Goal: Task Accomplishment & Management: Manage account settings

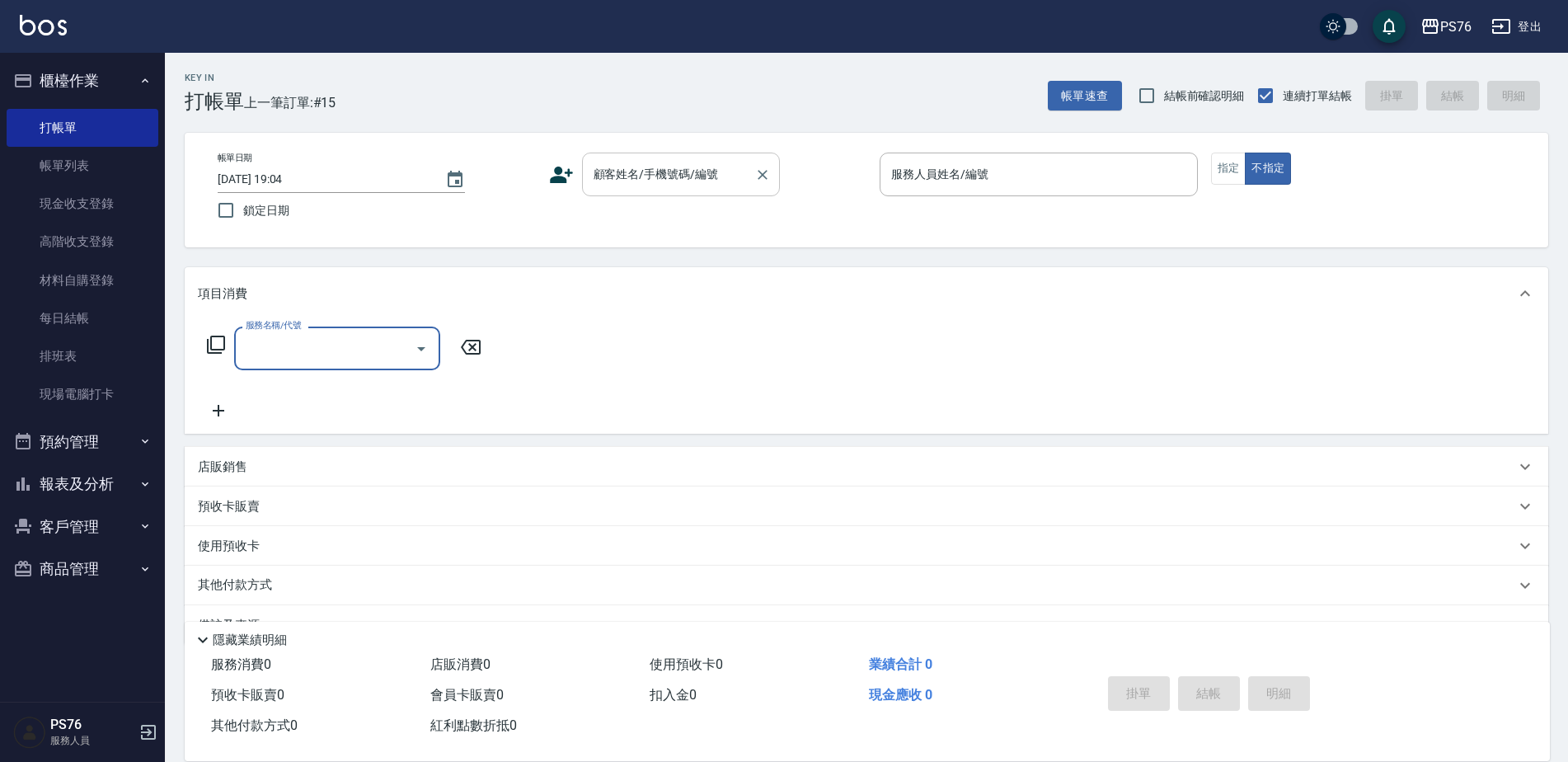
click at [628, 196] on div "顧客姓名/手機號碼/編號" at bounding box center [681, 174] width 198 height 44
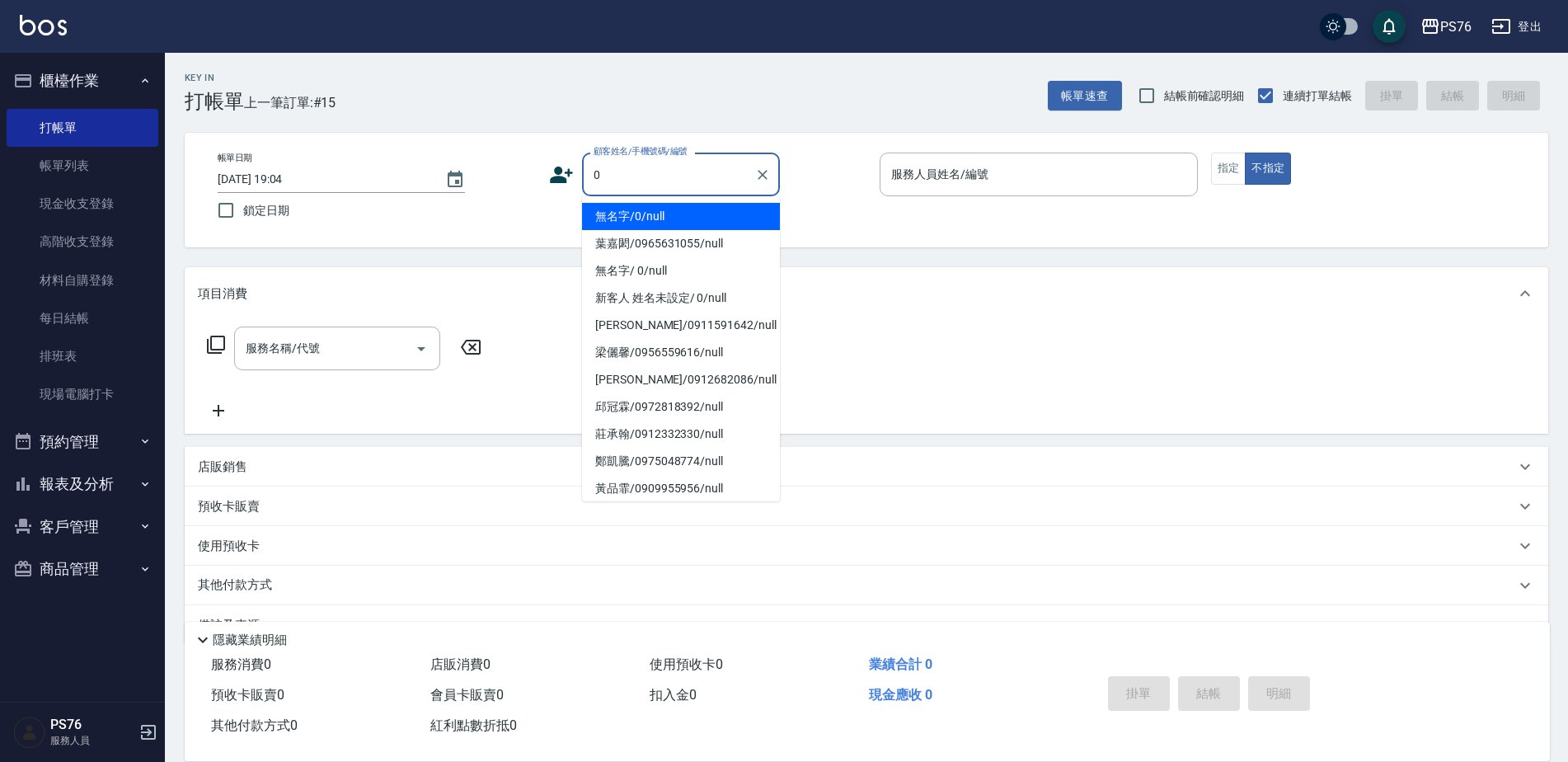
type input "無名字/0/null"
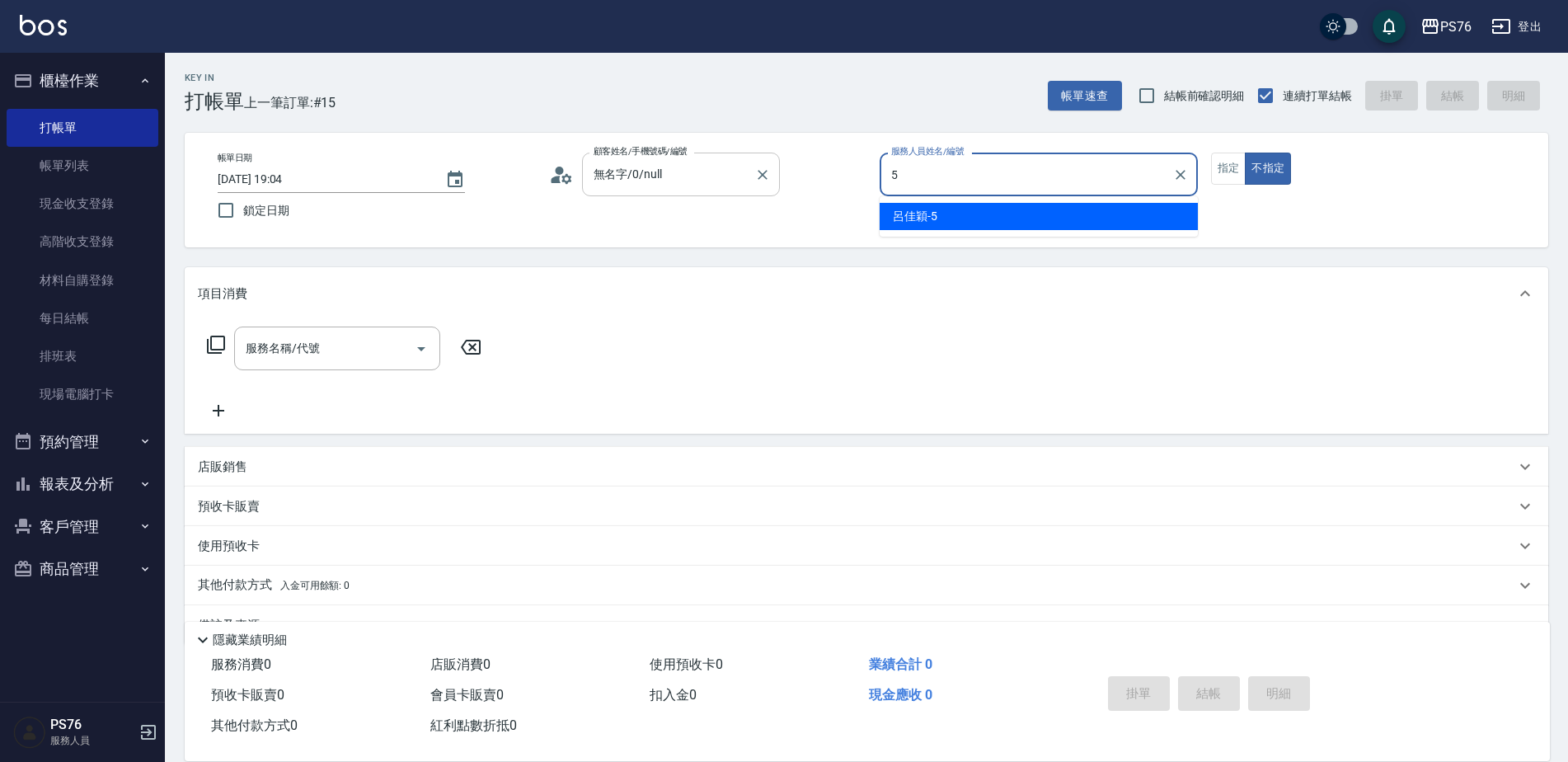
type input "呂佳穎-5"
type button "false"
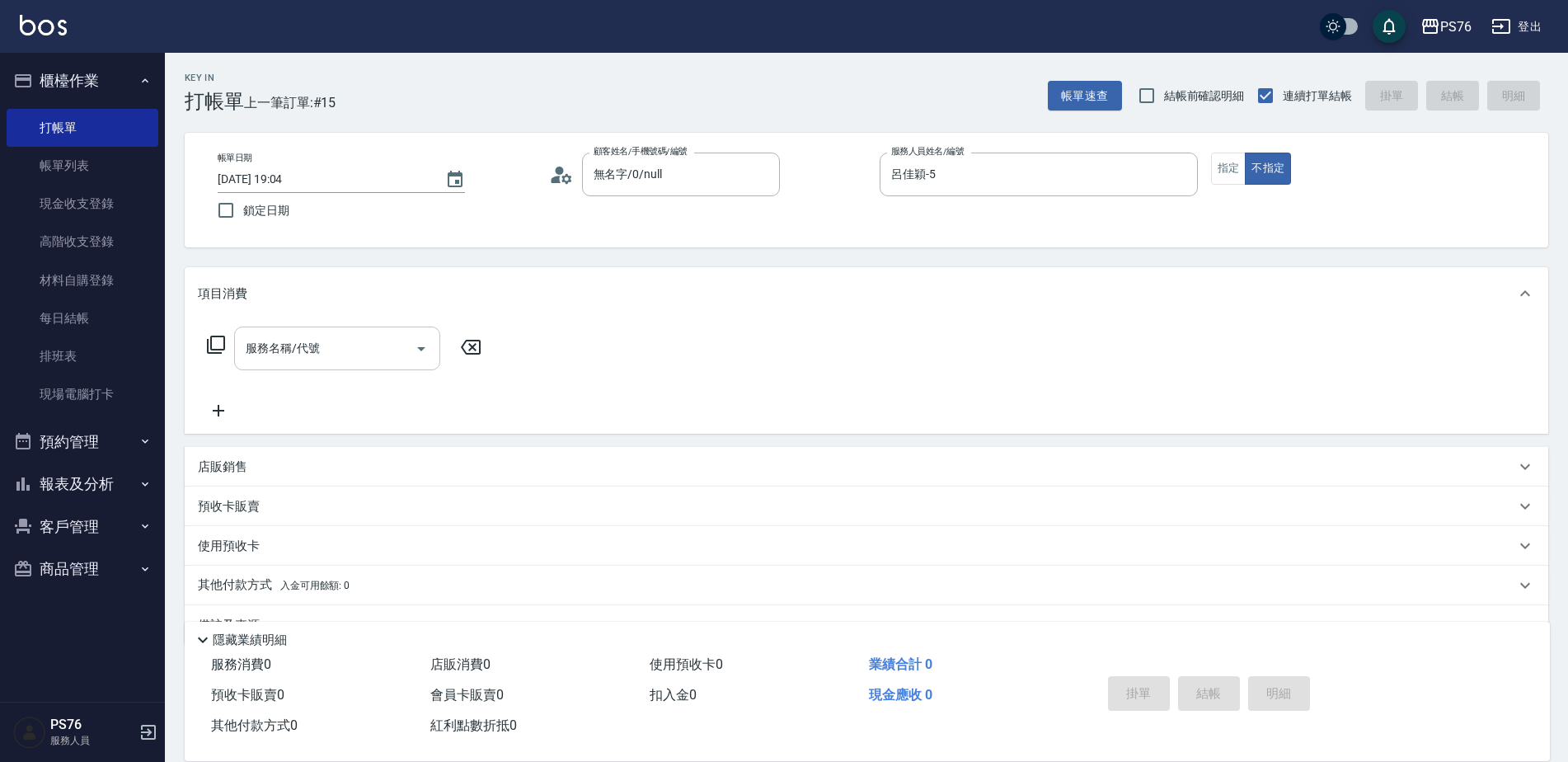
click at [357, 346] on input "服務名稱/代號" at bounding box center [325, 348] width 166 height 28
type input "0"
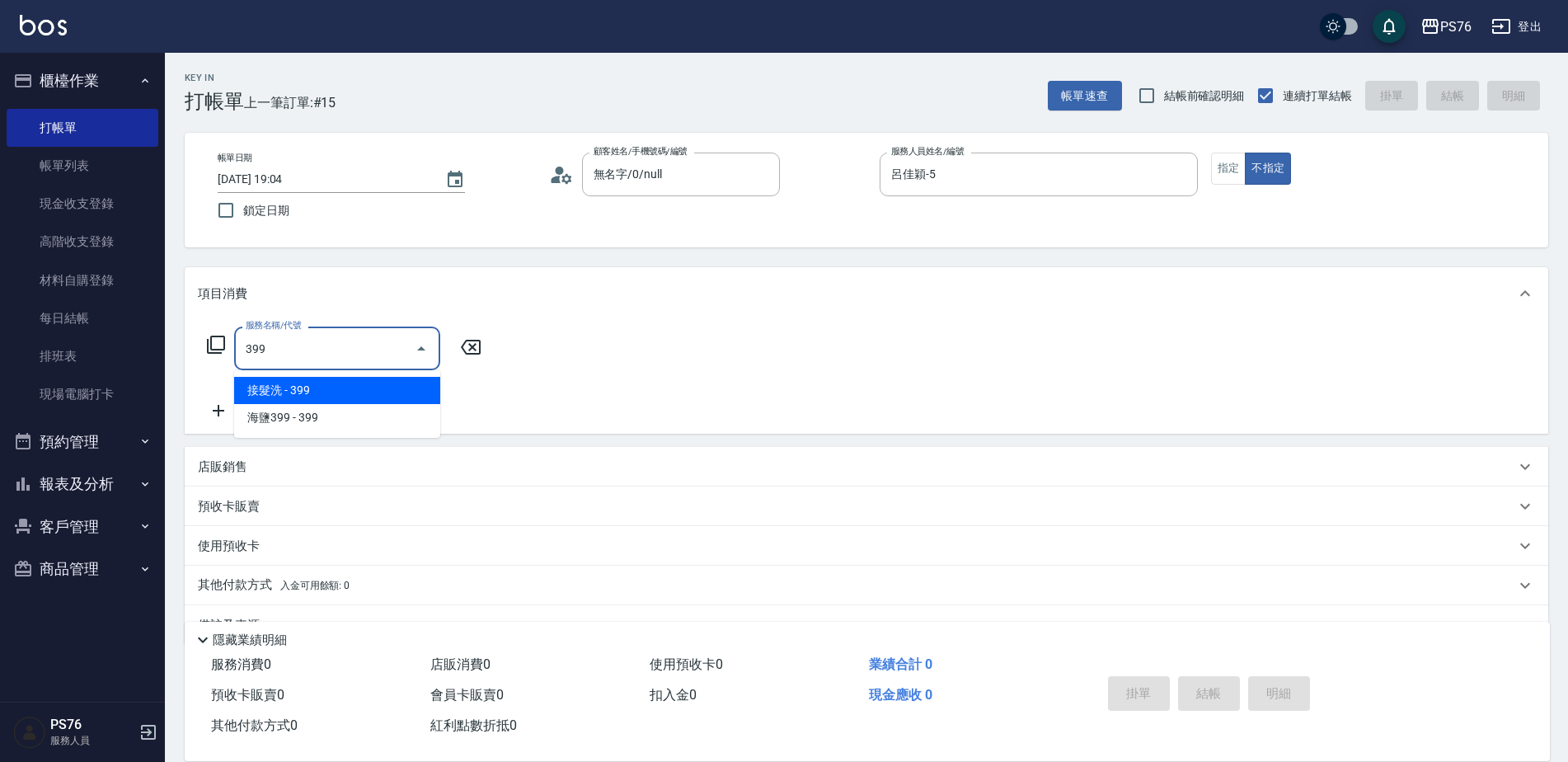
type input "接髮洗(399)"
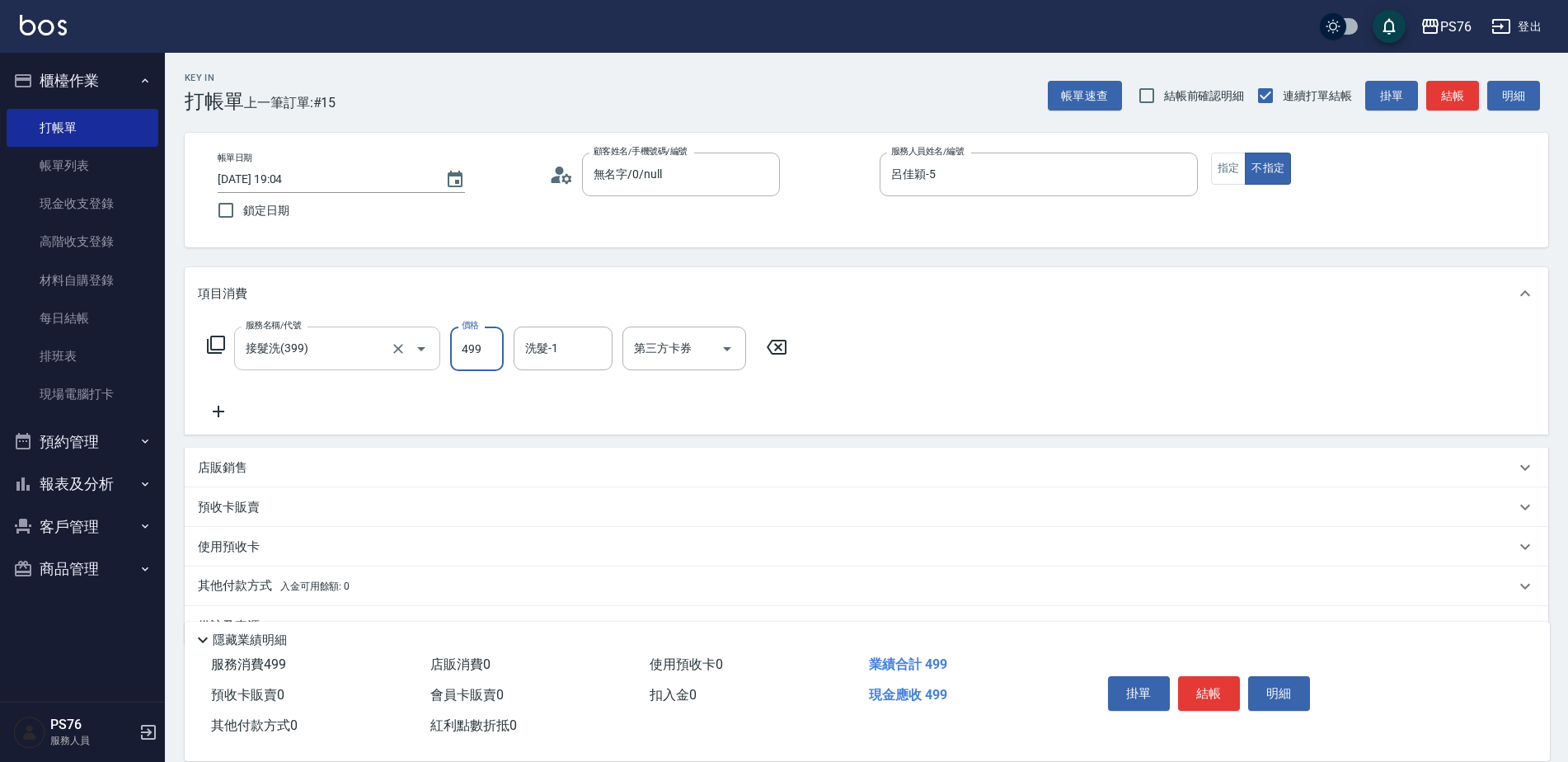
type input "499"
type input "呂佳穎-5"
click at [492, 357] on input "499" at bounding box center [477, 348] width 54 height 44
type input "399"
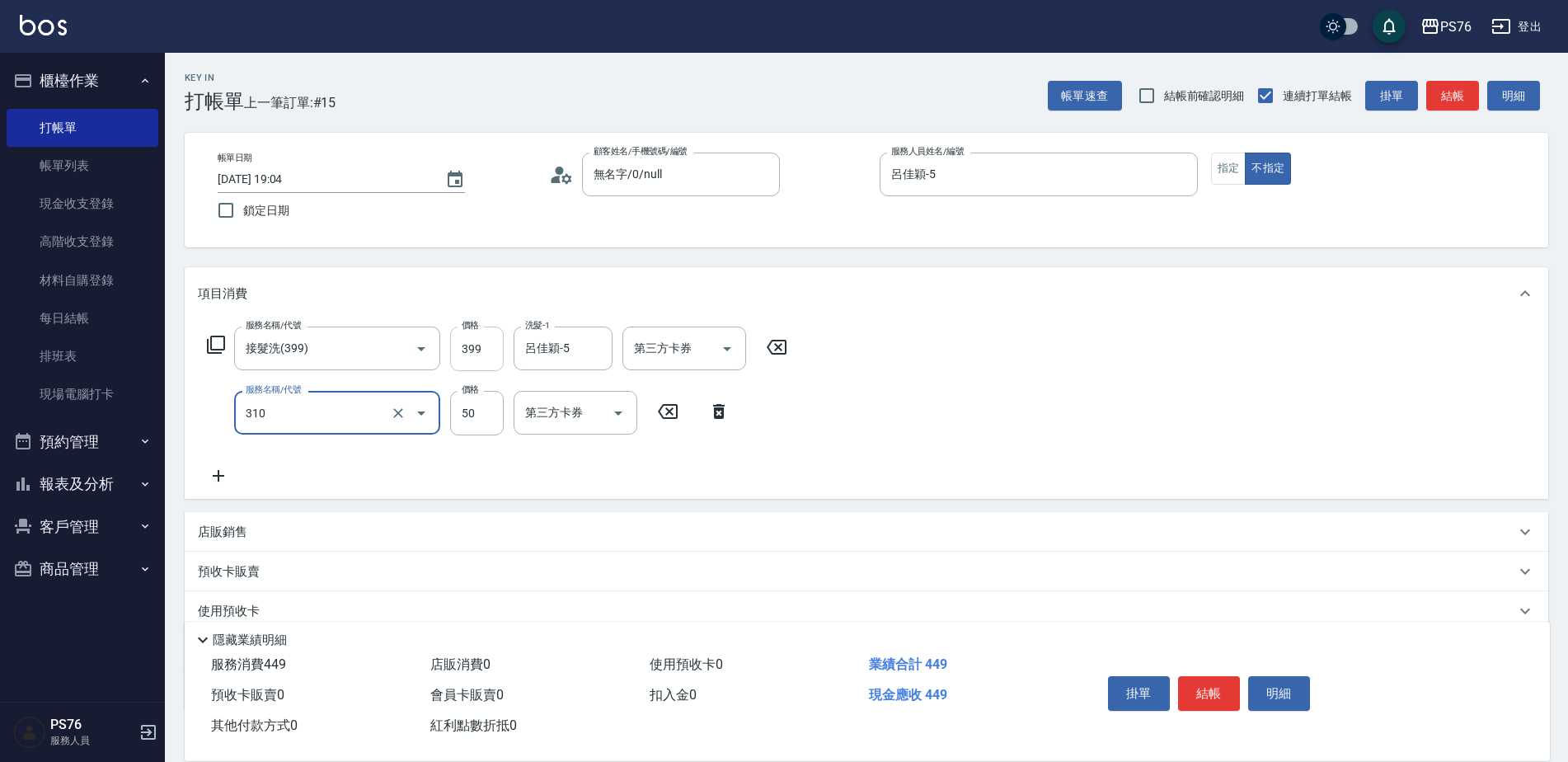
type input "剪瀏海(310)"
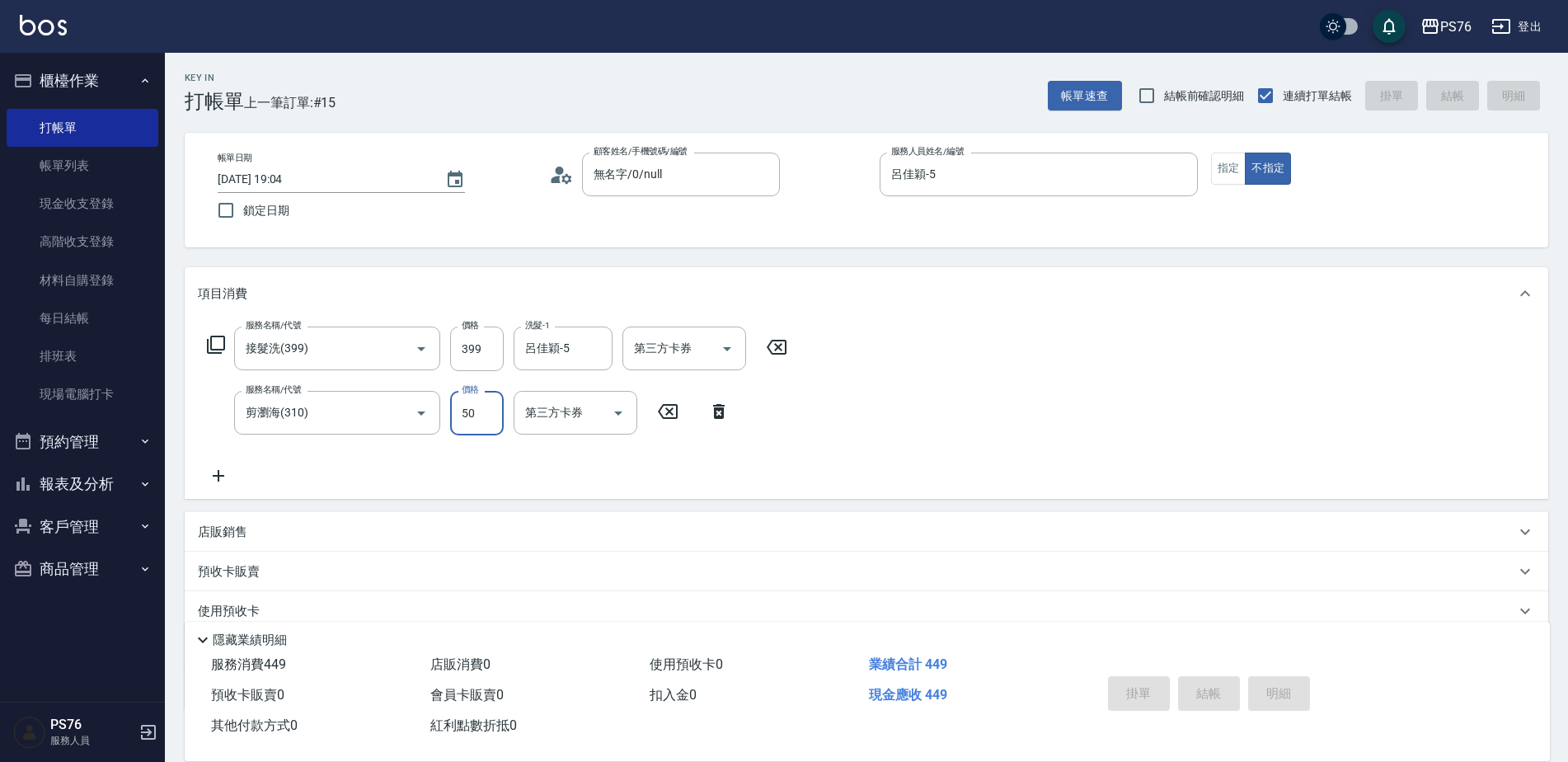
type input "[DATE] 20:48"
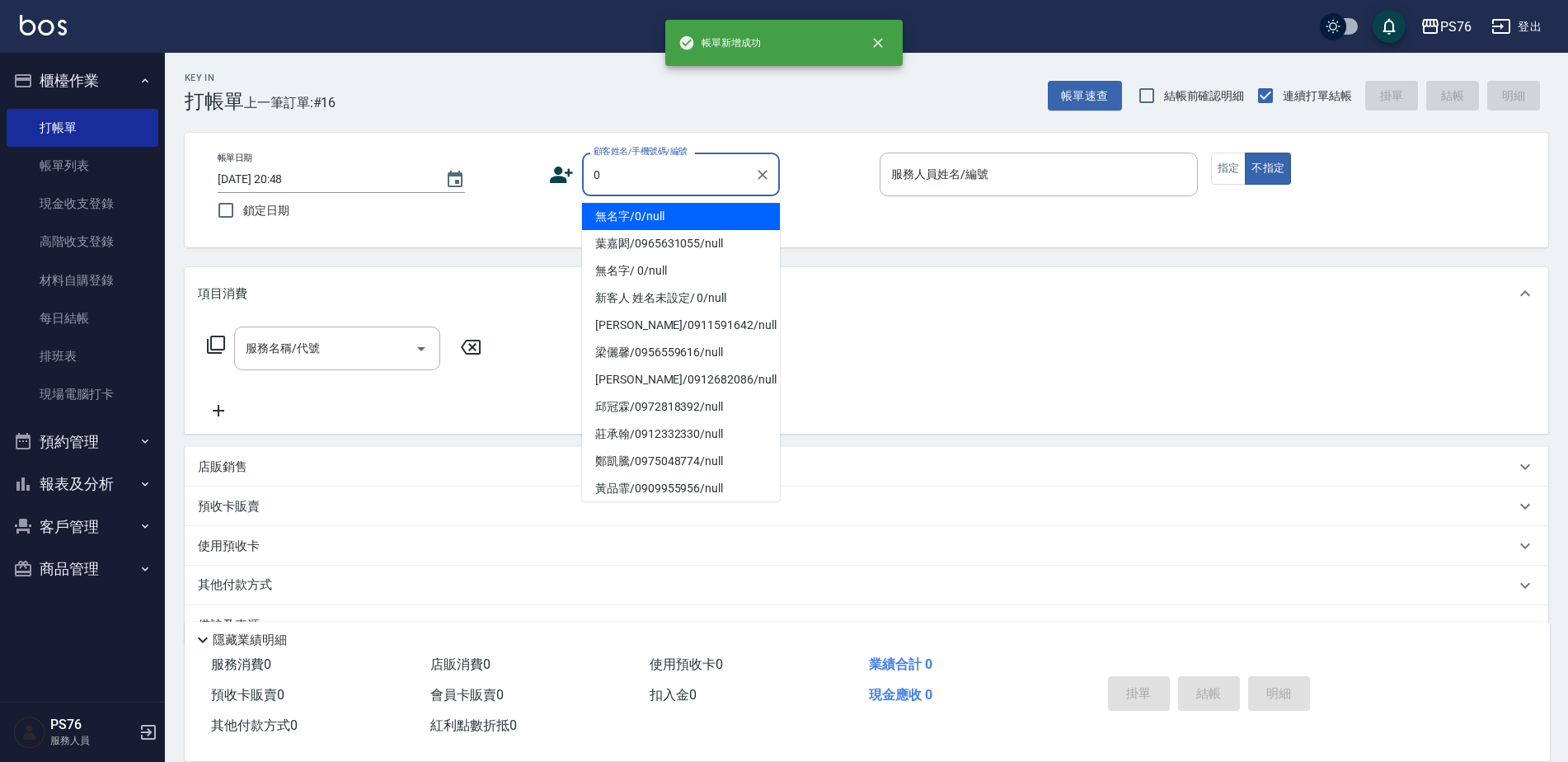
type input "無名字/0/null"
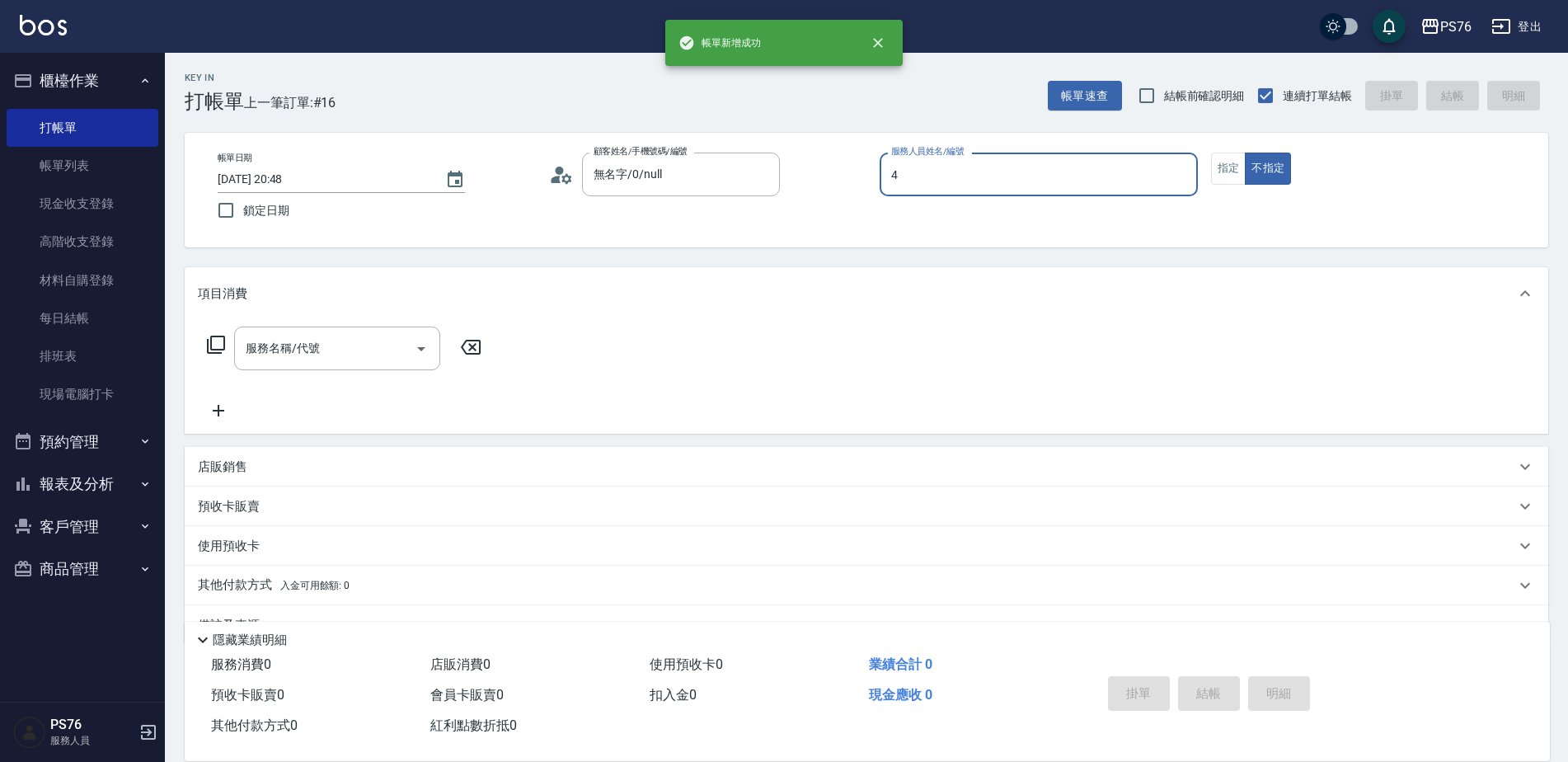
type input "蕭孟廷-4"
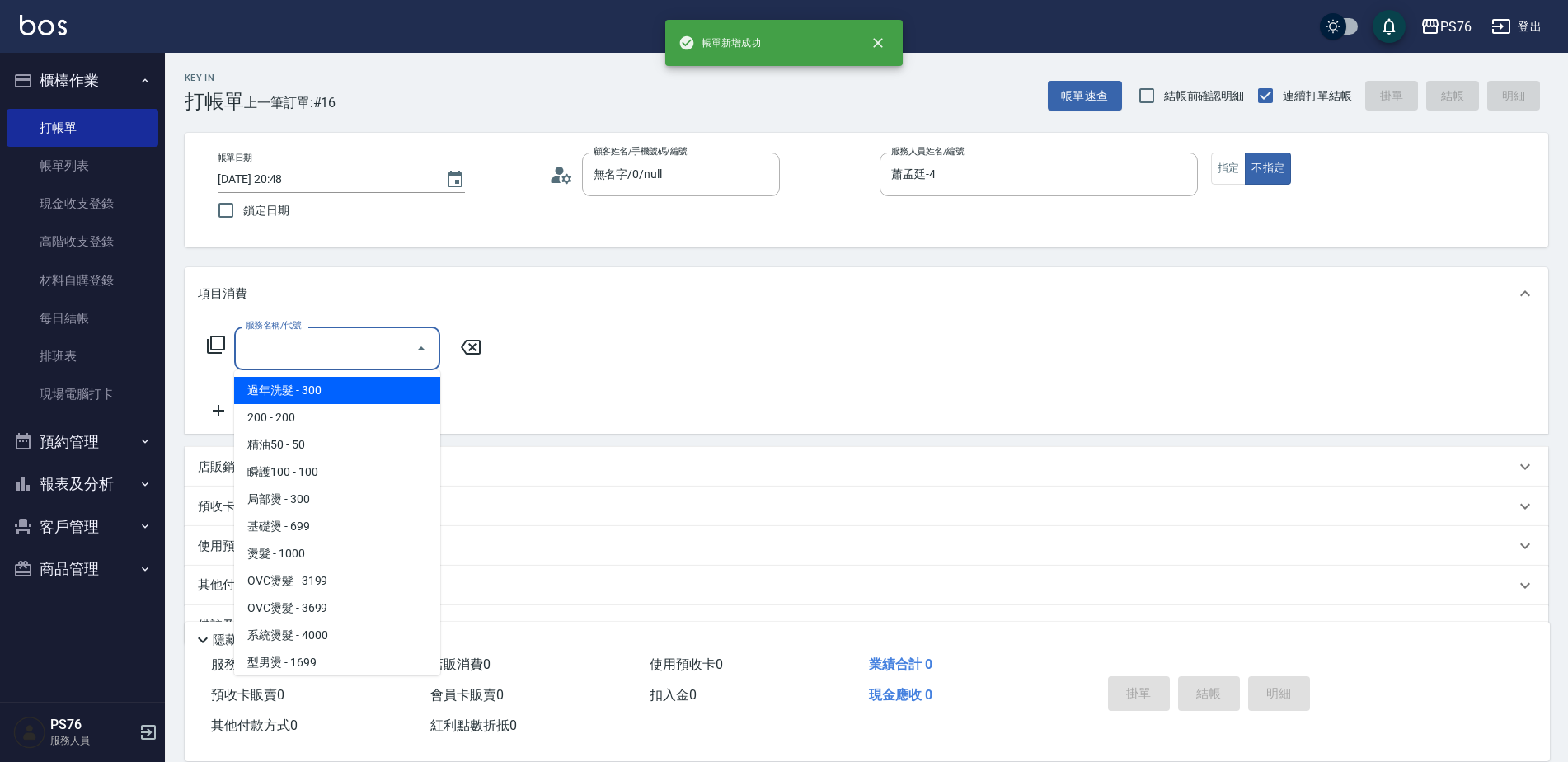
click at [353, 348] on input "服務名稱/代號" at bounding box center [325, 348] width 166 height 28
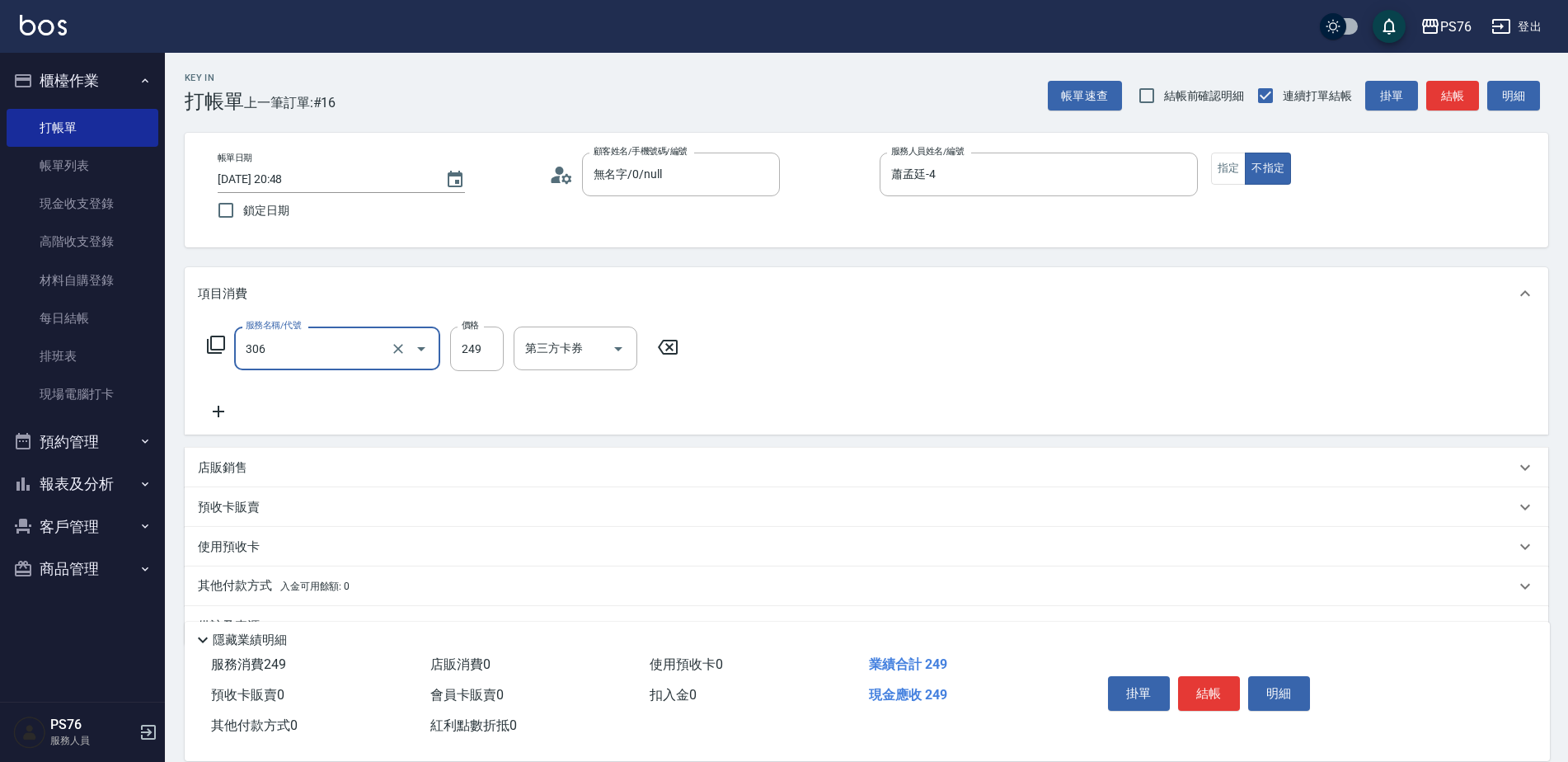
type input "剪髮(306)"
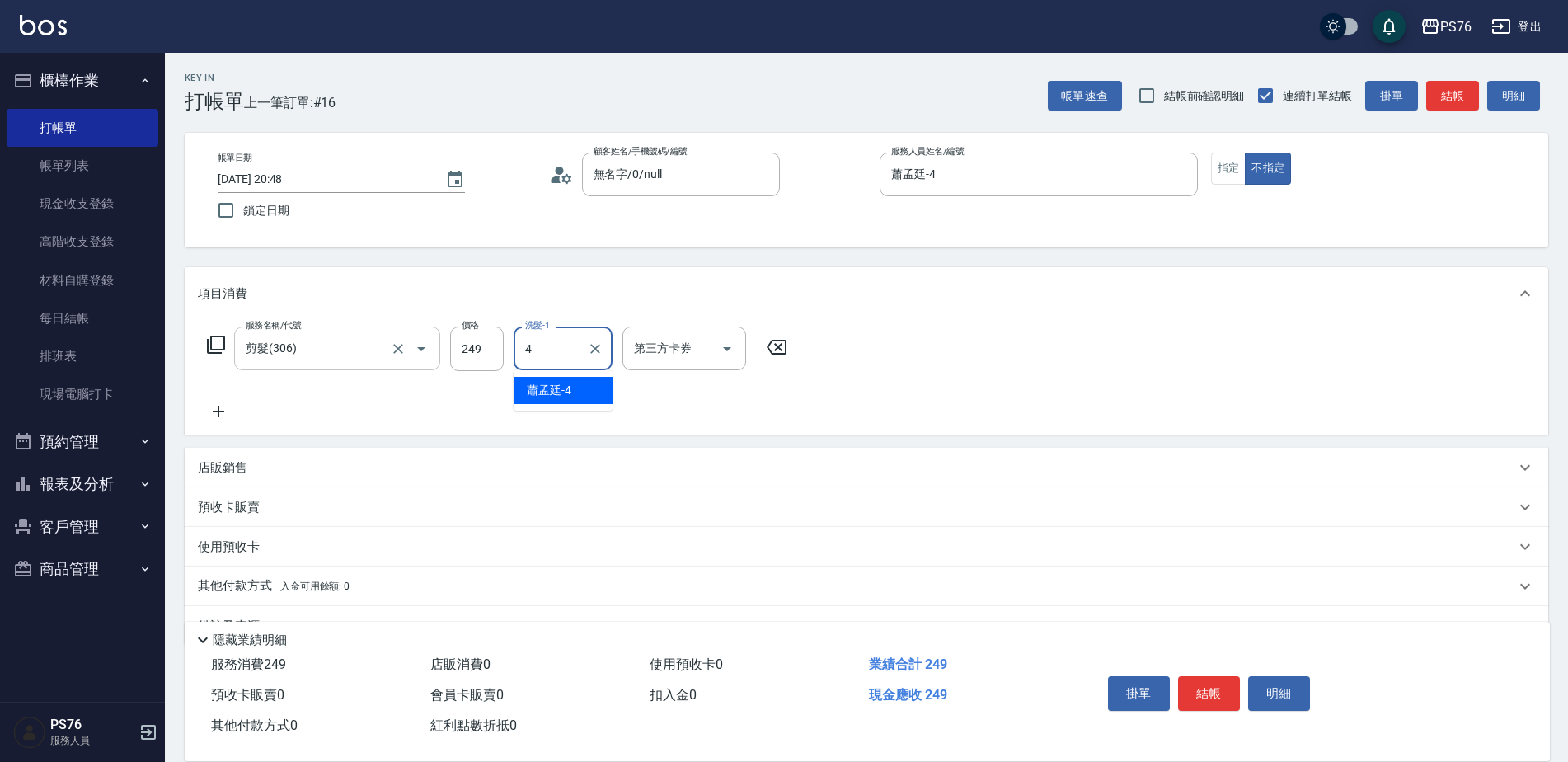
type input "蕭孟廷-4"
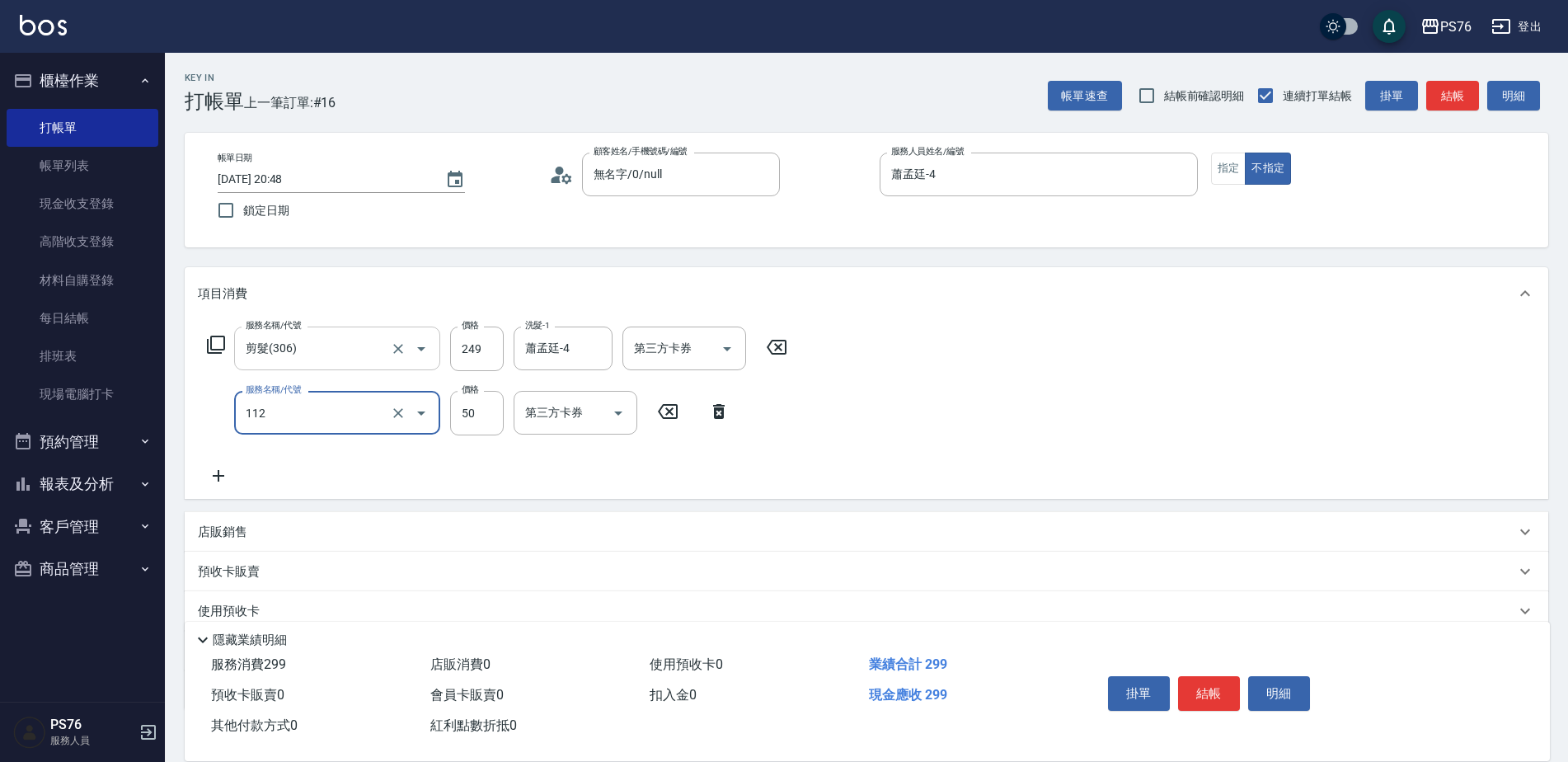
type input "精油50(112)"
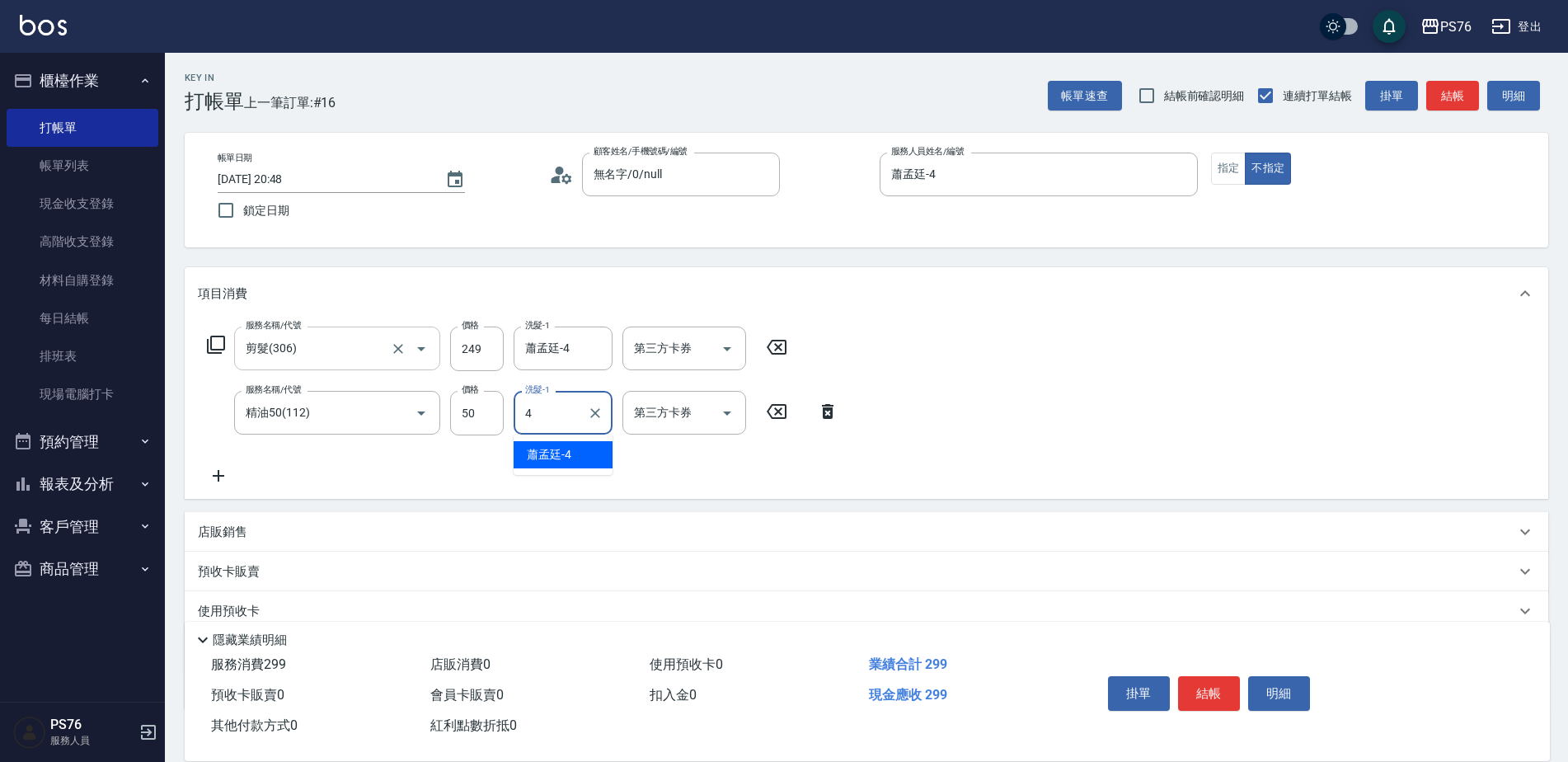
type input "蕭孟廷-4"
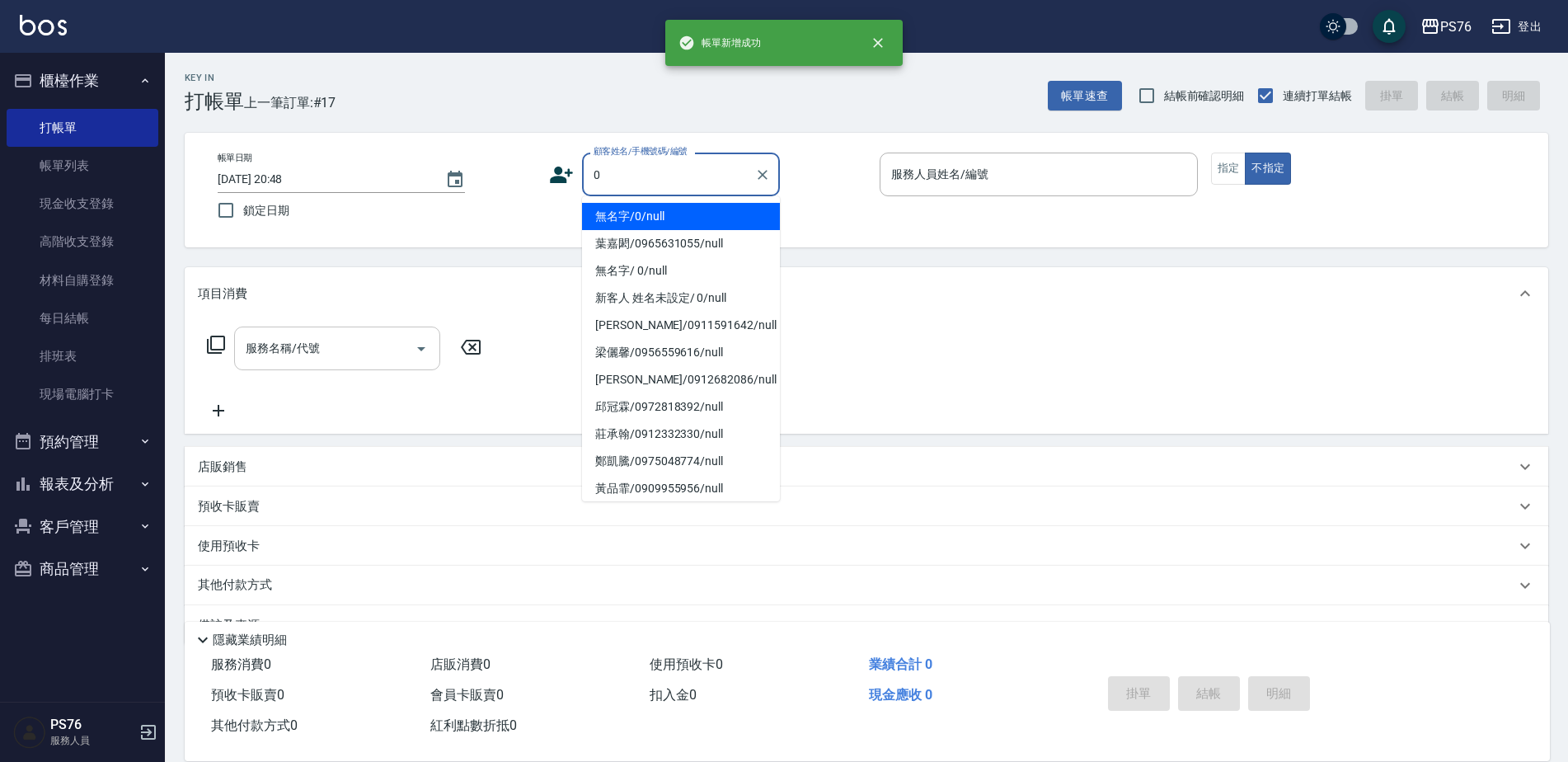
type input "無名字/0/null"
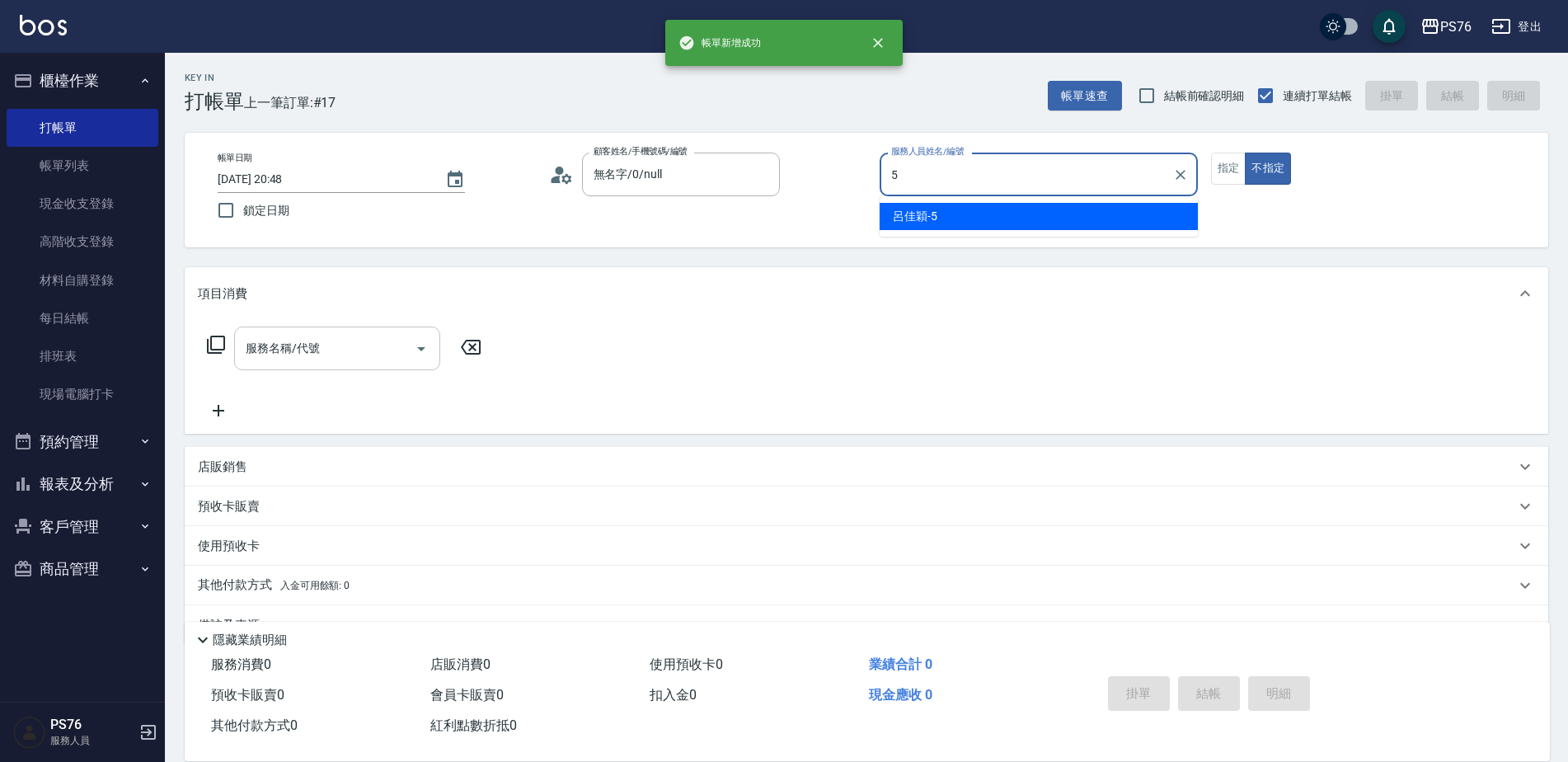
type input "呂佳穎-5"
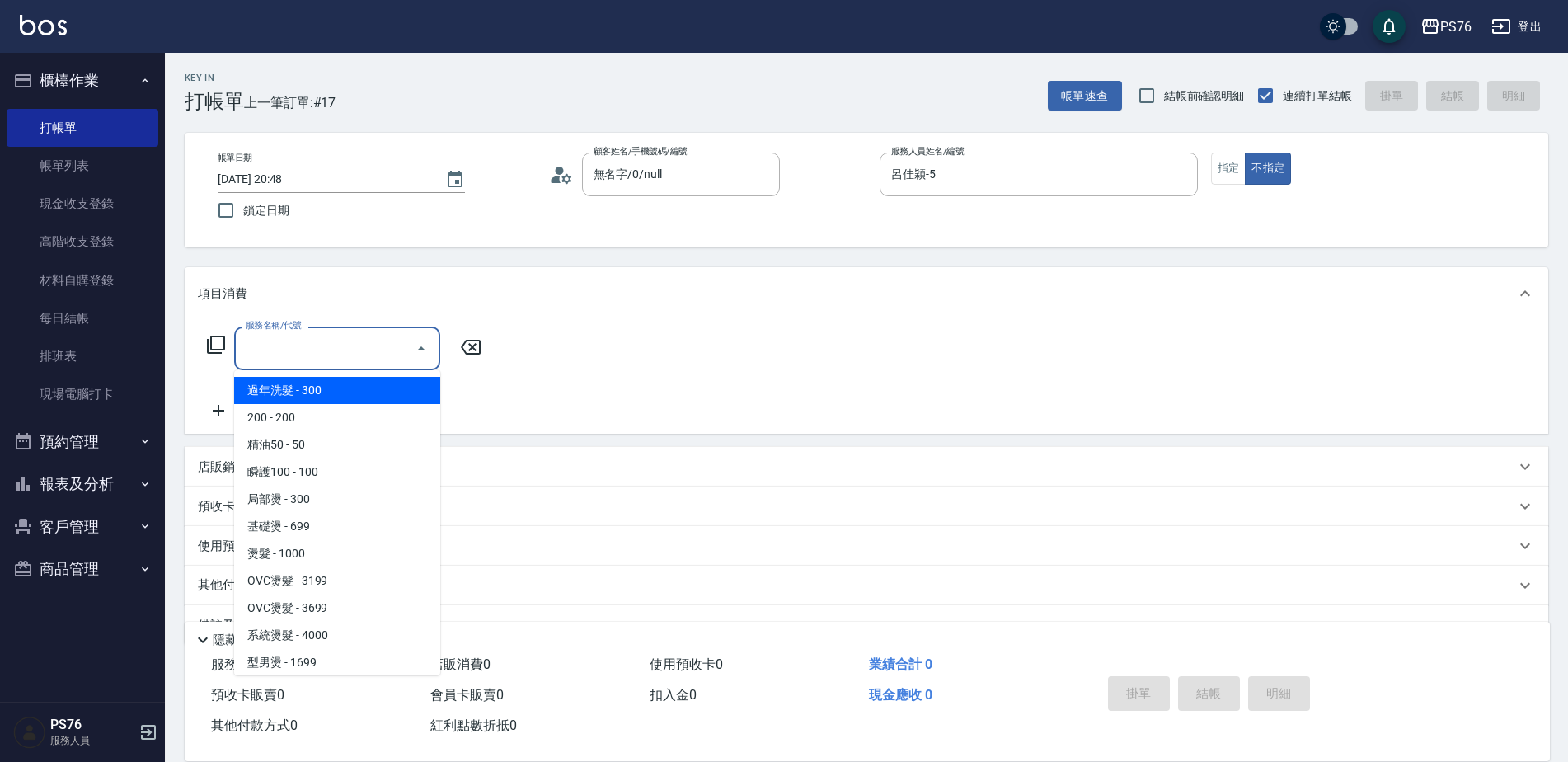
click at [352, 362] on input "服務名稱/代號" at bounding box center [325, 348] width 166 height 28
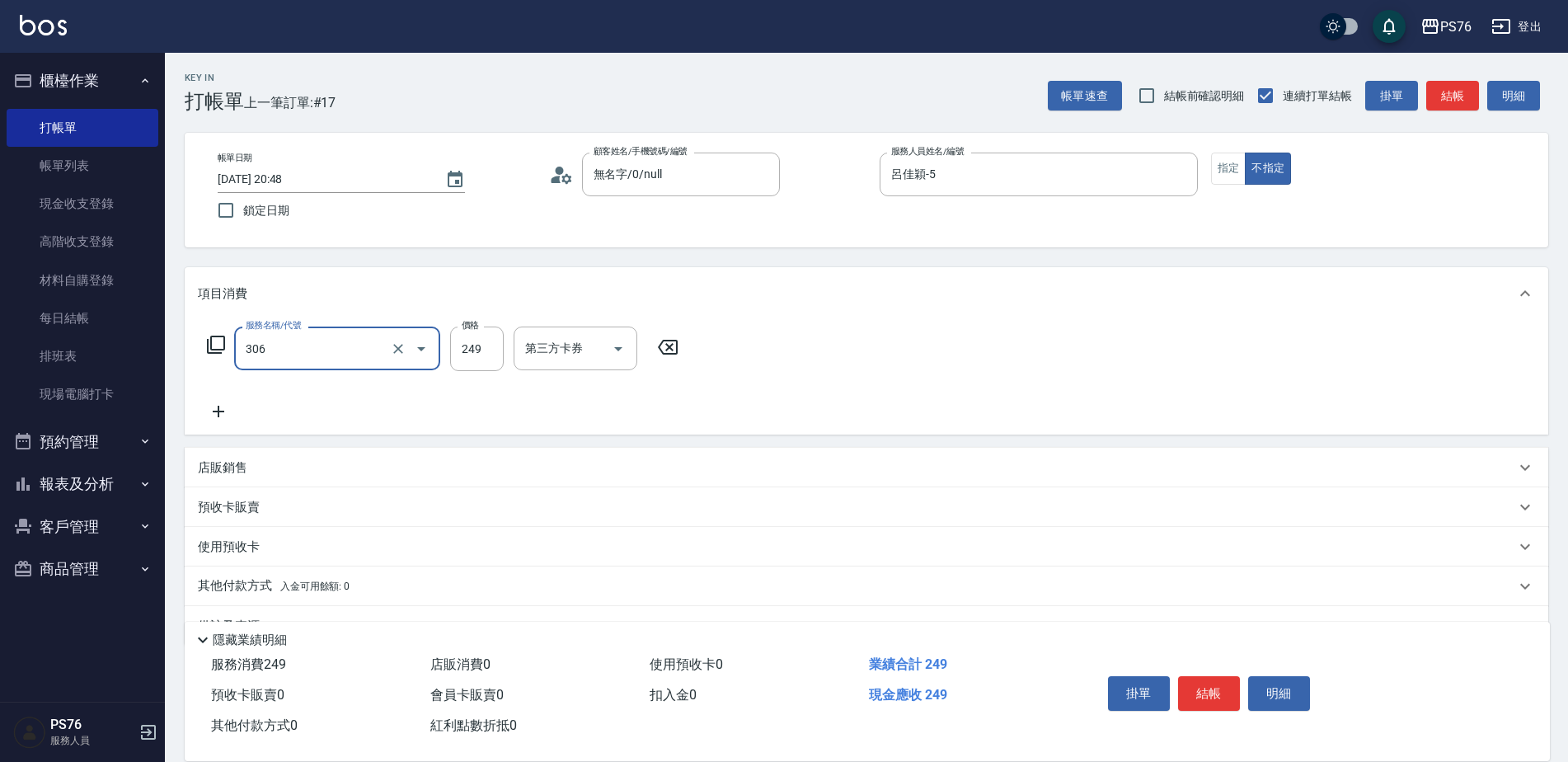
type input "剪髮(306)"
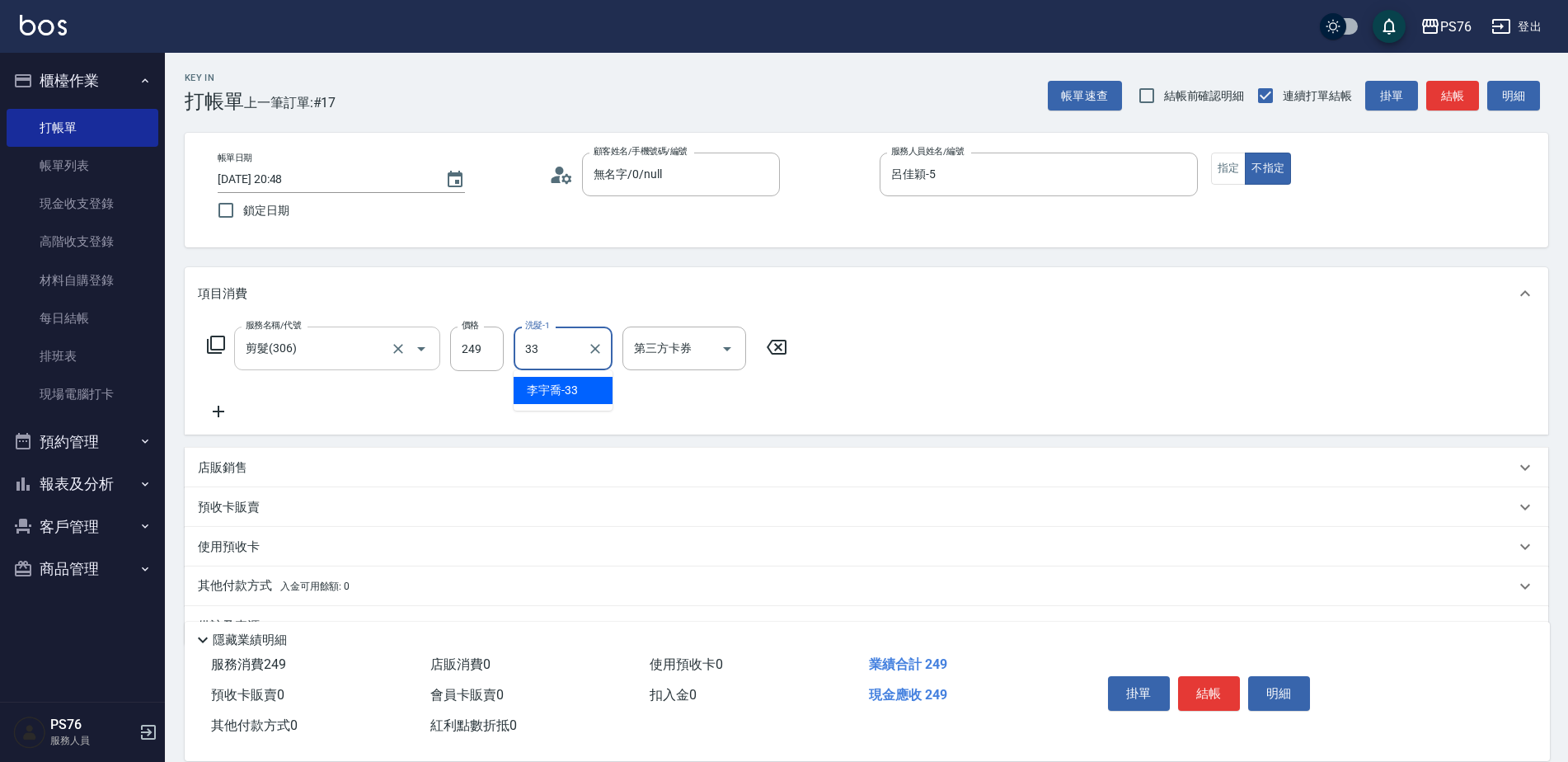
type input "[PERSON_NAME]33"
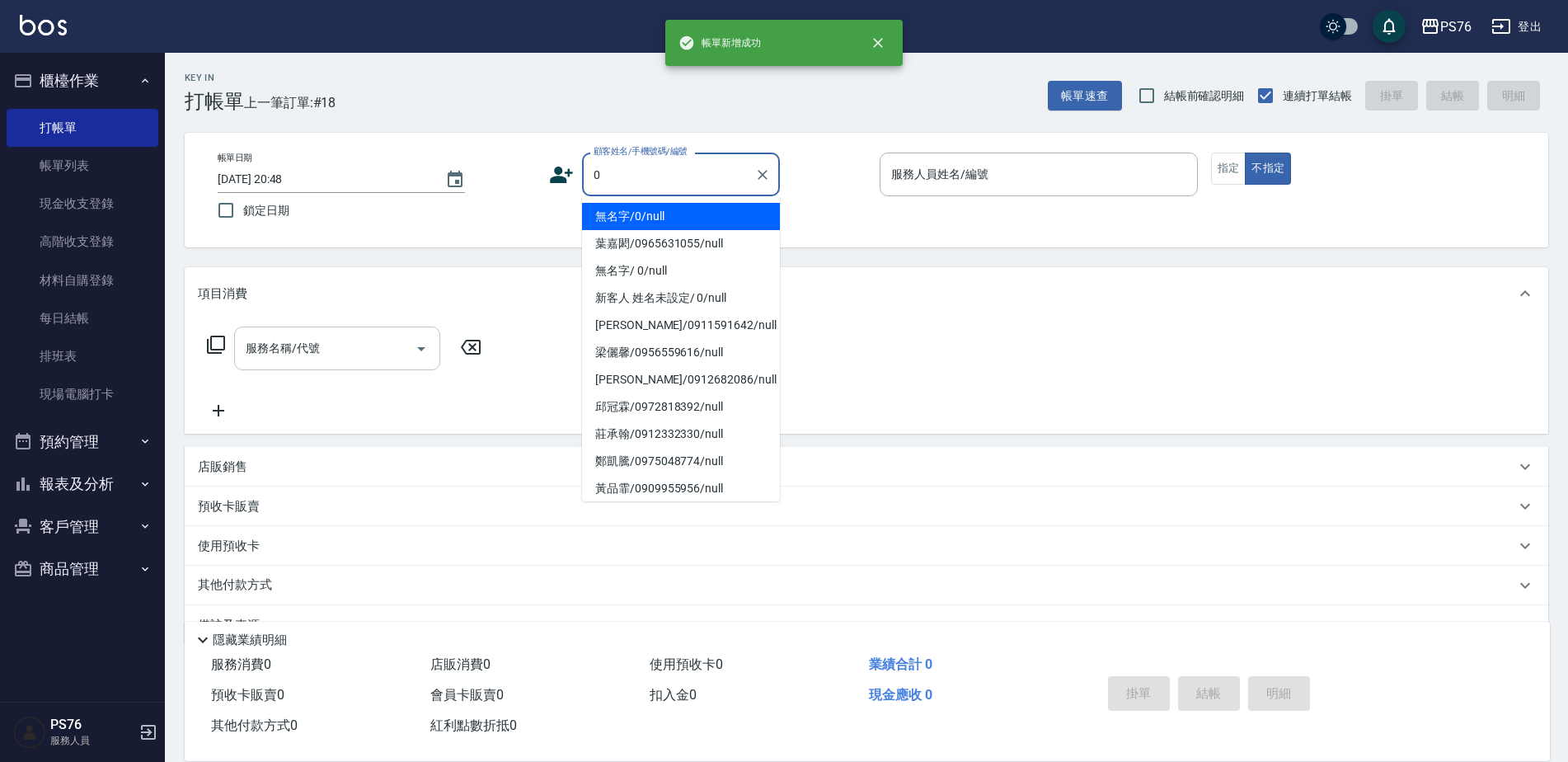
type input "無名字/0/null"
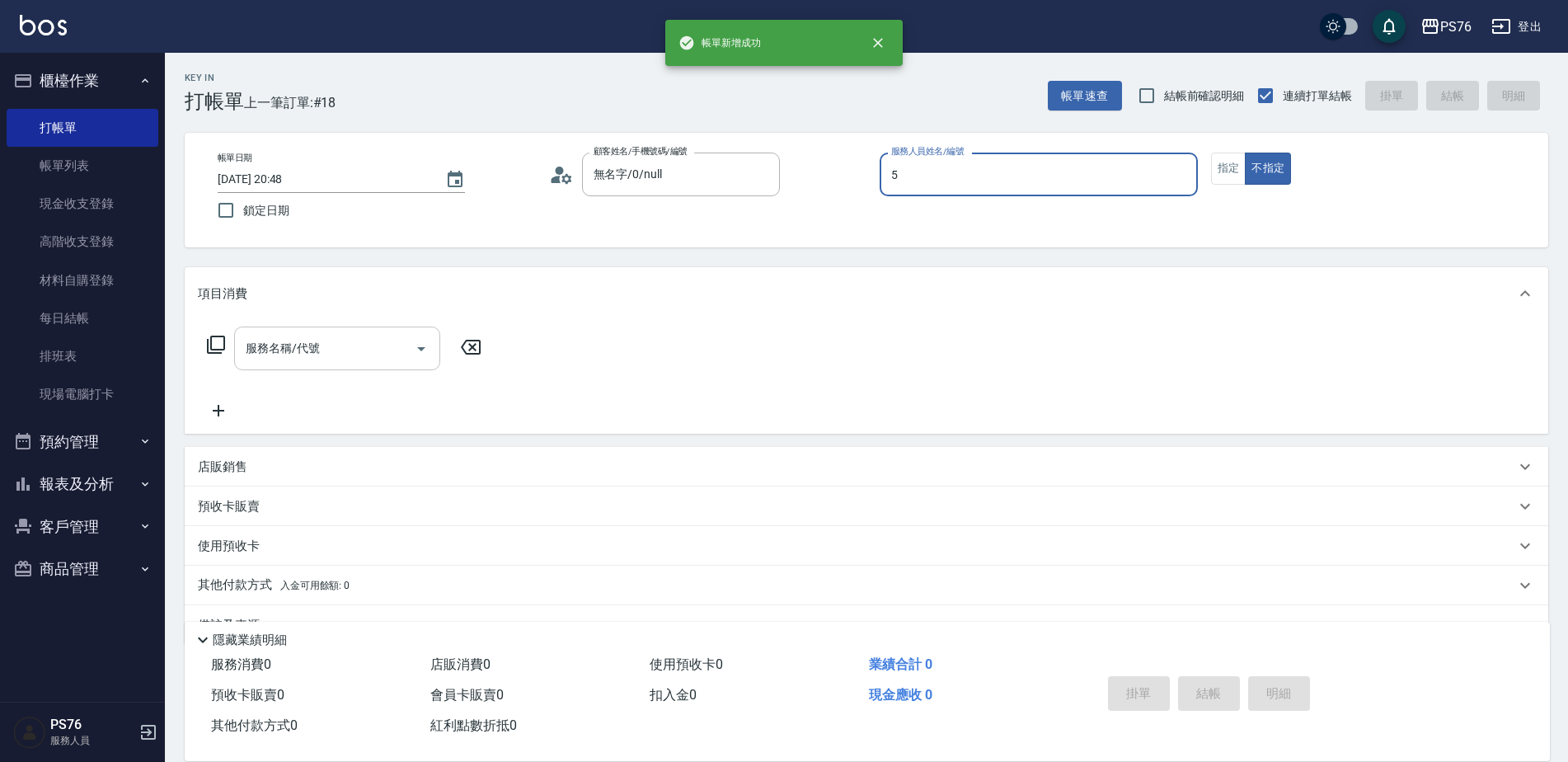
type input "呂佳穎-5"
click at [352, 362] on input "服務名稱/代號" at bounding box center [325, 348] width 166 height 28
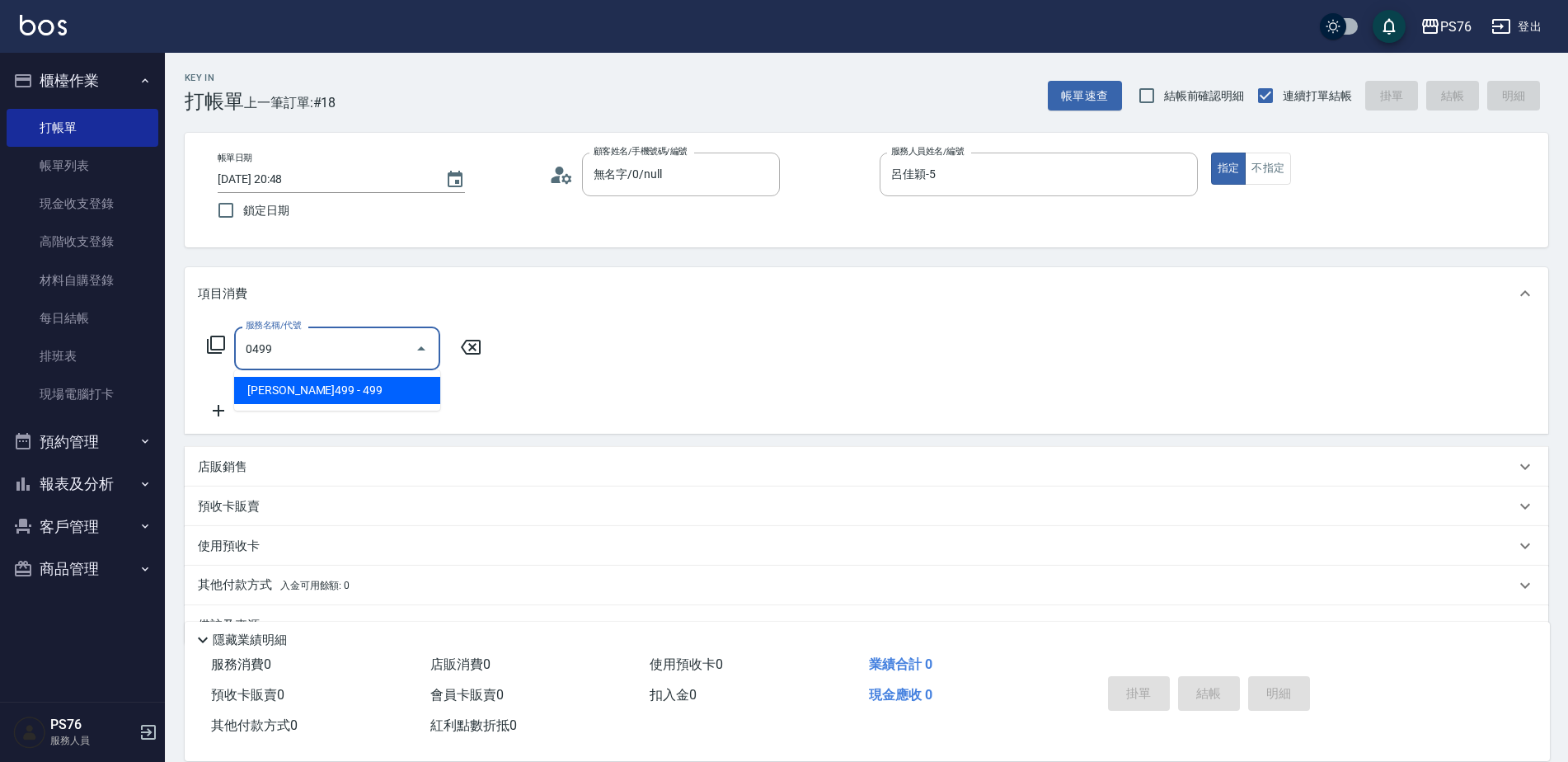
type input "[PERSON_NAME]499(0499)"
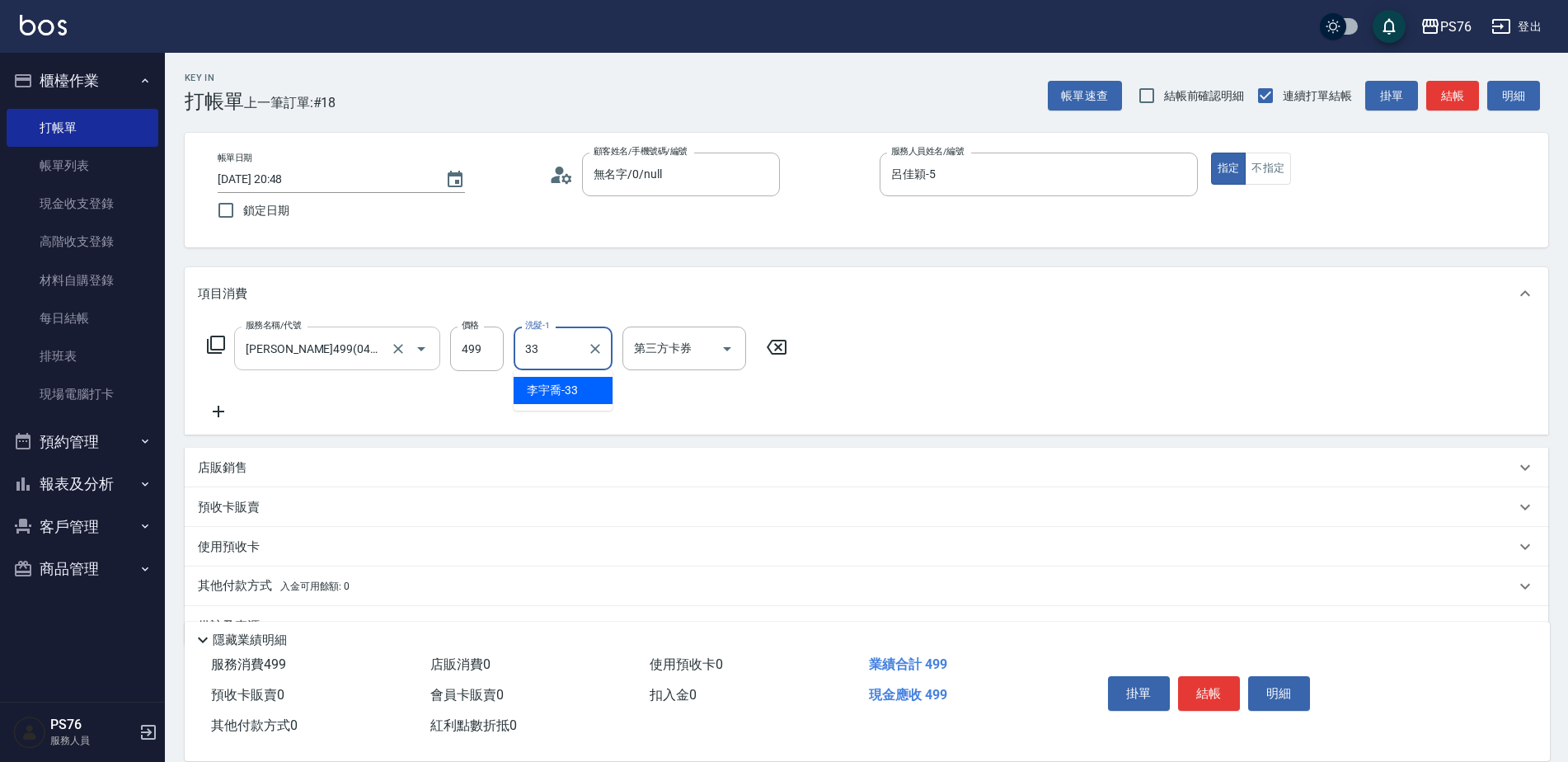
type input "[PERSON_NAME]33"
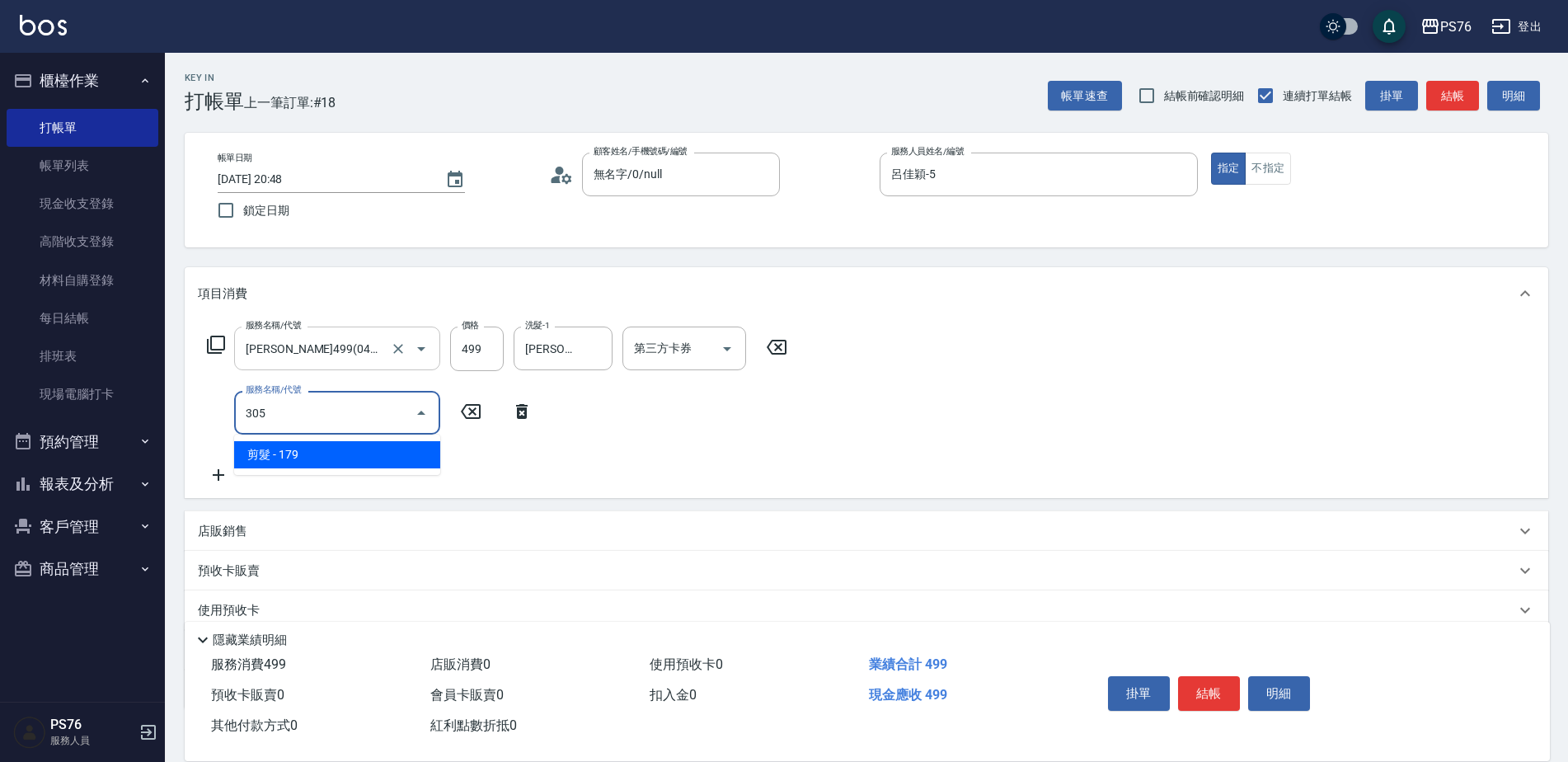
type input "剪髮(305)"
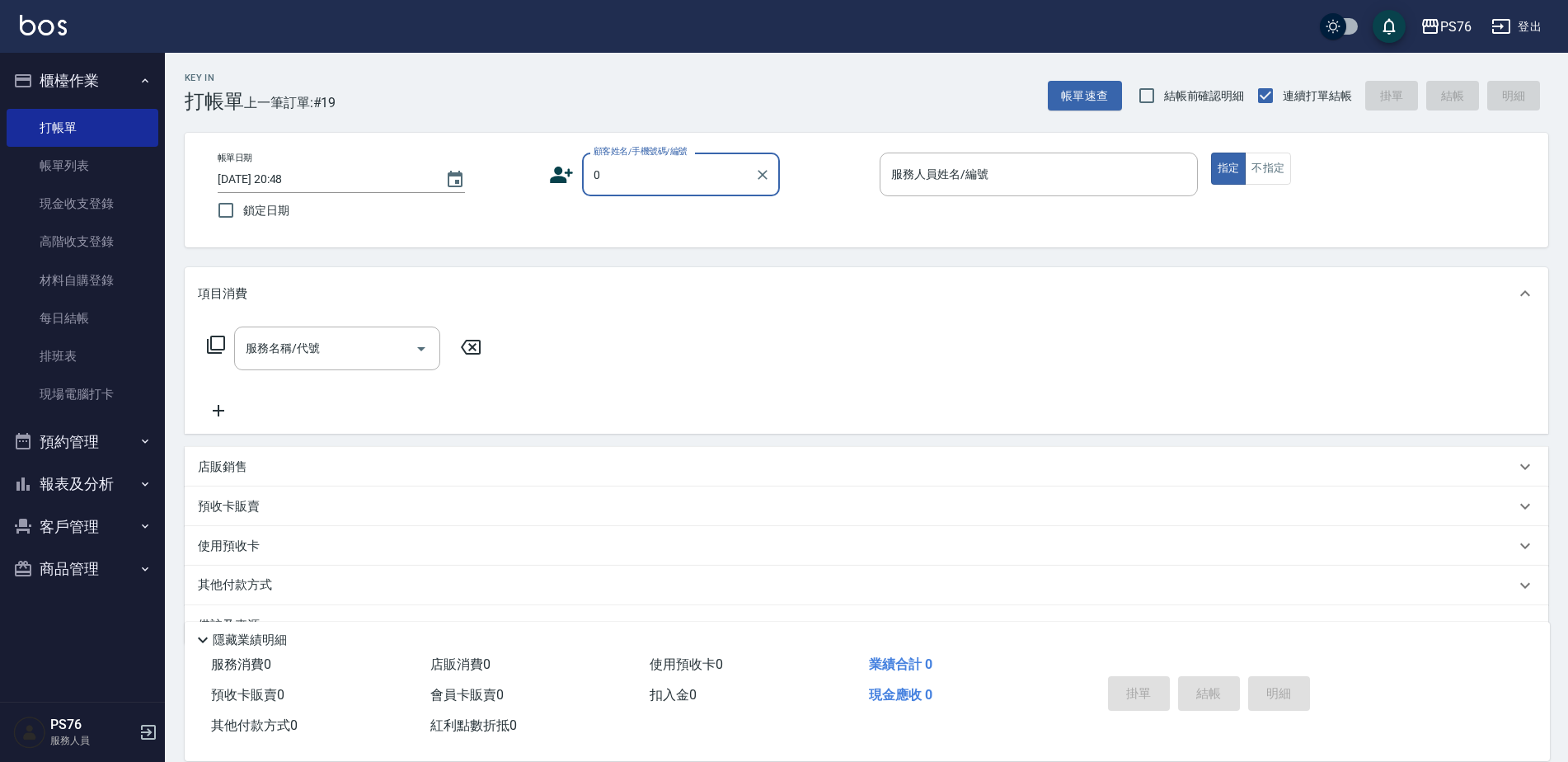
type input "無名字/0/null"
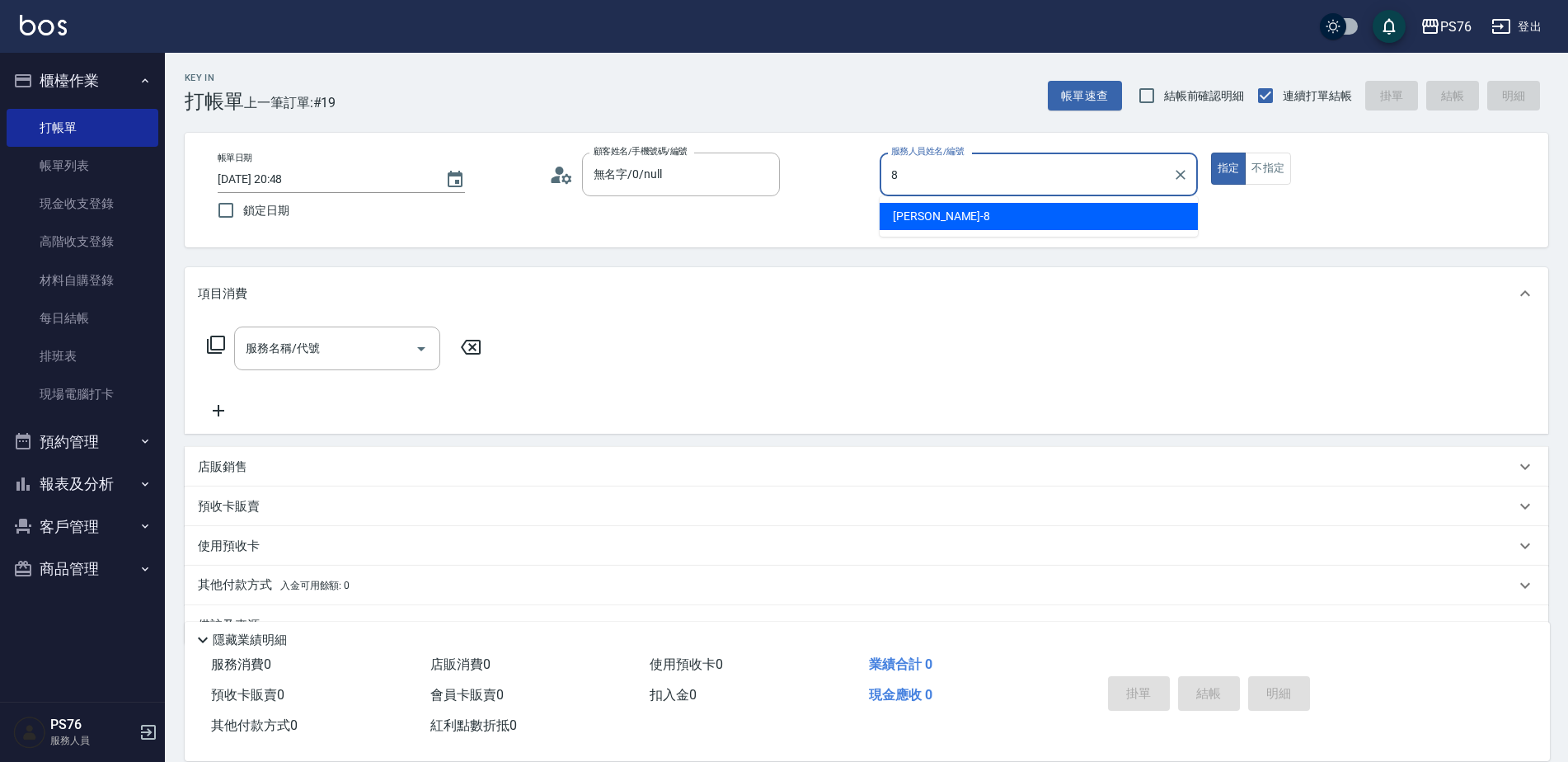
type input "[PERSON_NAME]-8"
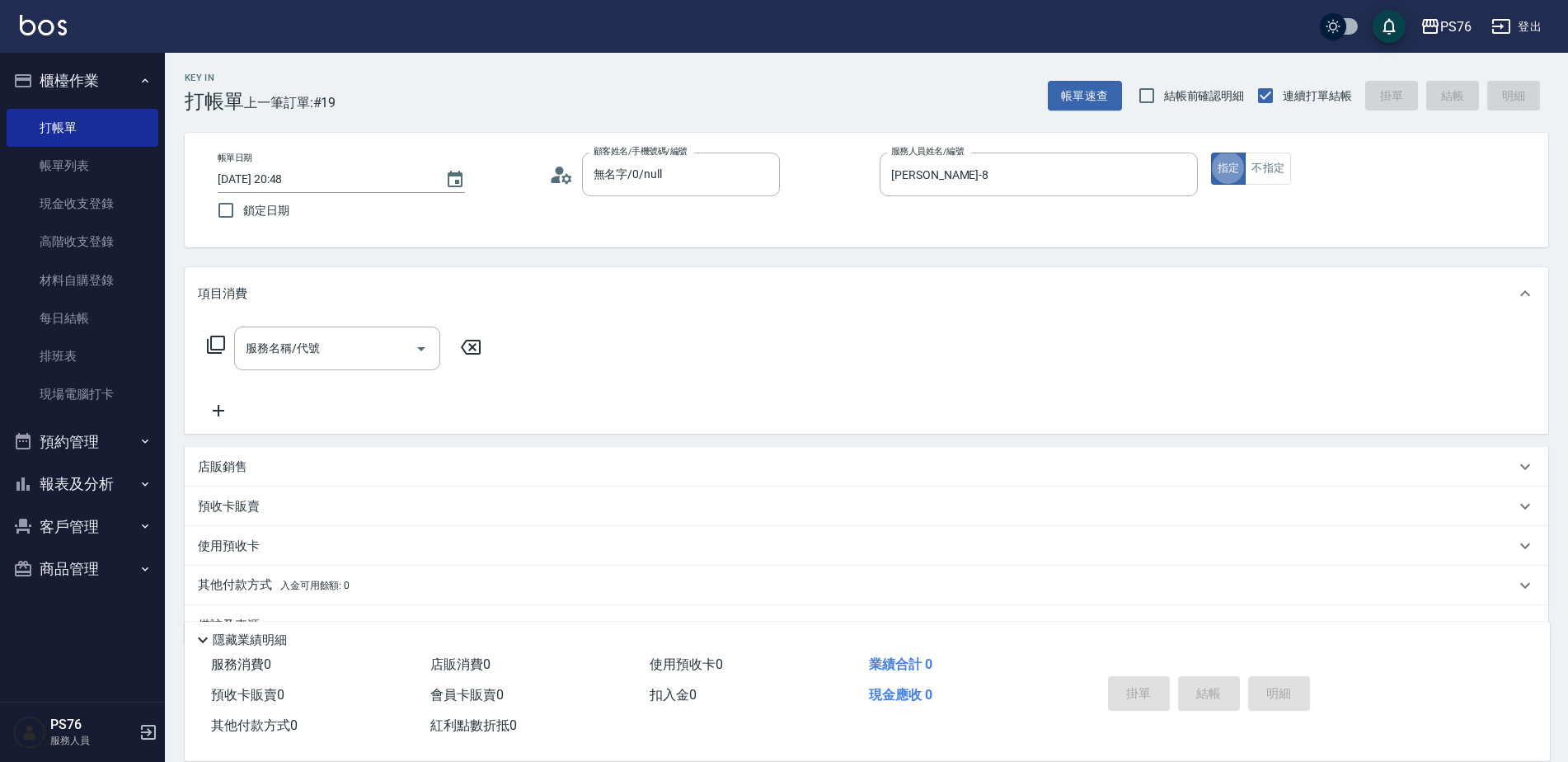
type button "true"
click at [345, 356] on input "服務名稱/代號" at bounding box center [325, 348] width 166 height 28
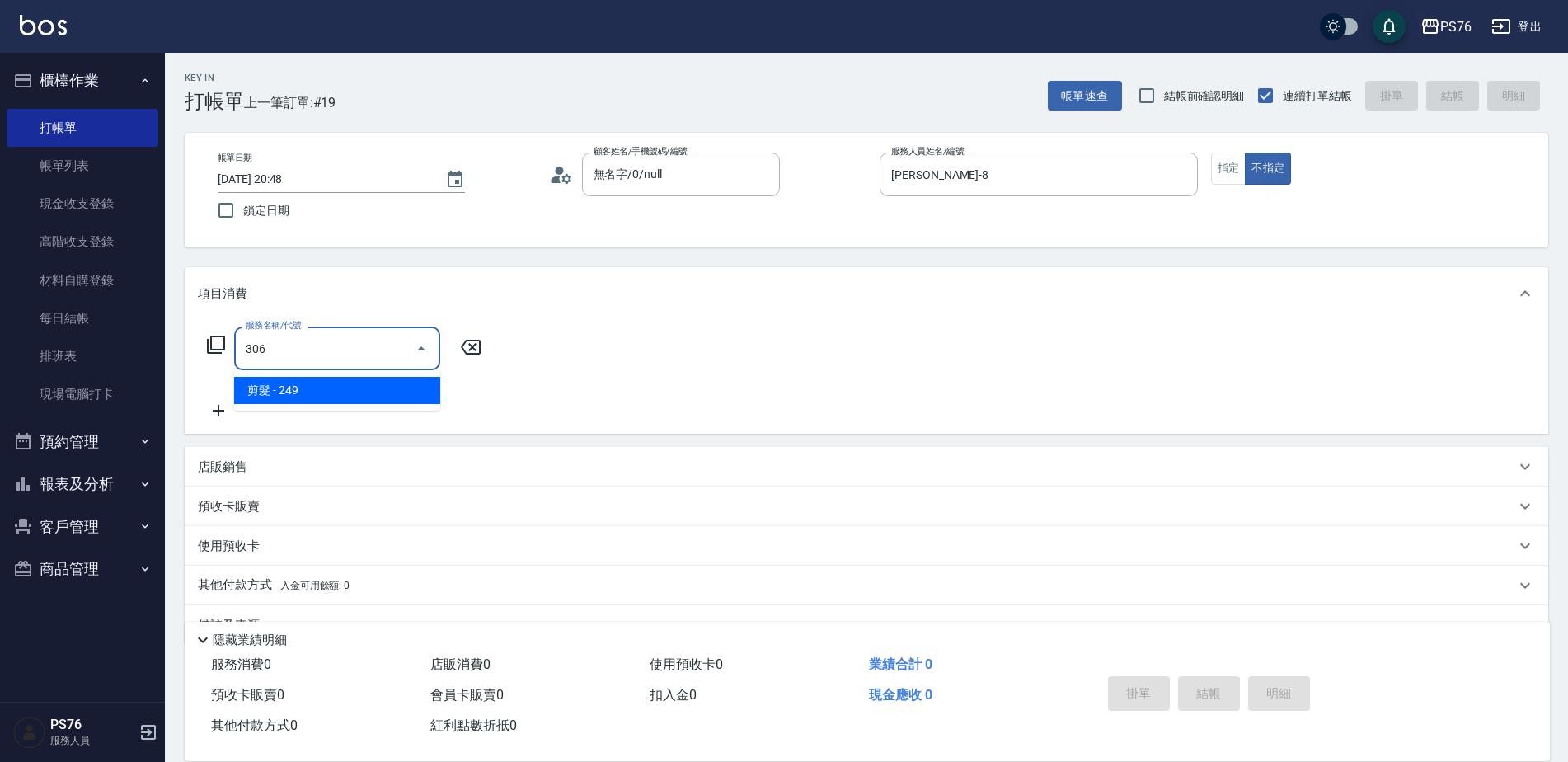
type input "剪髮(306)"
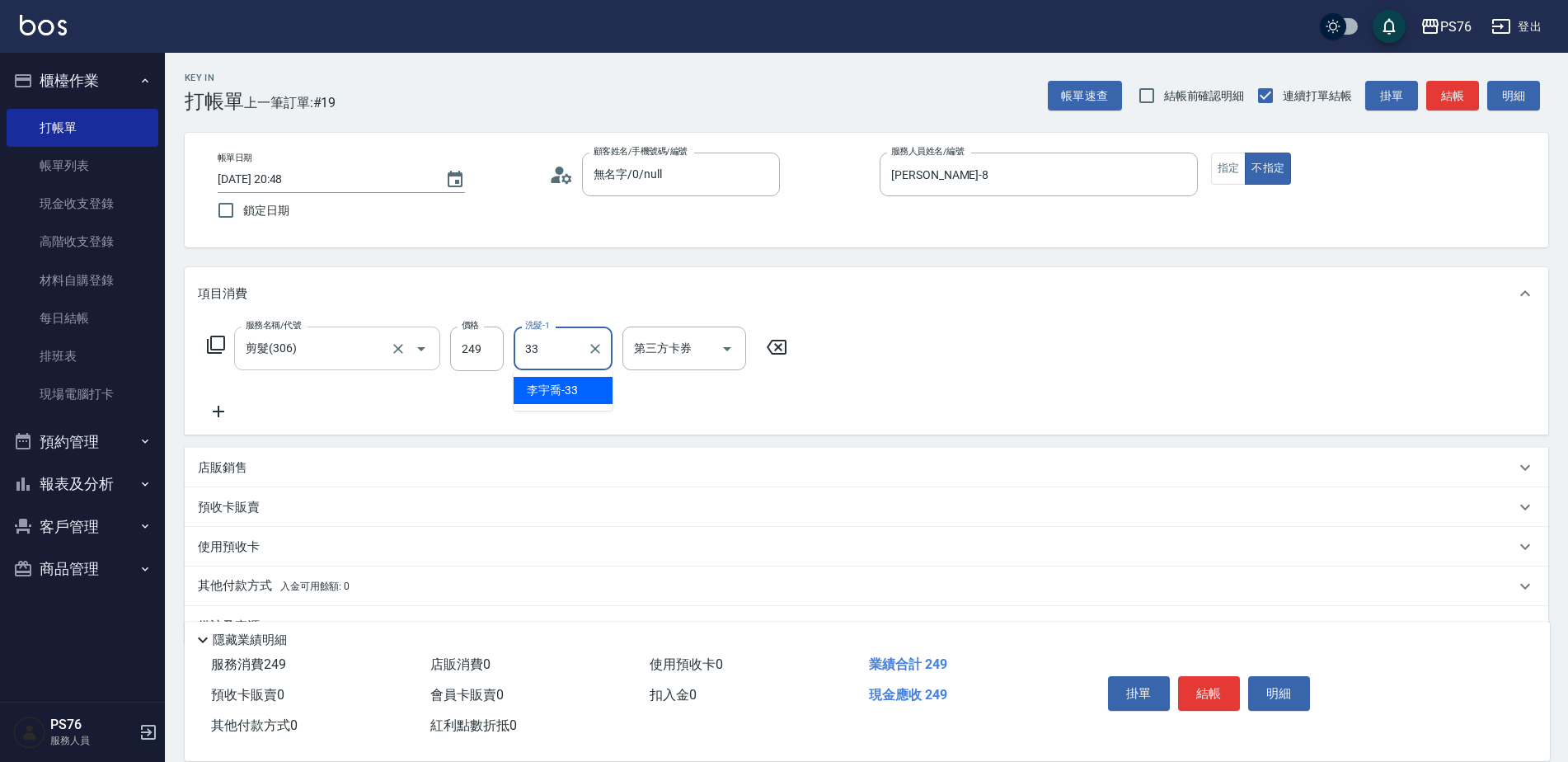
type input "[PERSON_NAME]33"
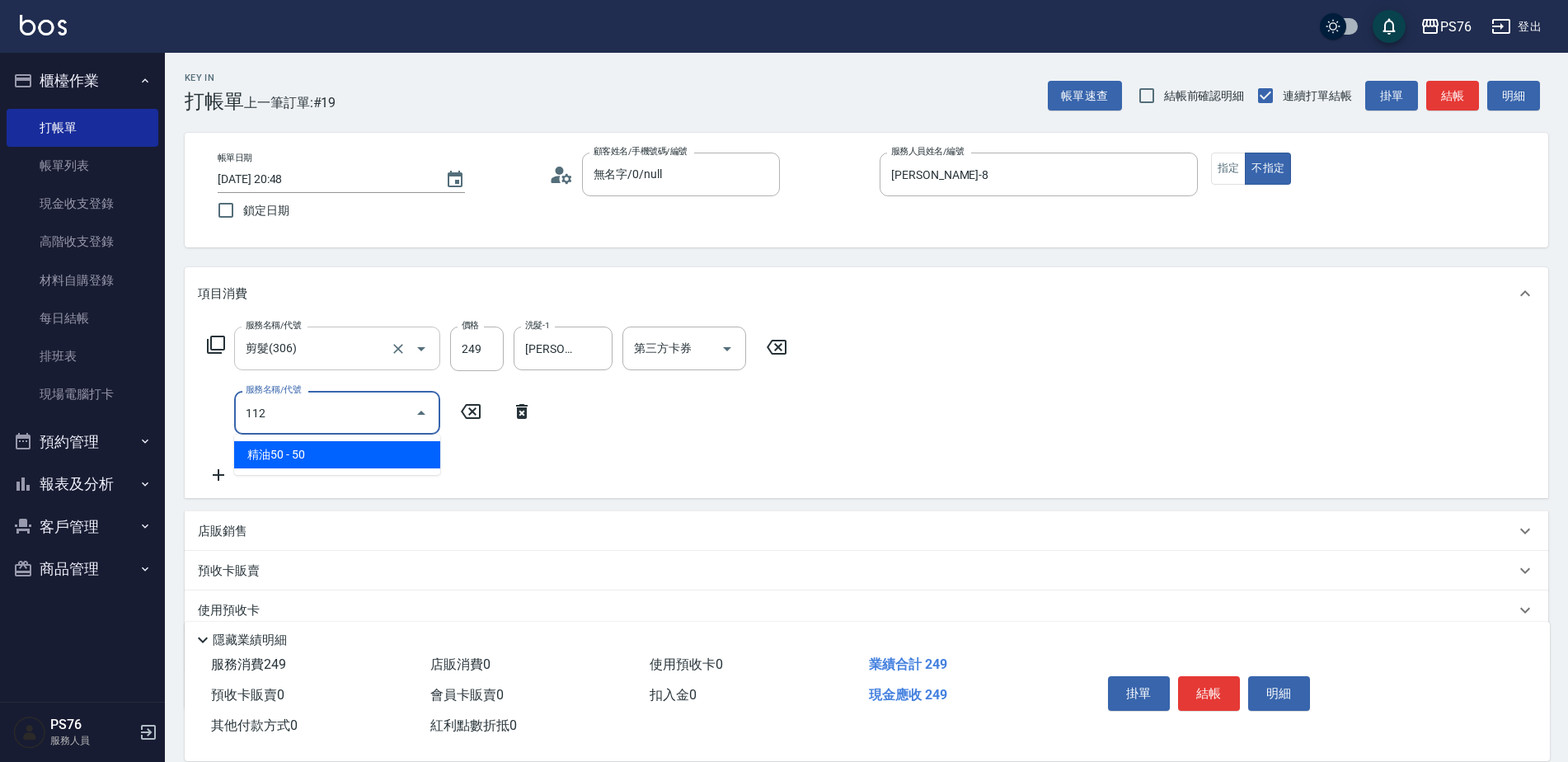
type input "精油50(112)"
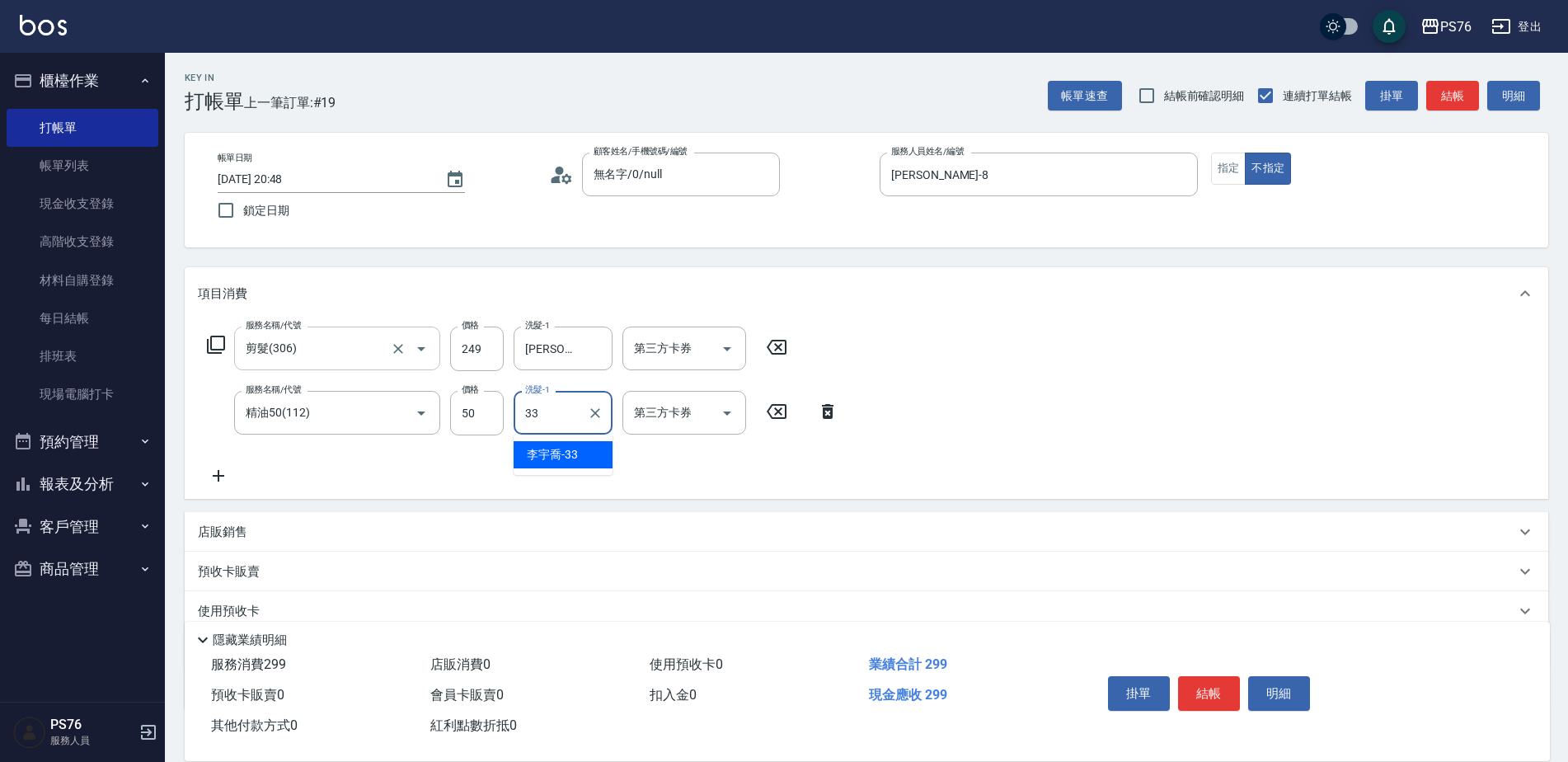
type input "[PERSON_NAME]33"
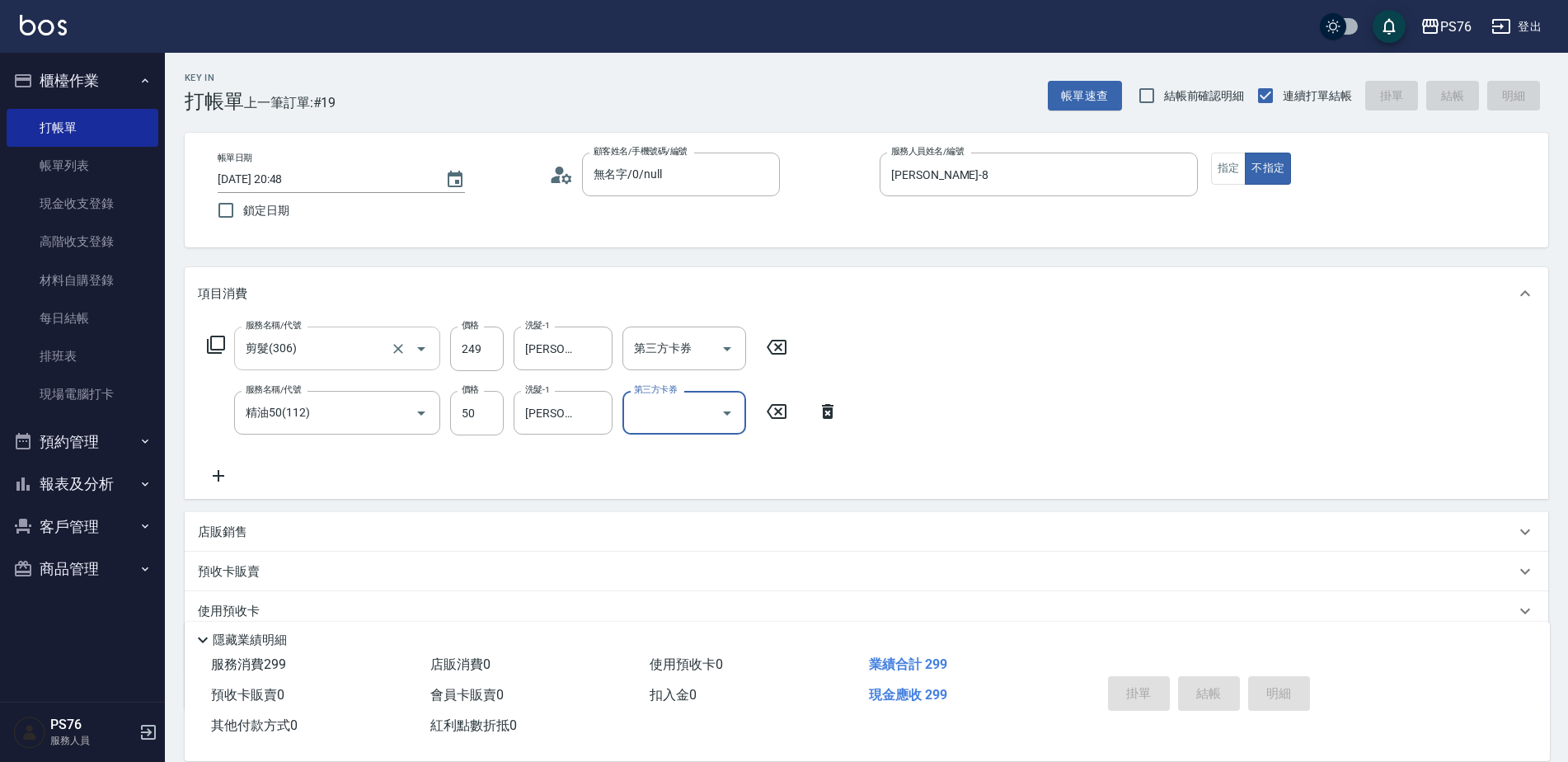
type input "[DATE] 20:50"
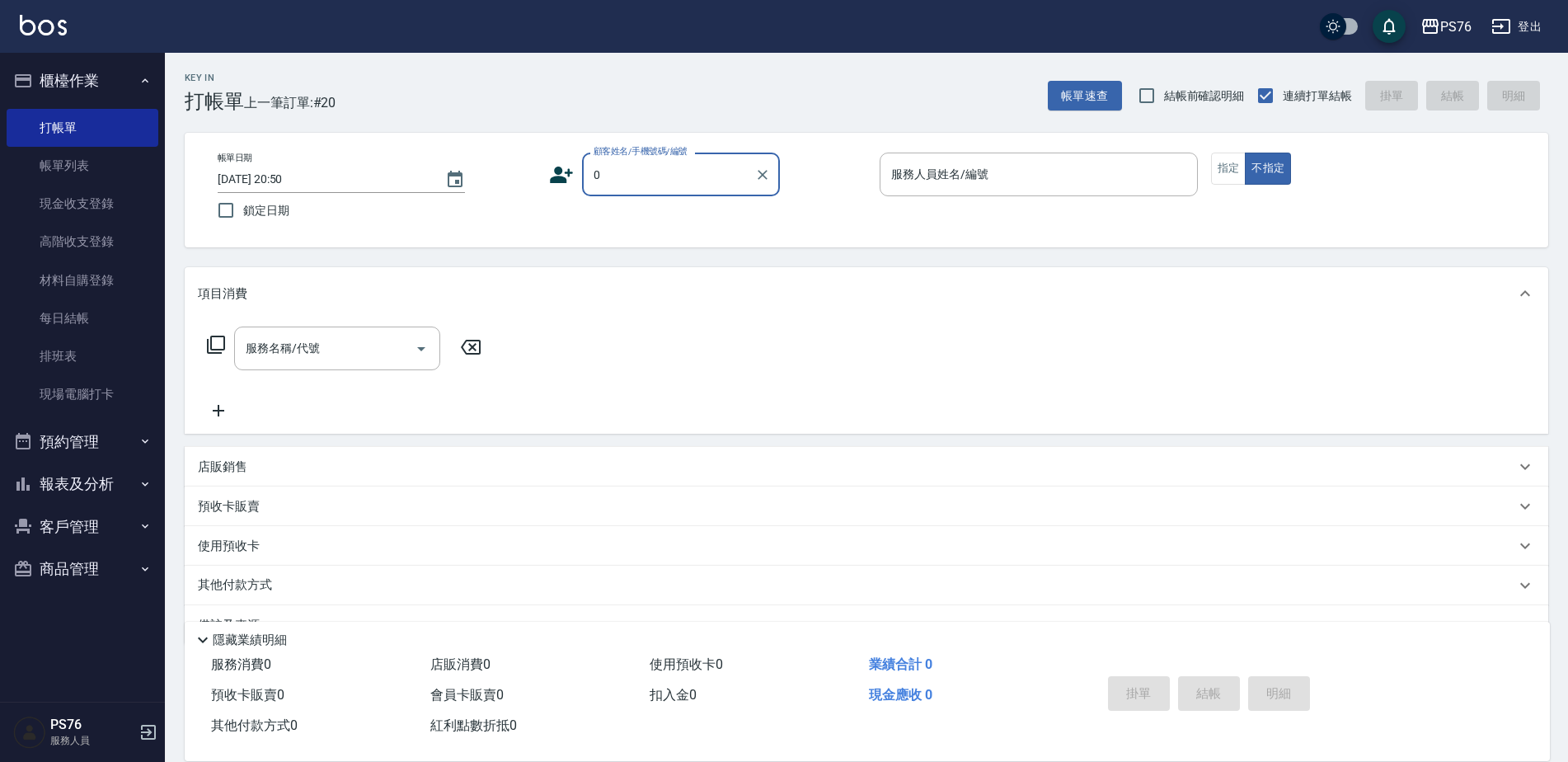
type input "無名字/0/null"
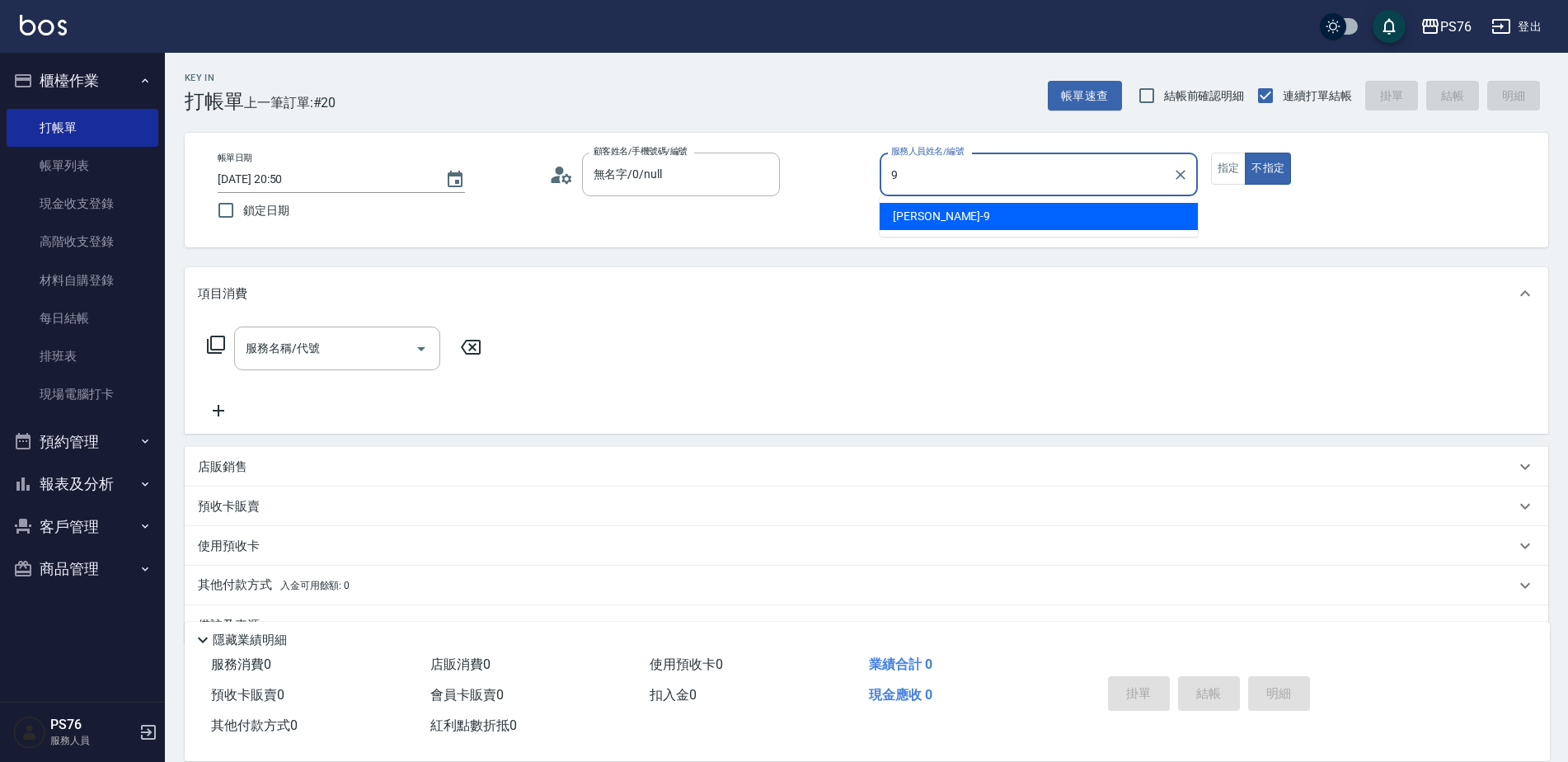
type input "[PERSON_NAME]-9"
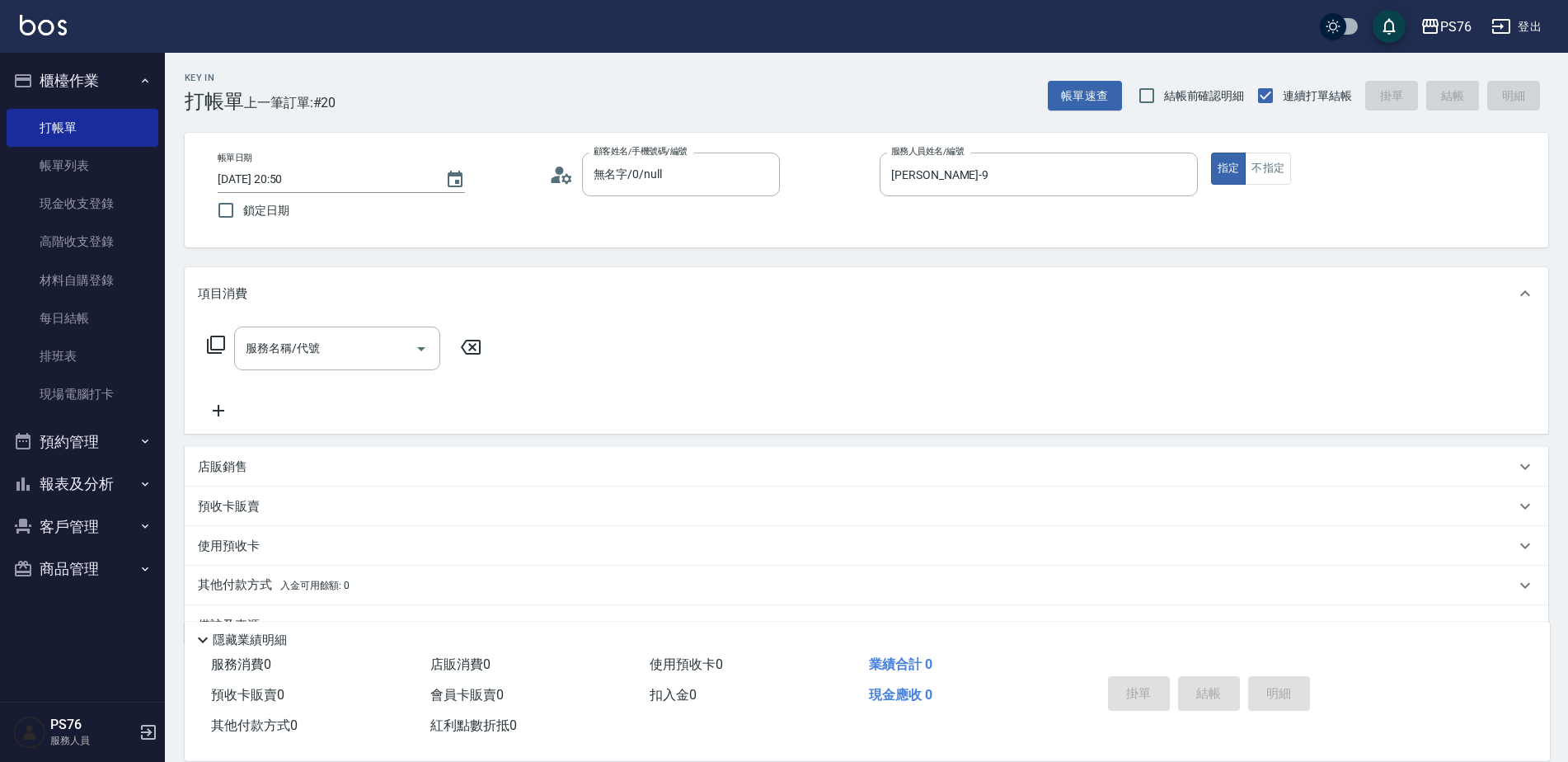
click at [299, 348] on input "服務名稱/代號" at bounding box center [325, 348] width 166 height 28
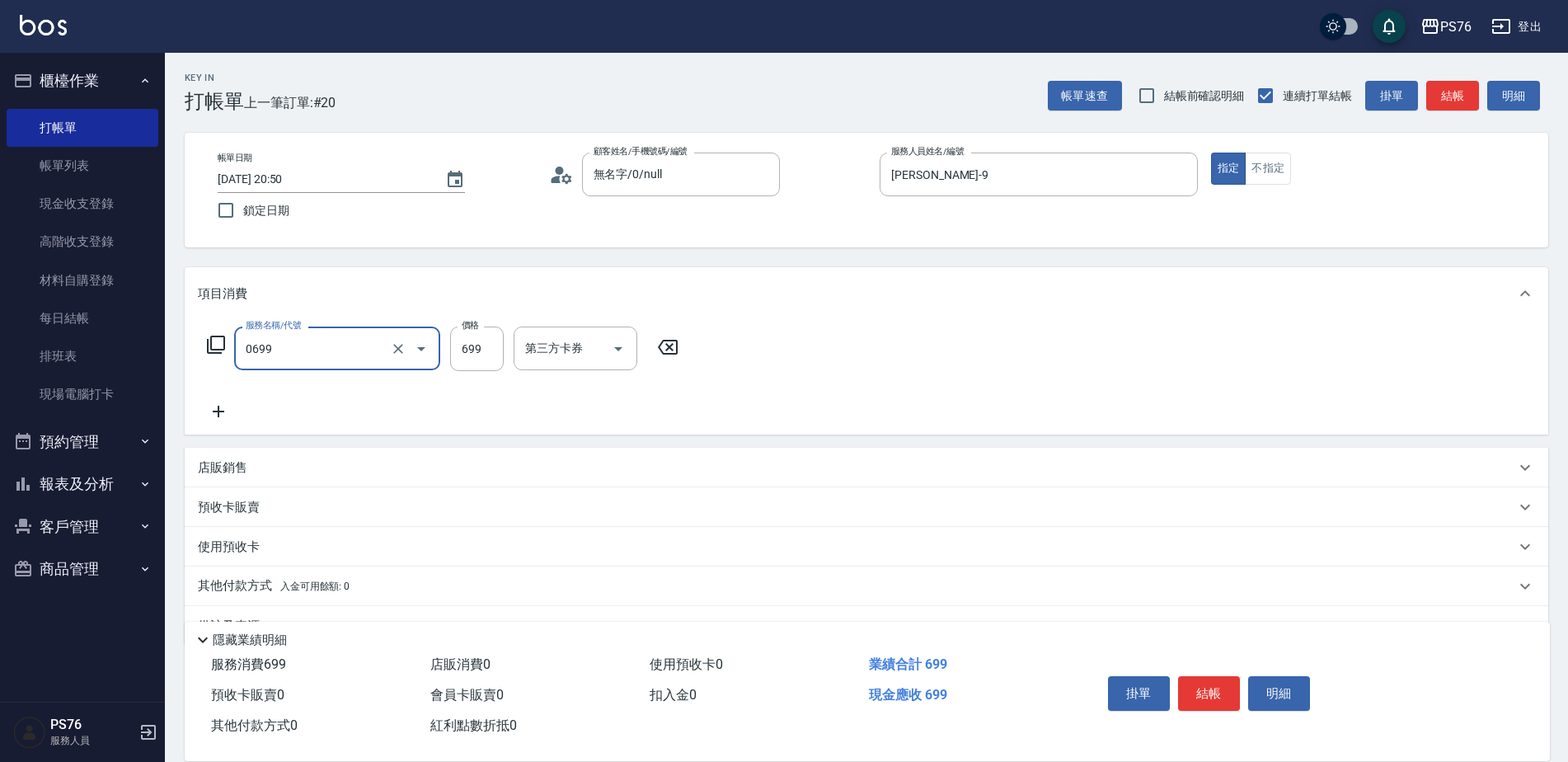
type input "精油SPA(0699)"
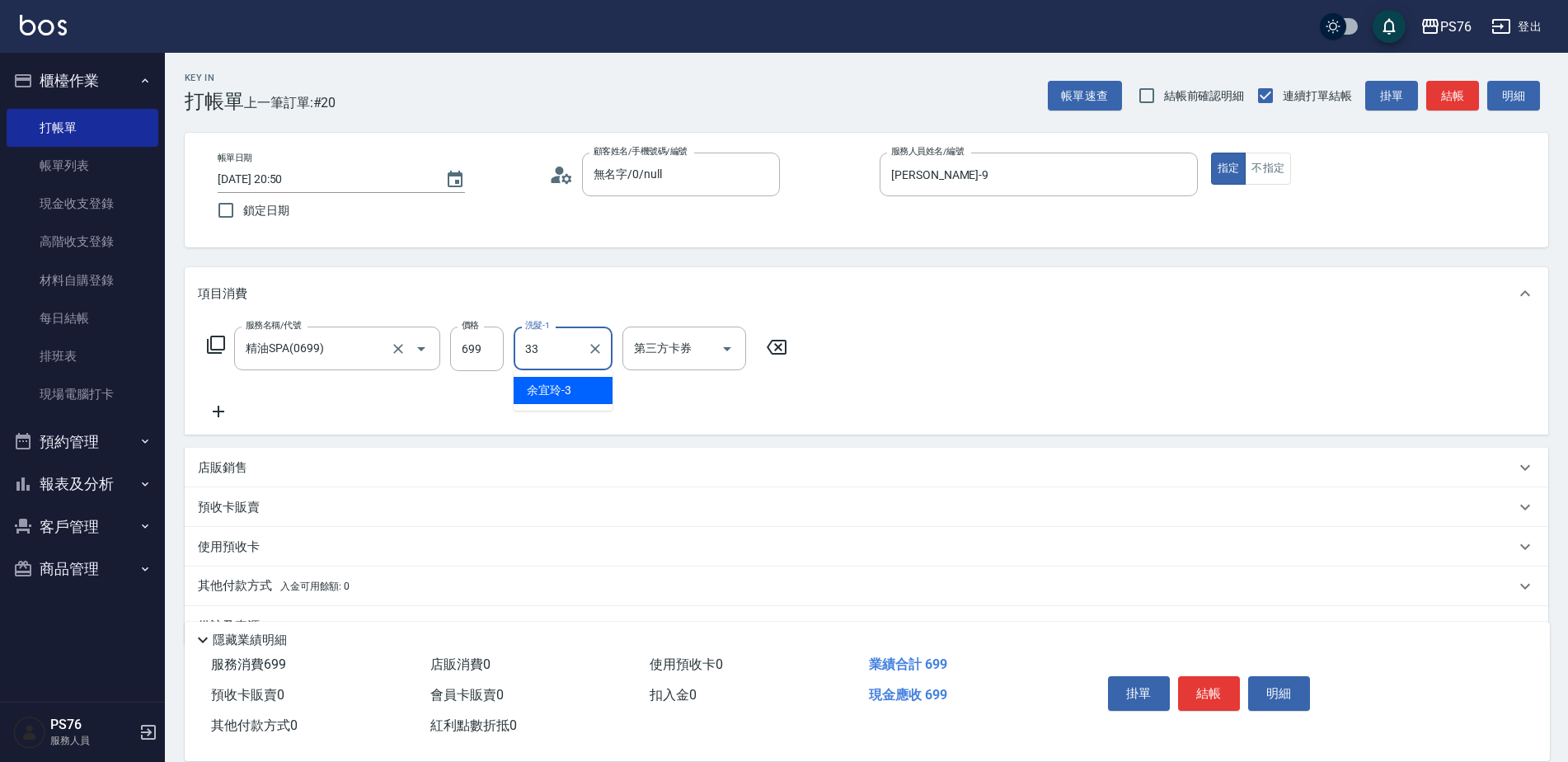
type input "[PERSON_NAME]33"
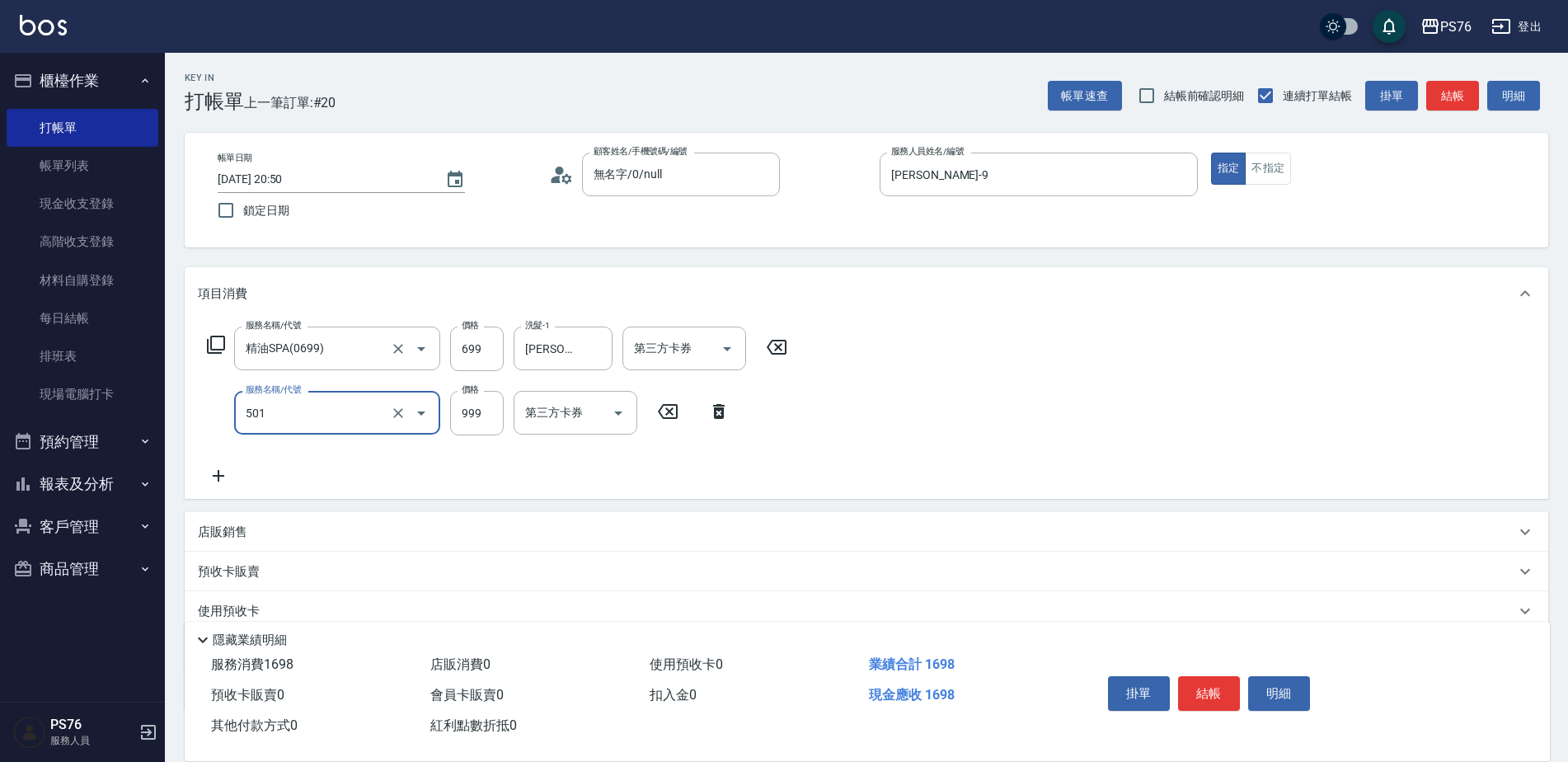
type input "染髮(501)"
type input "2000"
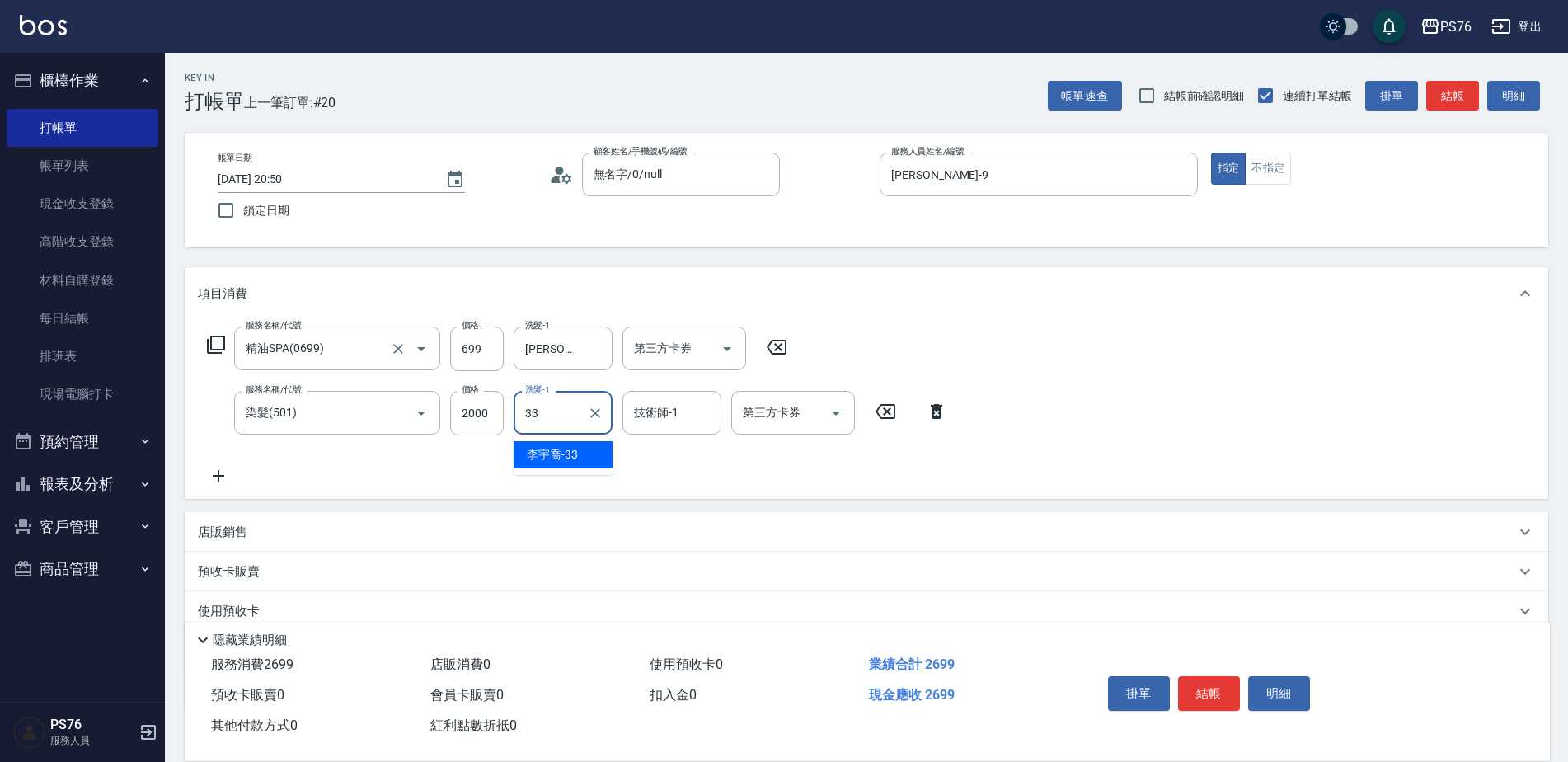
type input "[PERSON_NAME]33"
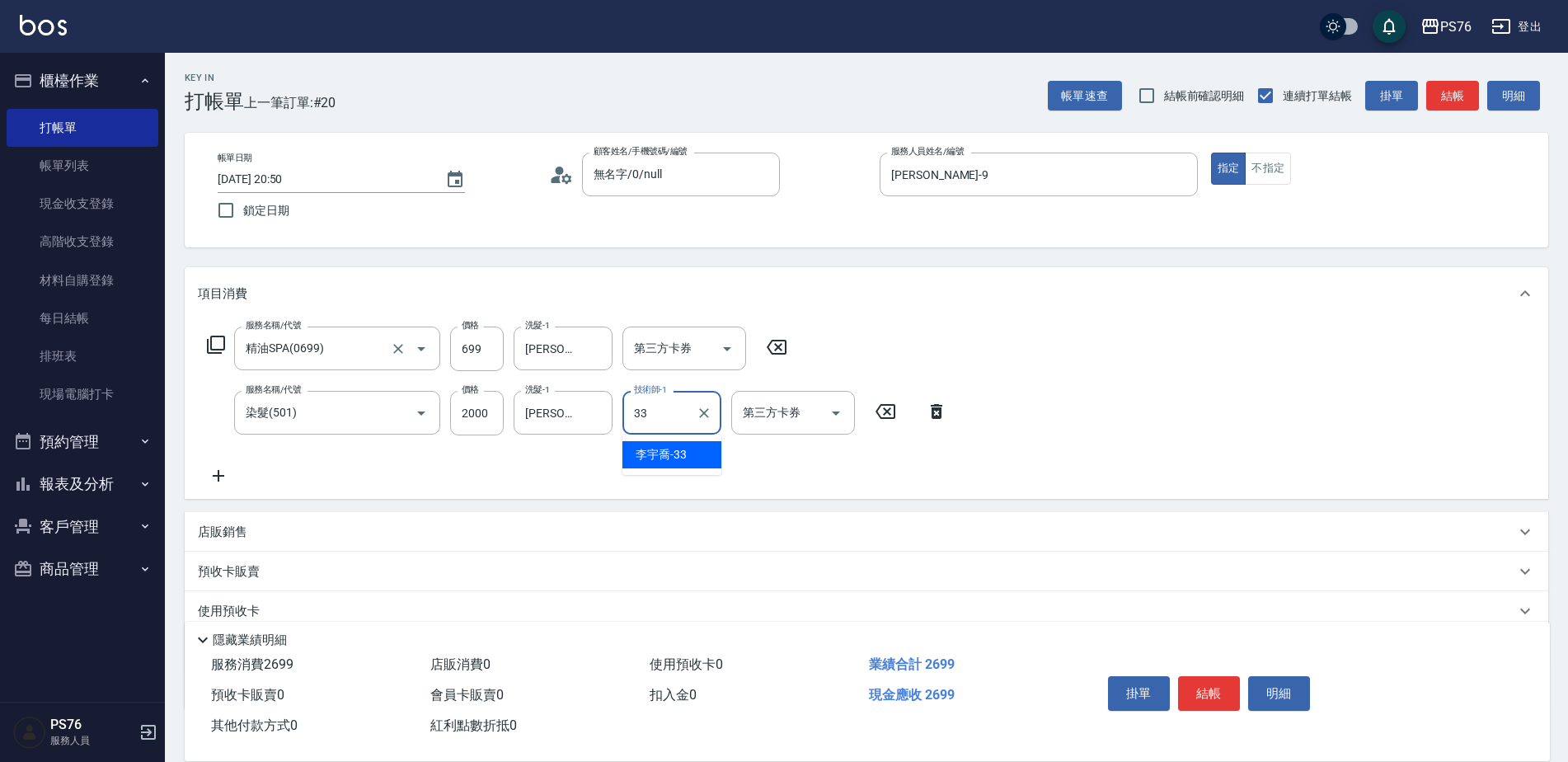
type input "[PERSON_NAME]33"
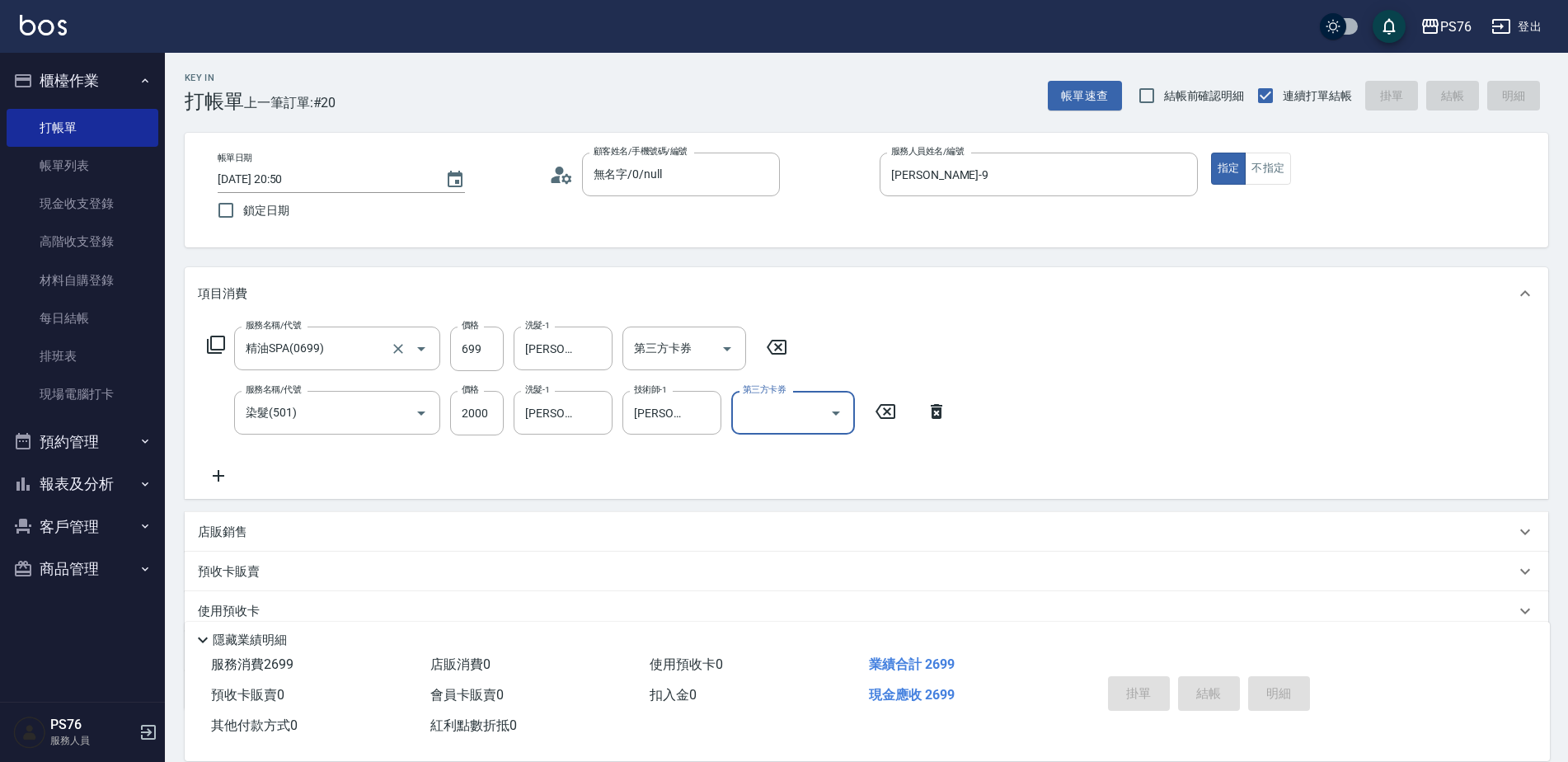
type input "[DATE] 20:51"
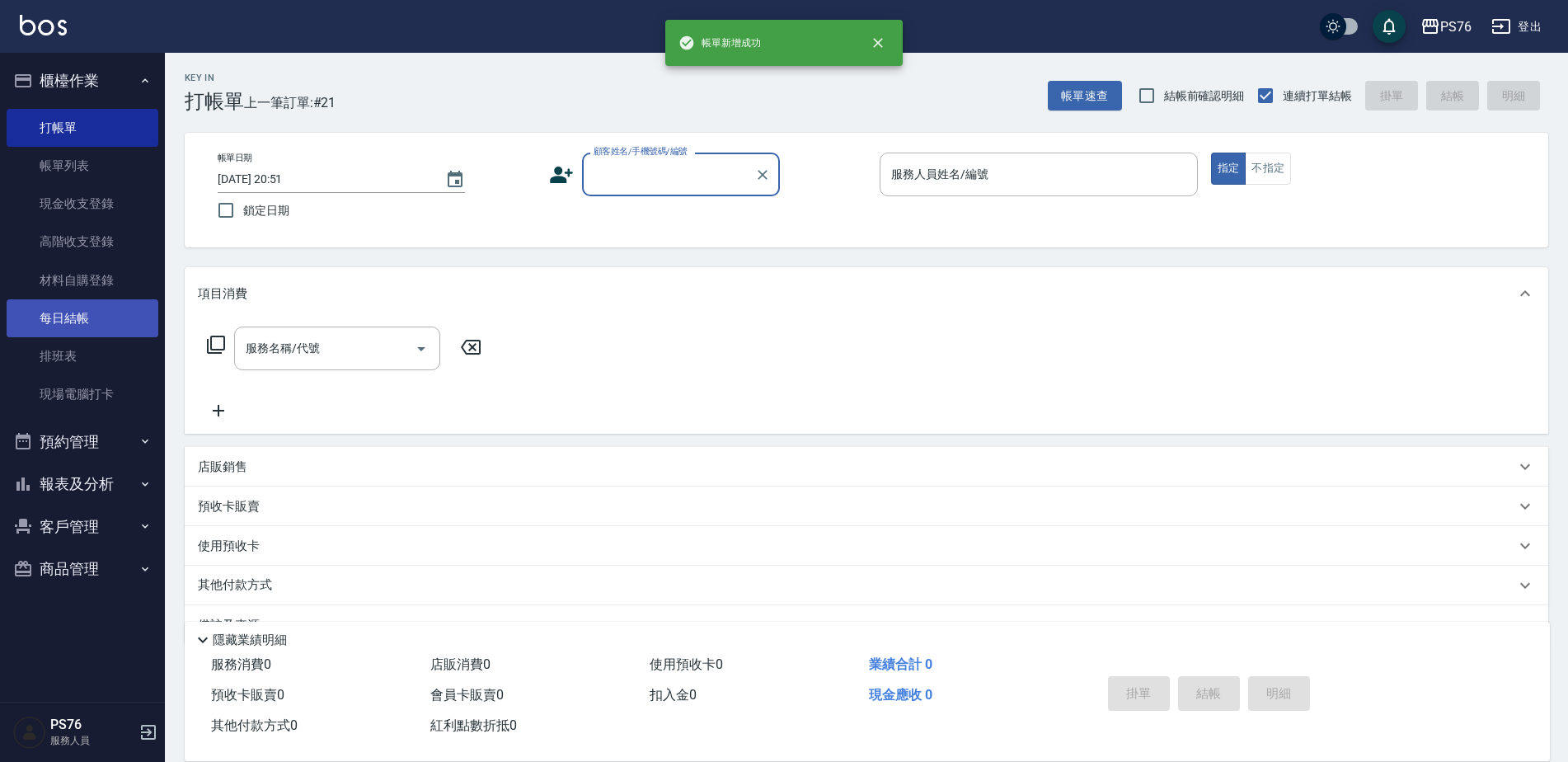
click at [77, 325] on link "每日結帳" at bounding box center [82, 318] width 152 height 38
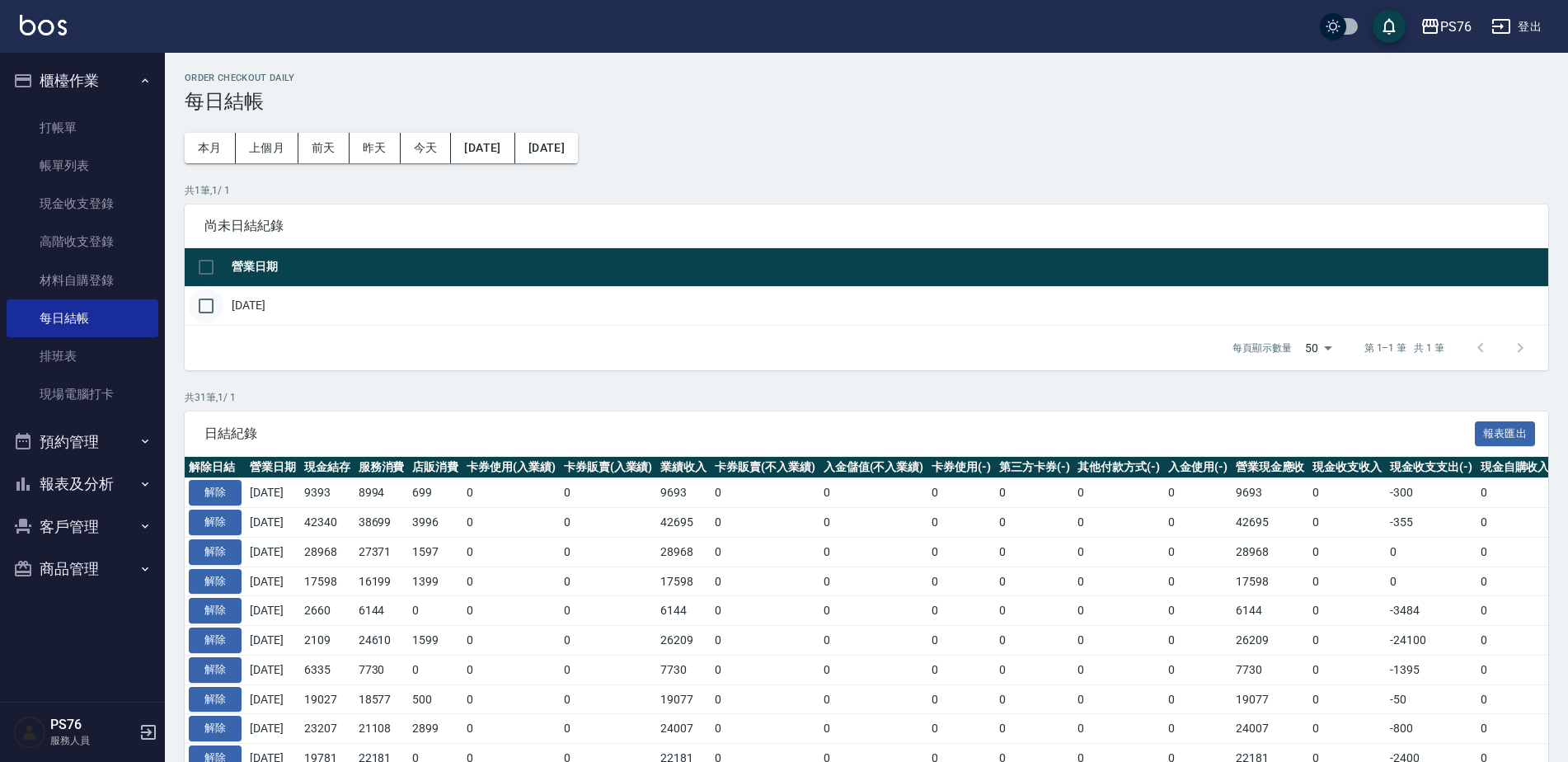
click at [214, 298] on input "checkbox" at bounding box center [206, 306] width 34 height 34
checkbox input "true"
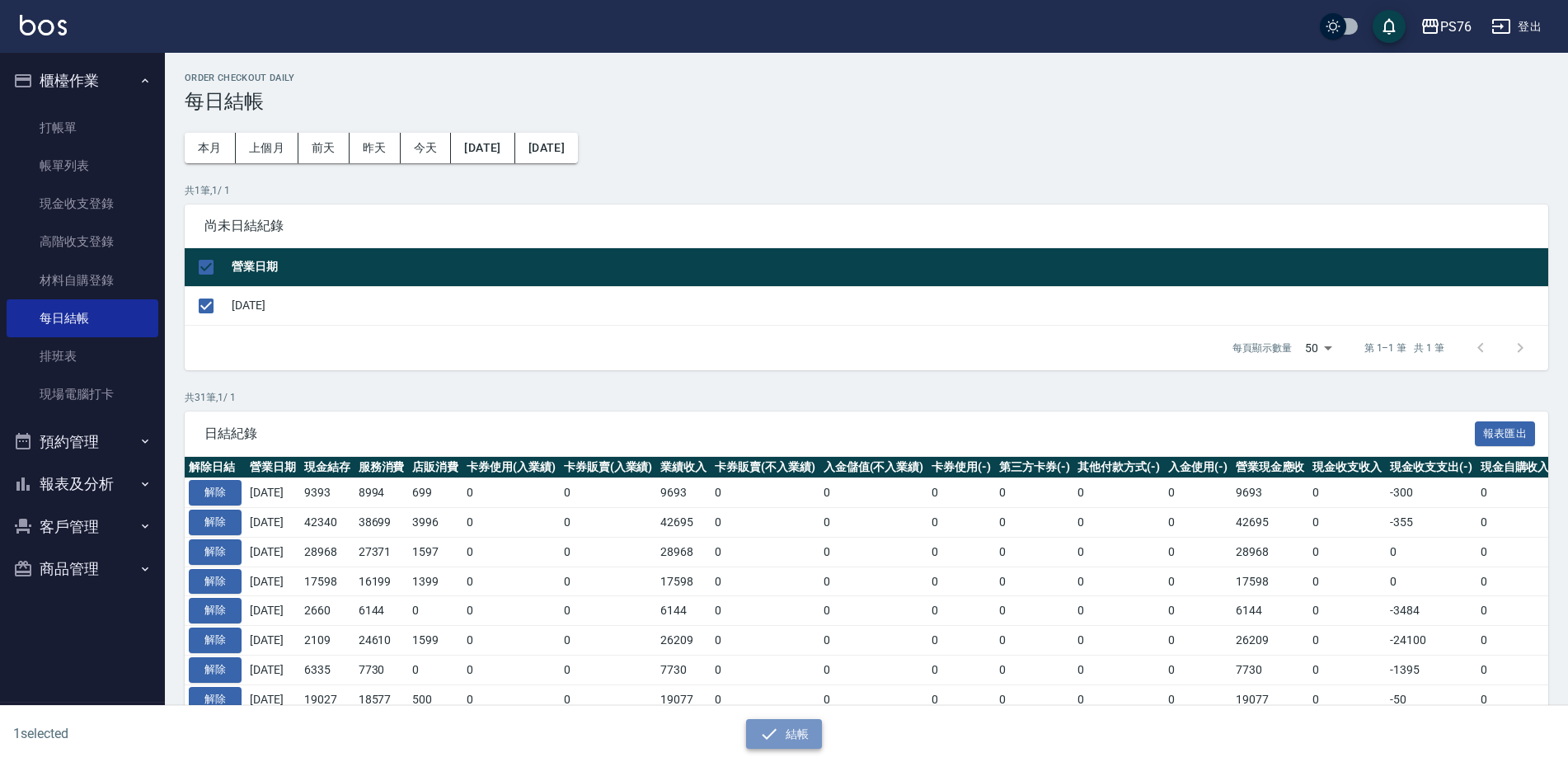
click at [800, 730] on button "結帳" at bounding box center [784, 734] width 76 height 30
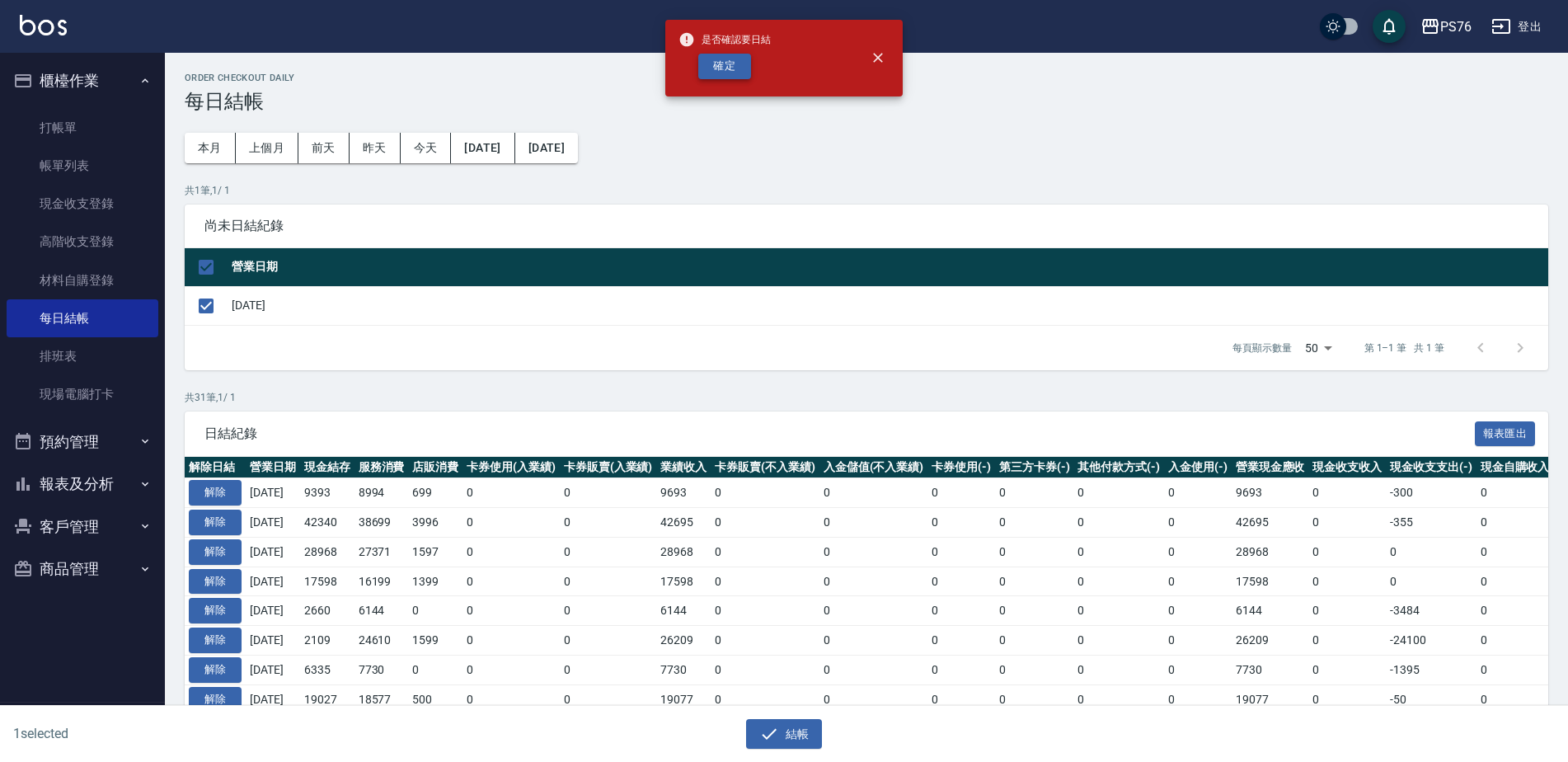
click at [711, 55] on button "確定" at bounding box center [725, 67] width 53 height 25
checkbox input "false"
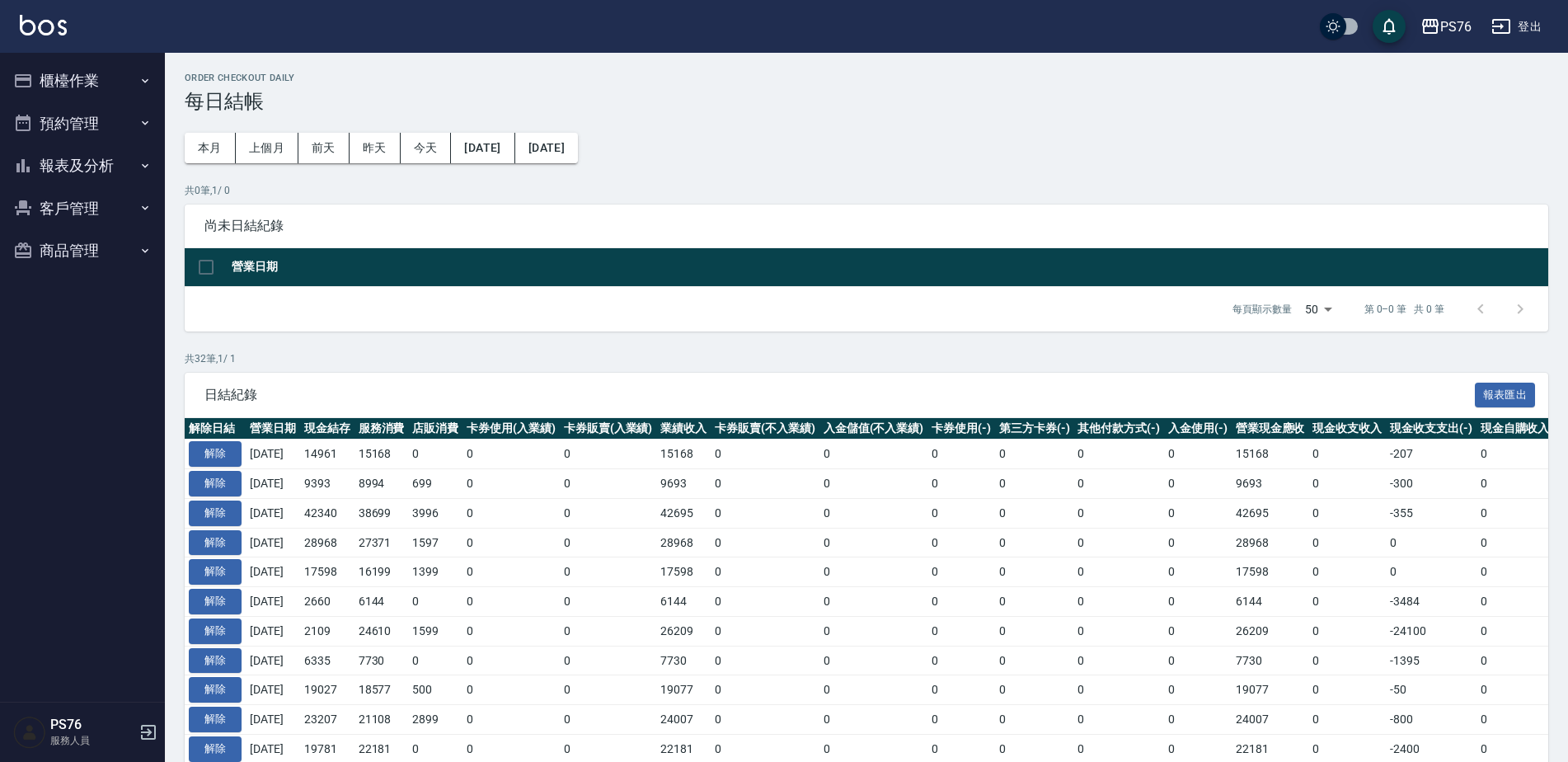
drag, startPoint x: 109, startPoint y: 163, endPoint x: 107, endPoint y: 227, distance: 64.0
click at [109, 162] on button "報表及分析" at bounding box center [82, 166] width 152 height 43
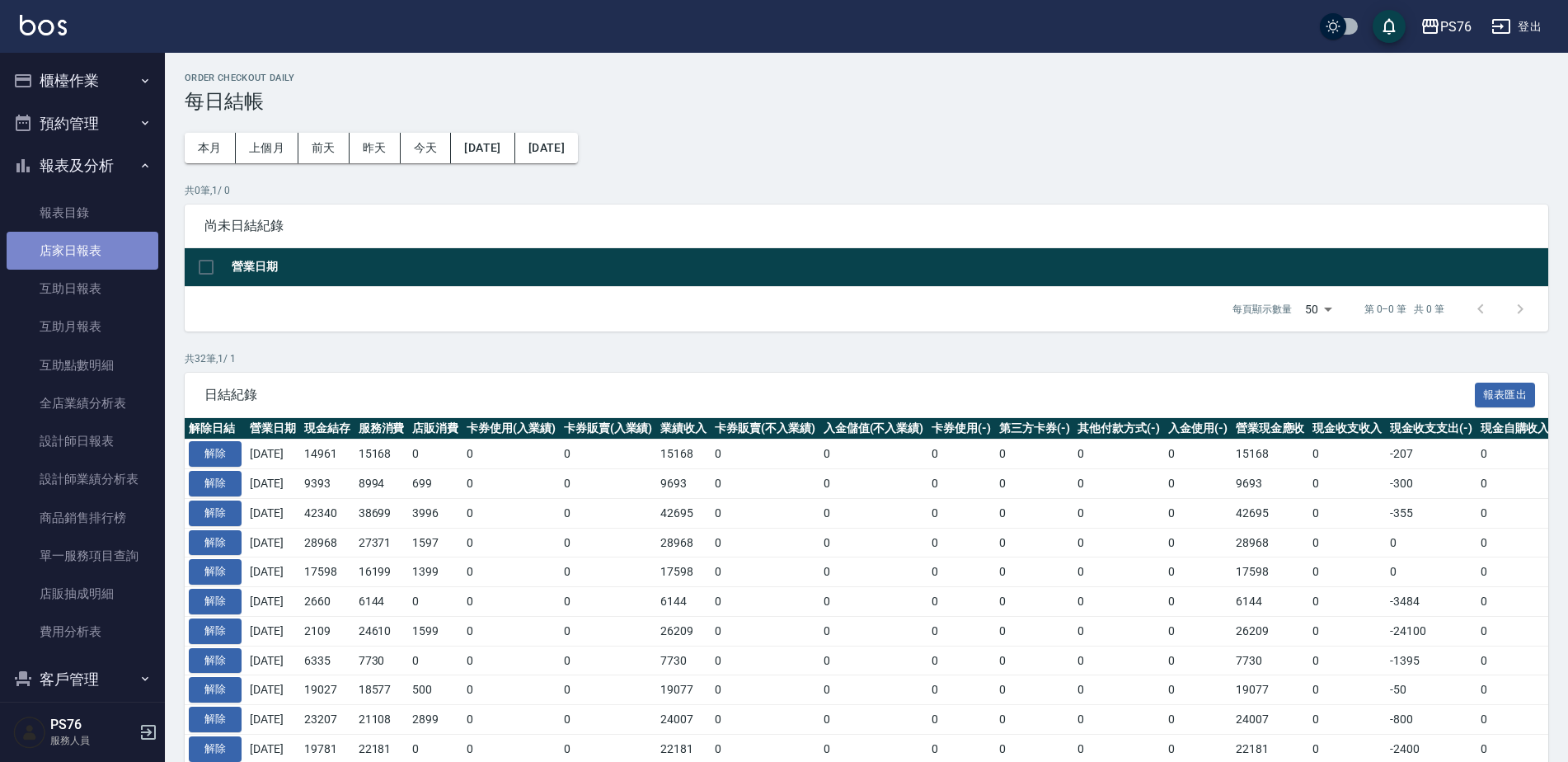
click at [101, 243] on link "店家日報表" at bounding box center [82, 251] width 152 height 38
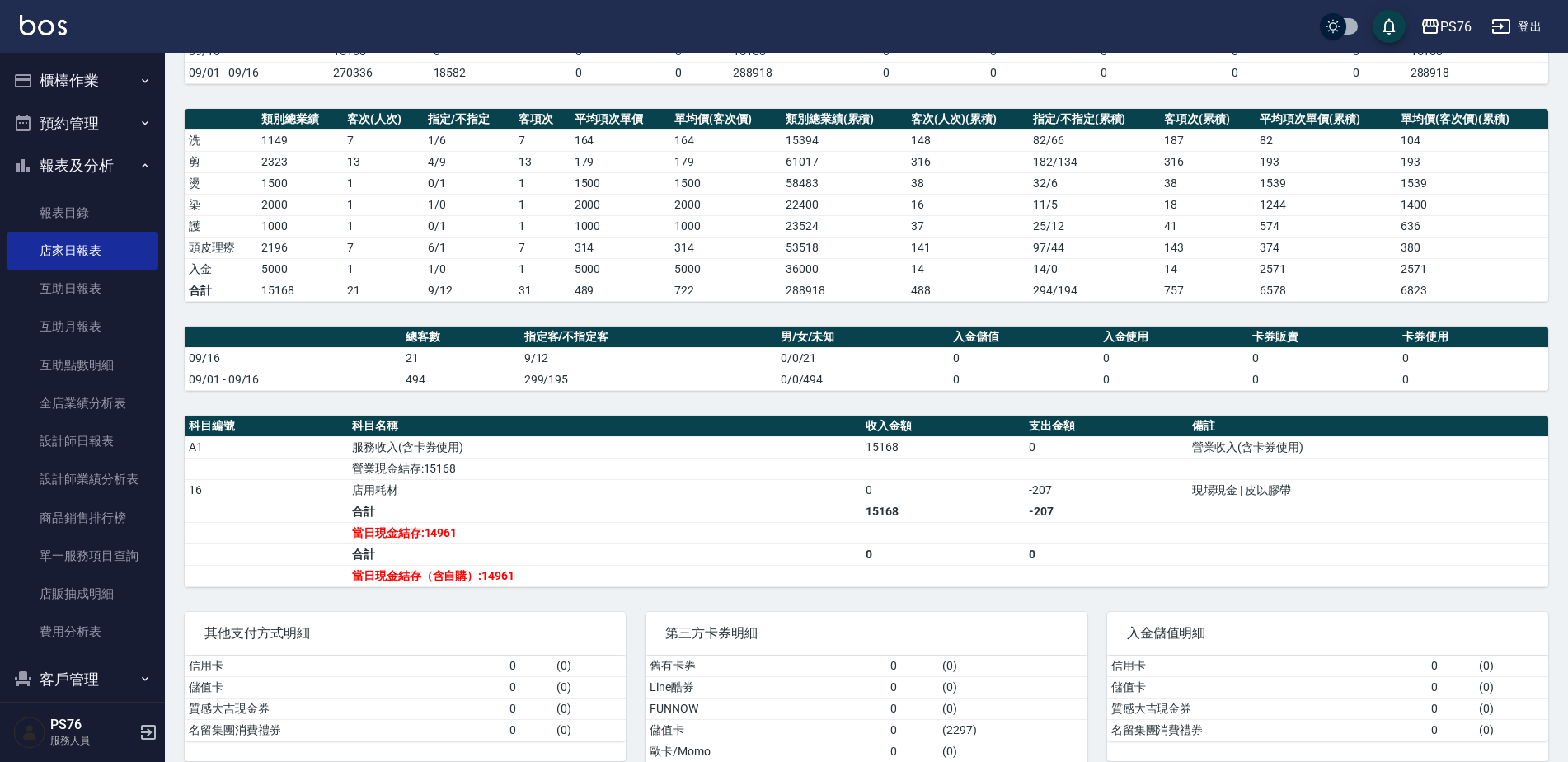
scroll to position [210, 0]
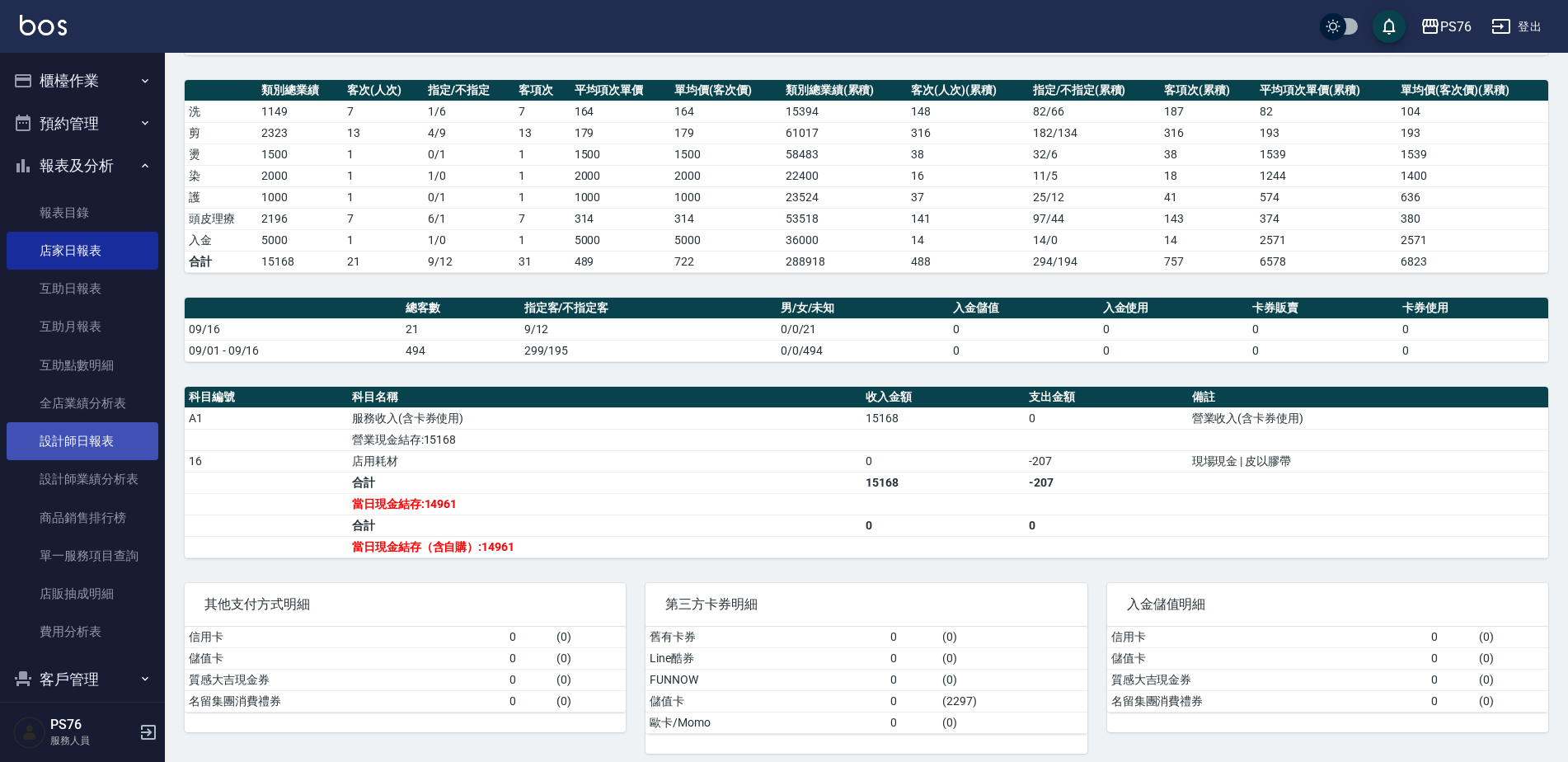
click at [96, 424] on link "設計師日報表" at bounding box center [82, 441] width 152 height 38
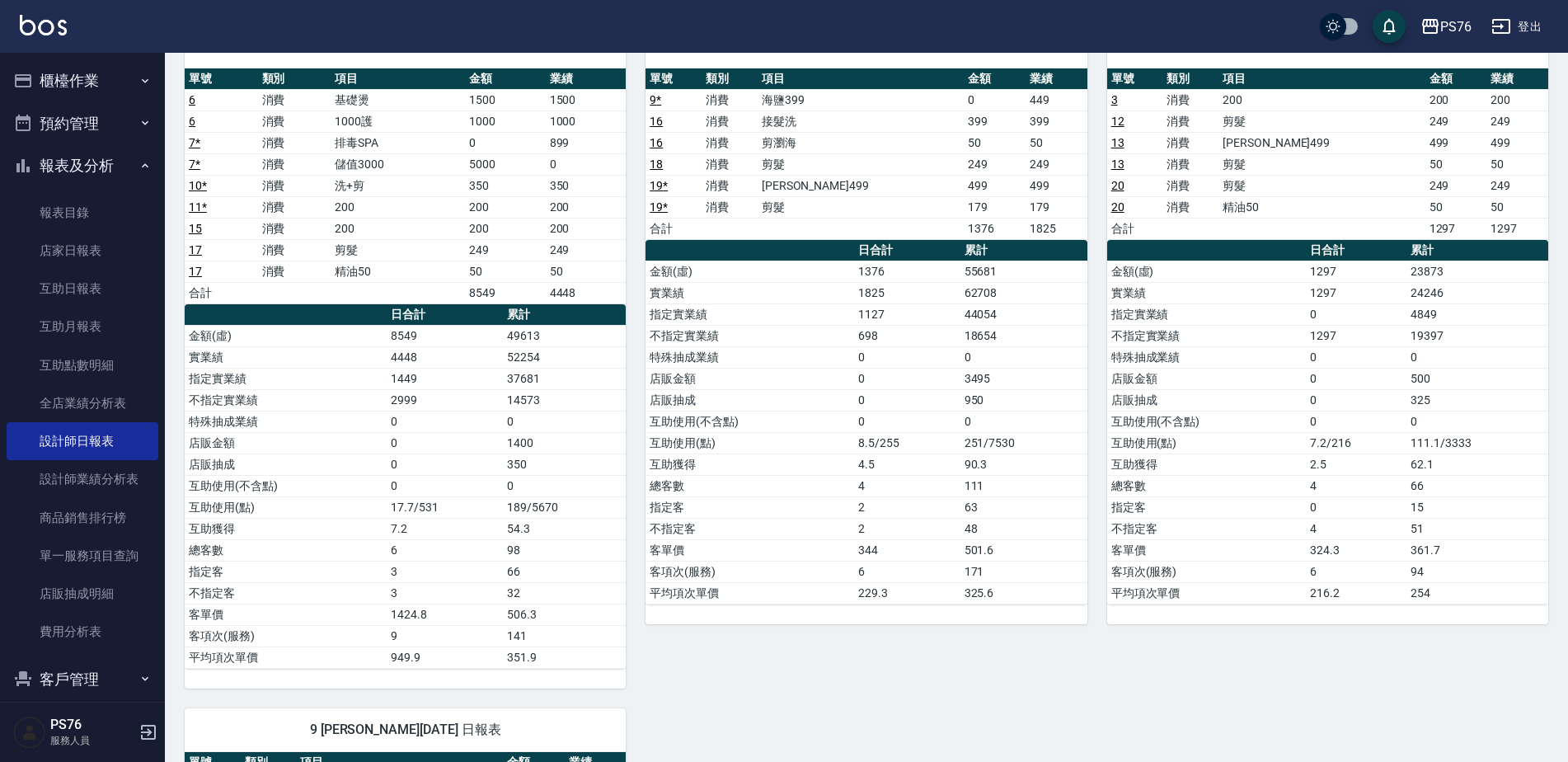
scroll to position [107, 0]
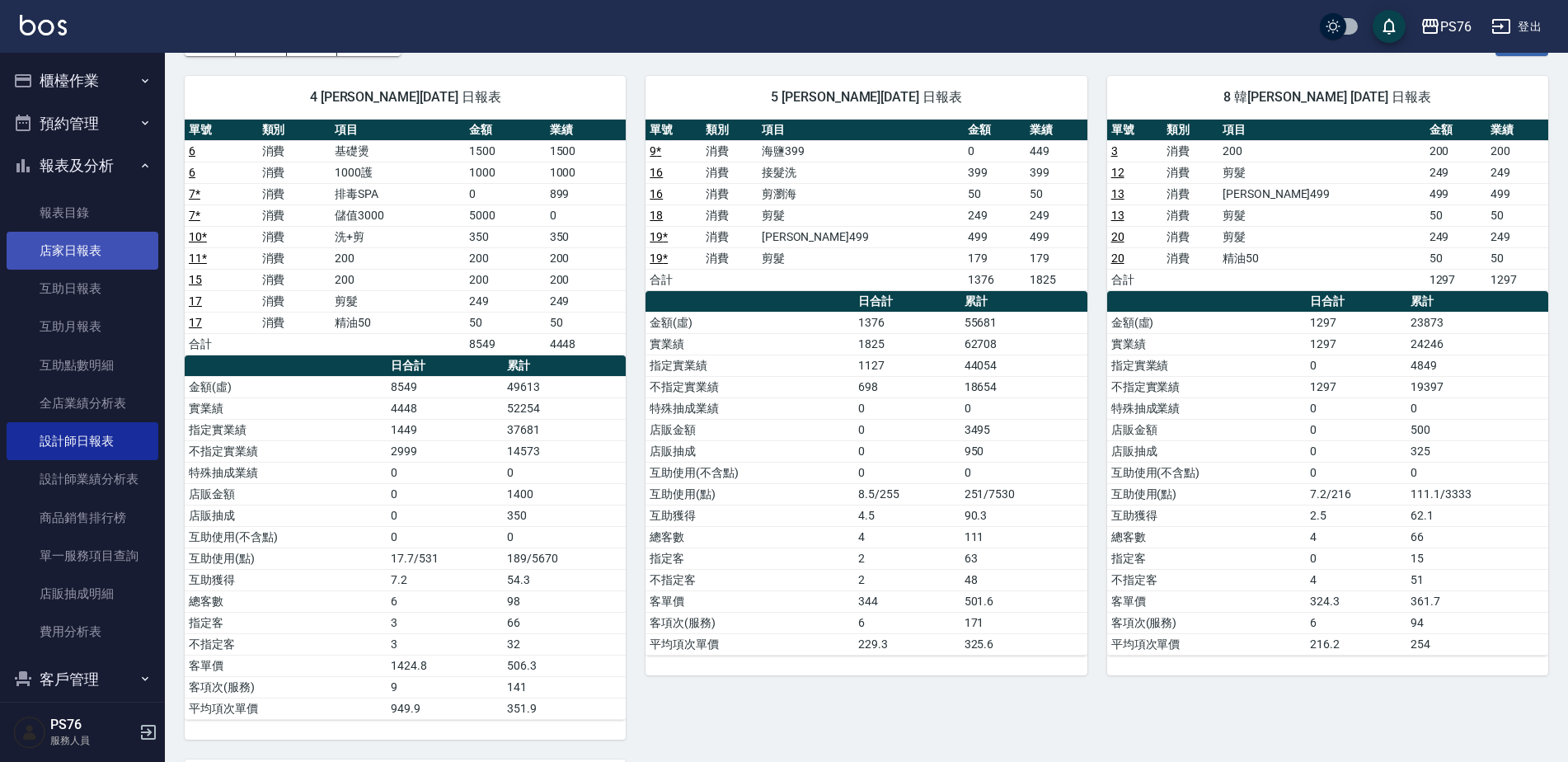
click at [105, 254] on link "店家日報表" at bounding box center [82, 251] width 152 height 38
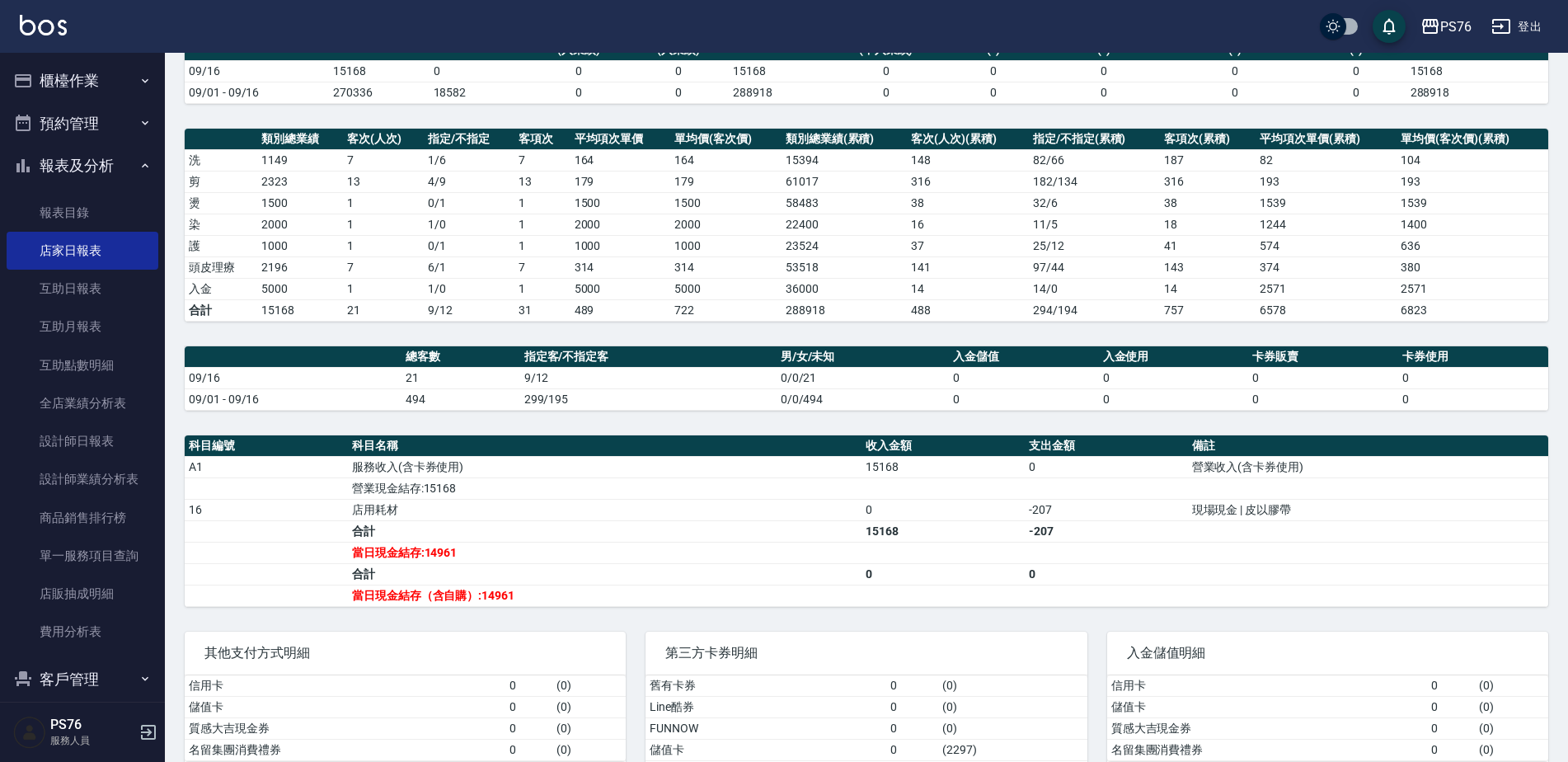
scroll to position [141, 0]
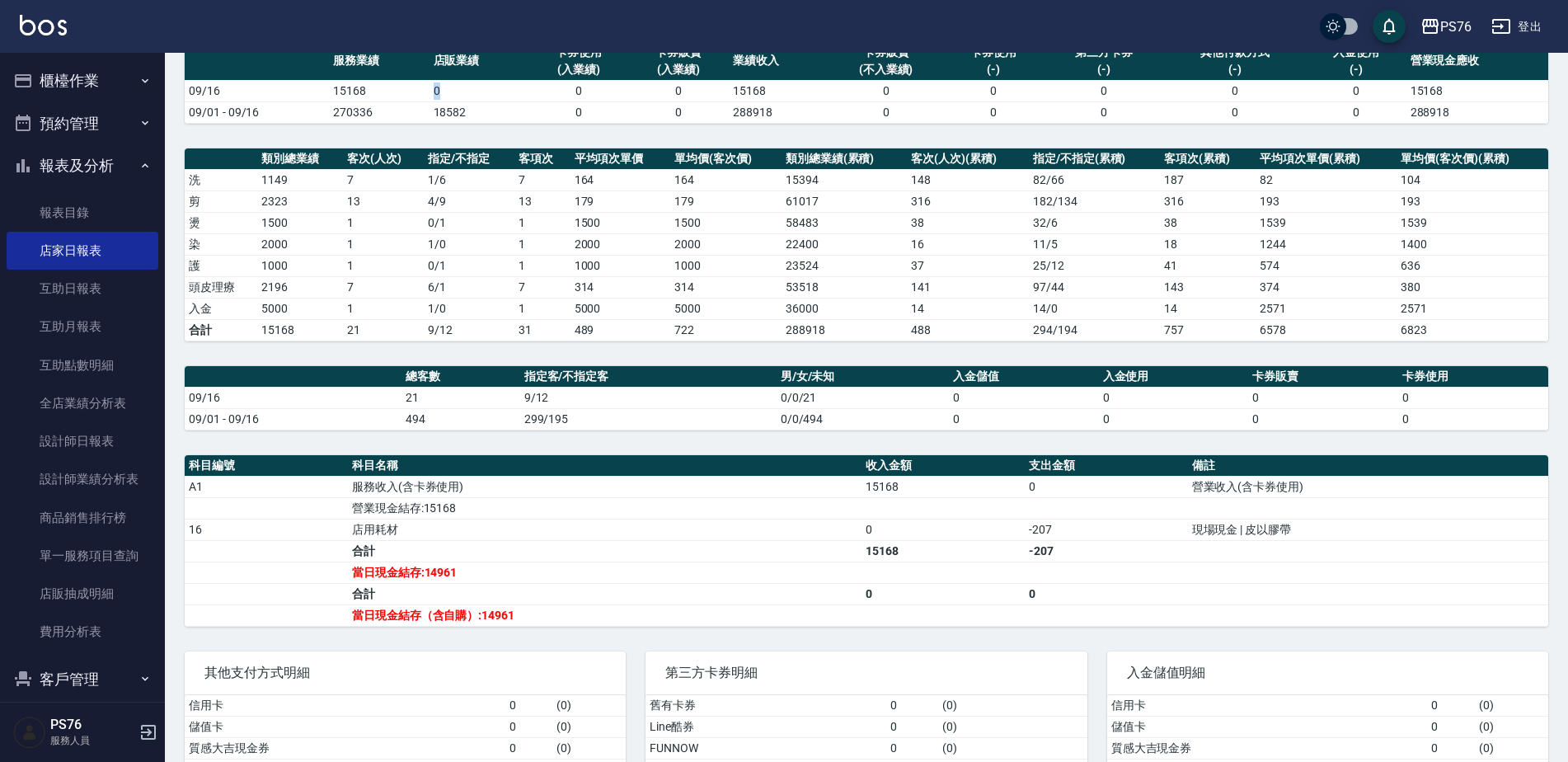
drag, startPoint x: 431, startPoint y: 84, endPoint x: 447, endPoint y: 89, distance: 16.8
click at [447, 89] on tr "09/16 15168 0 0 0 15168 0 0 0 0 0 15168" at bounding box center [867, 91] width 1364 height 22
drag, startPoint x: 447, startPoint y: 89, endPoint x: 415, endPoint y: 249, distance: 163.2
click at [420, 239] on td "1" at bounding box center [383, 244] width 81 height 22
drag, startPoint x: 345, startPoint y: 287, endPoint x: 356, endPoint y: 287, distance: 11.0
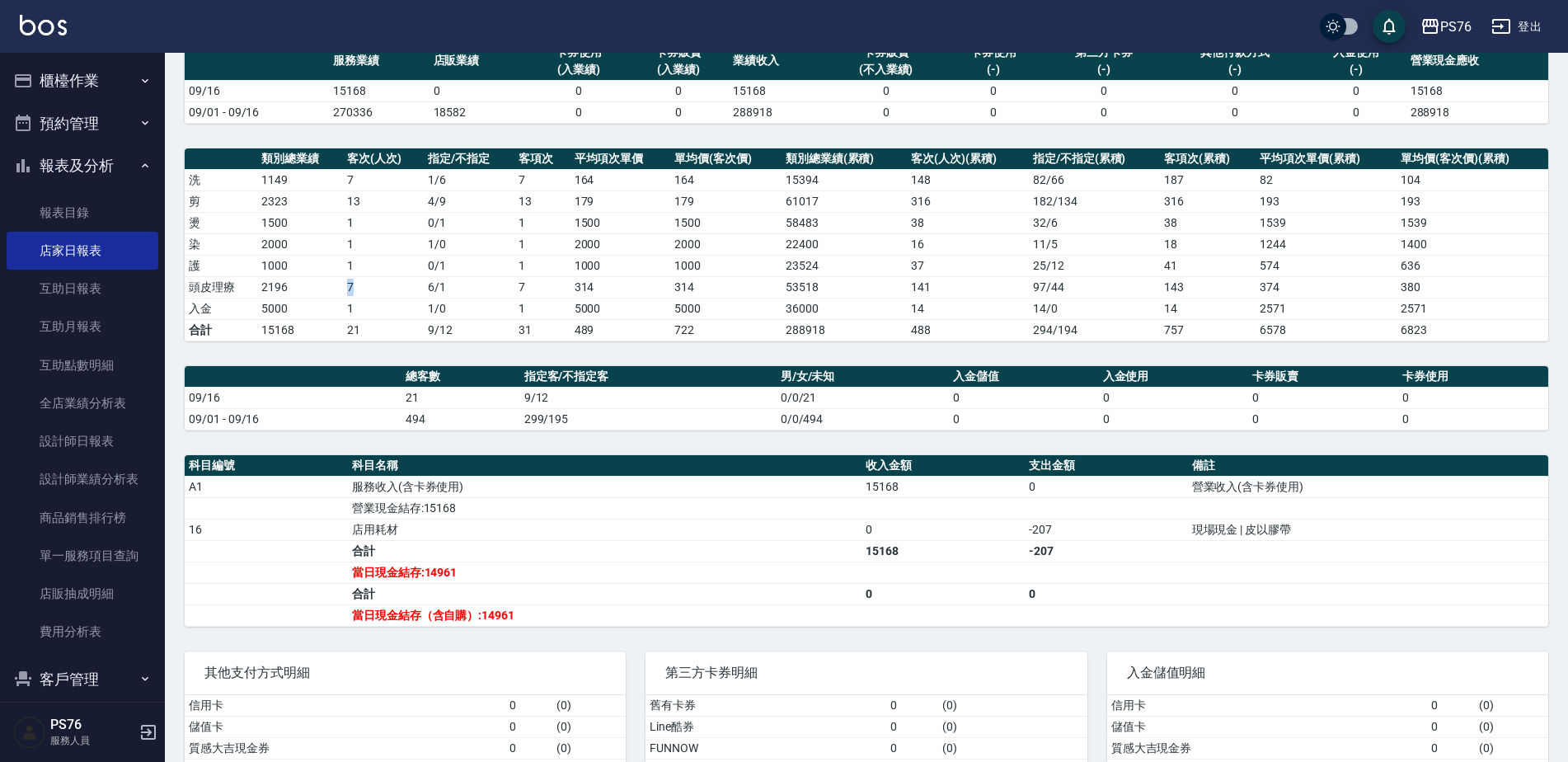
click at [356, 287] on td "7" at bounding box center [383, 287] width 81 height 22
drag, startPoint x: 356, startPoint y: 287, endPoint x: 314, endPoint y: 323, distance: 55.3
click at [319, 323] on td "15168" at bounding box center [301, 330] width 86 height 22
click at [267, 310] on td "5000" at bounding box center [301, 309] width 86 height 22
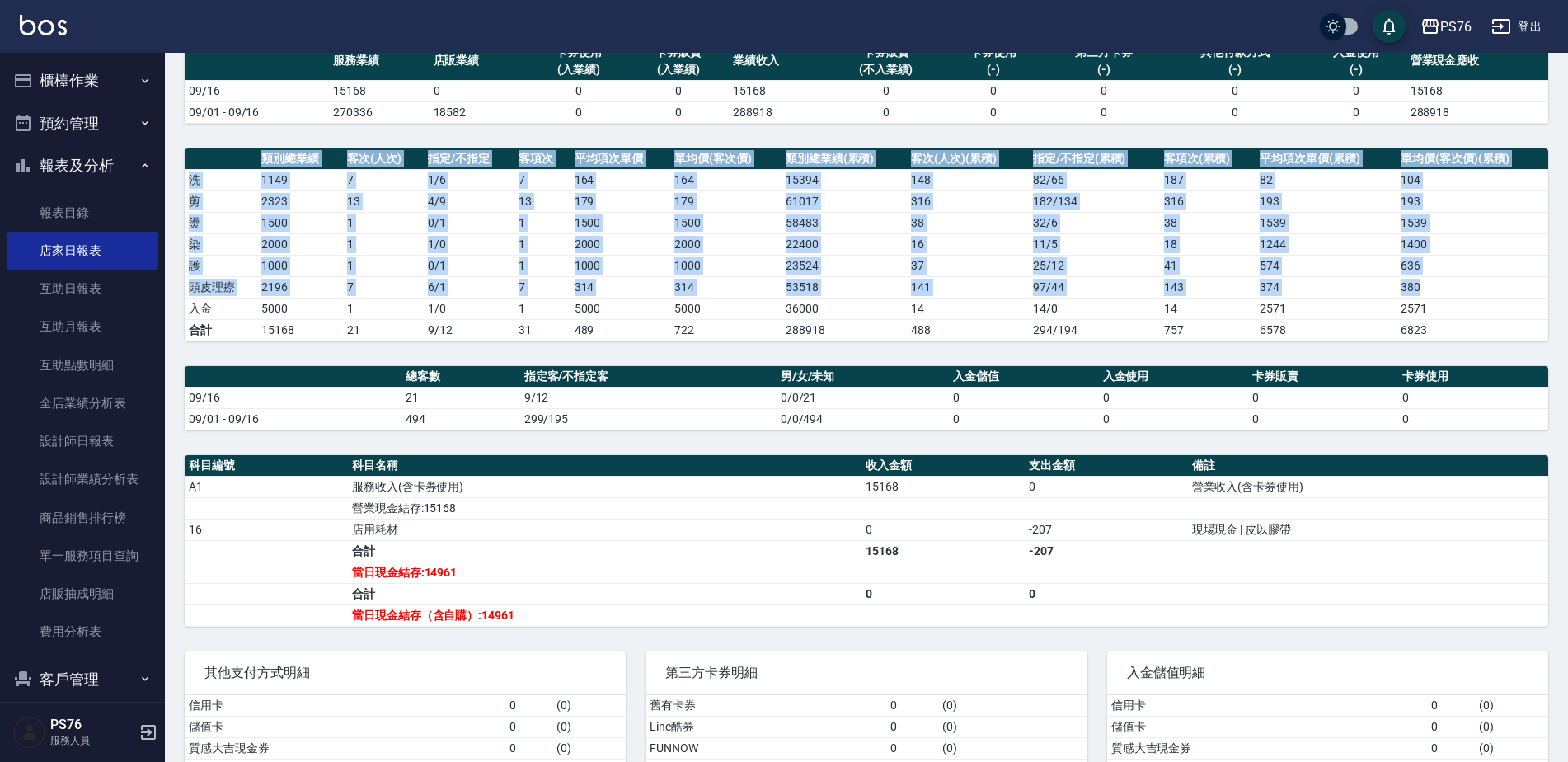
drag, startPoint x: 1547, startPoint y: 289, endPoint x: 1577, endPoint y: 301, distance: 32.3
click at [1568, 301] on html "PS76 登出 櫃檯作業 打帳單 帳單列表 現金收支登錄 高階收支登錄 材料自購登錄 每日結帳 排班表 現場電腦打卡 預約管理 預約管理 單日預約紀錄 單週預…" at bounding box center [784, 351] width 1568 height 983
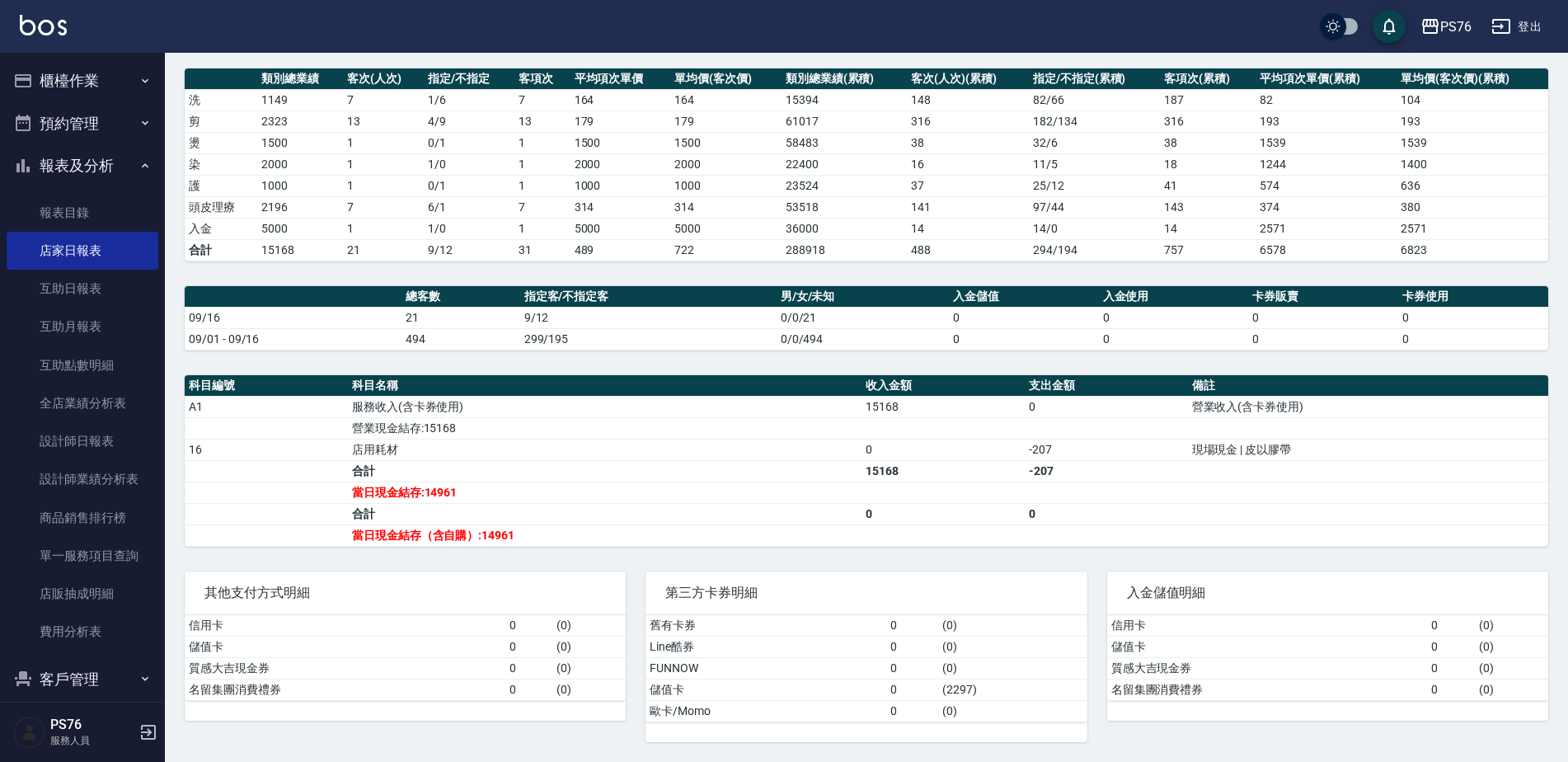
click at [1038, 480] on td "-207" at bounding box center [1107, 471] width 164 height 22
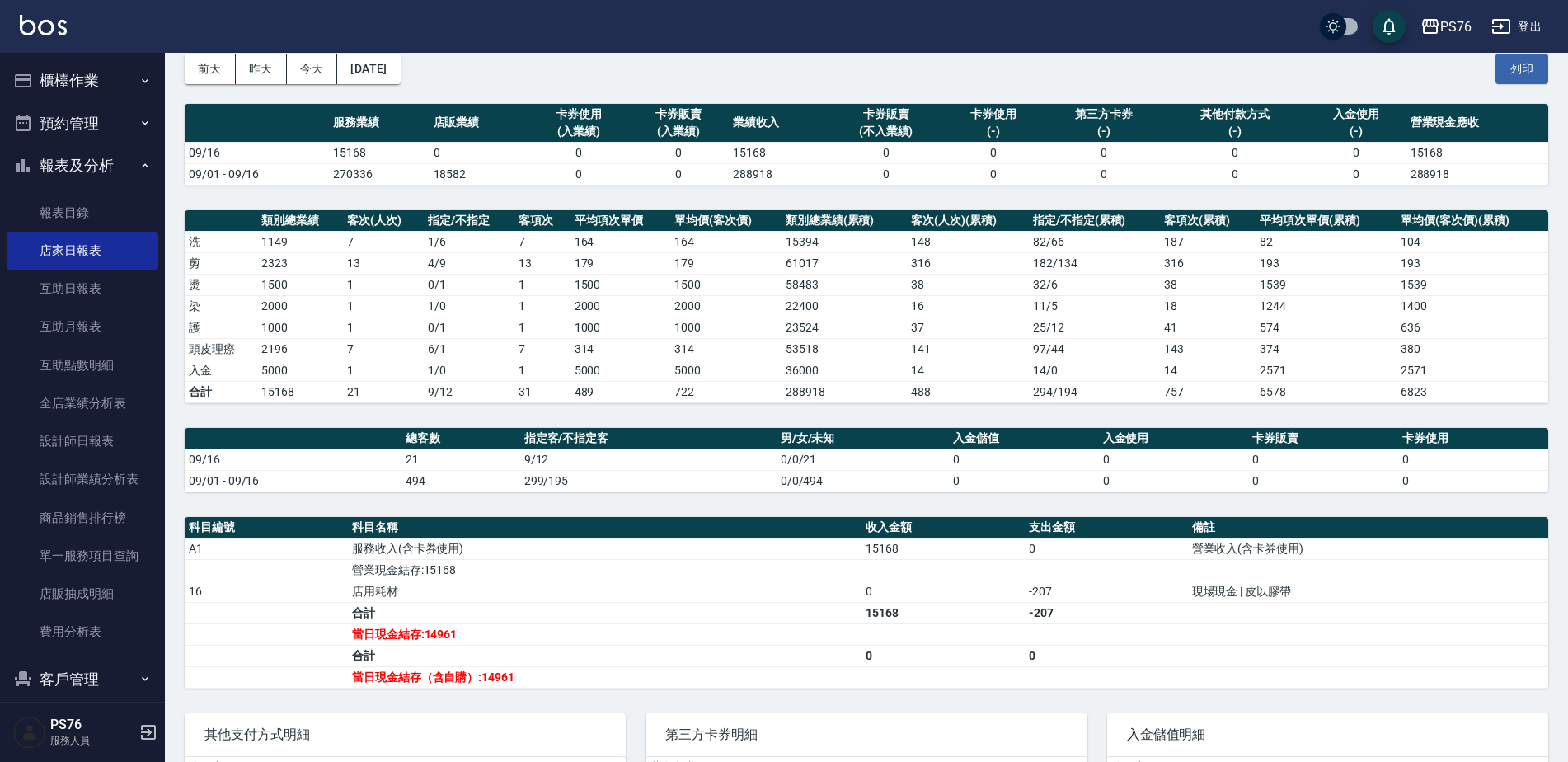
scroll to position [0, 0]
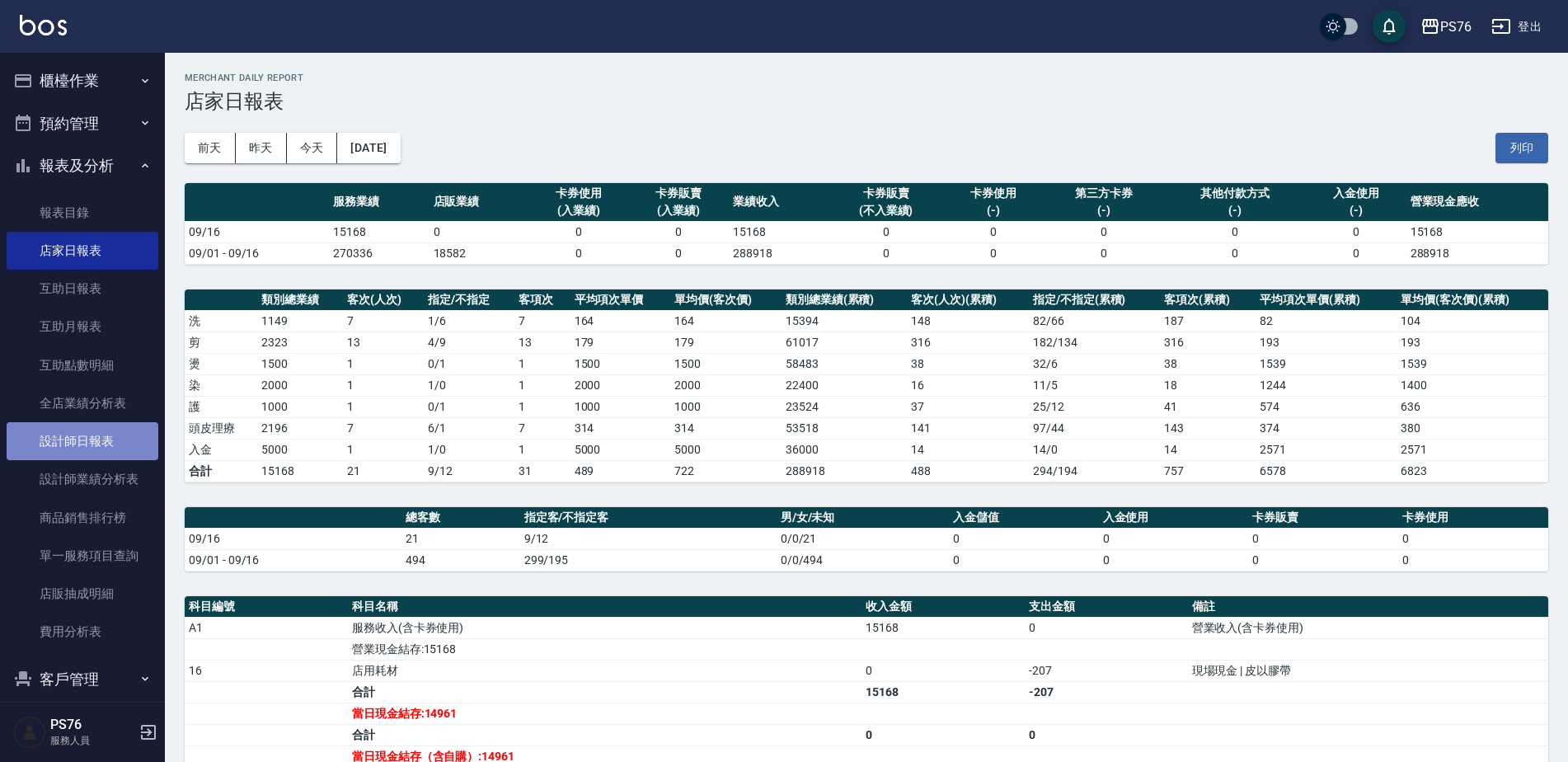
click at [91, 451] on link "設計師日報表" at bounding box center [82, 441] width 152 height 38
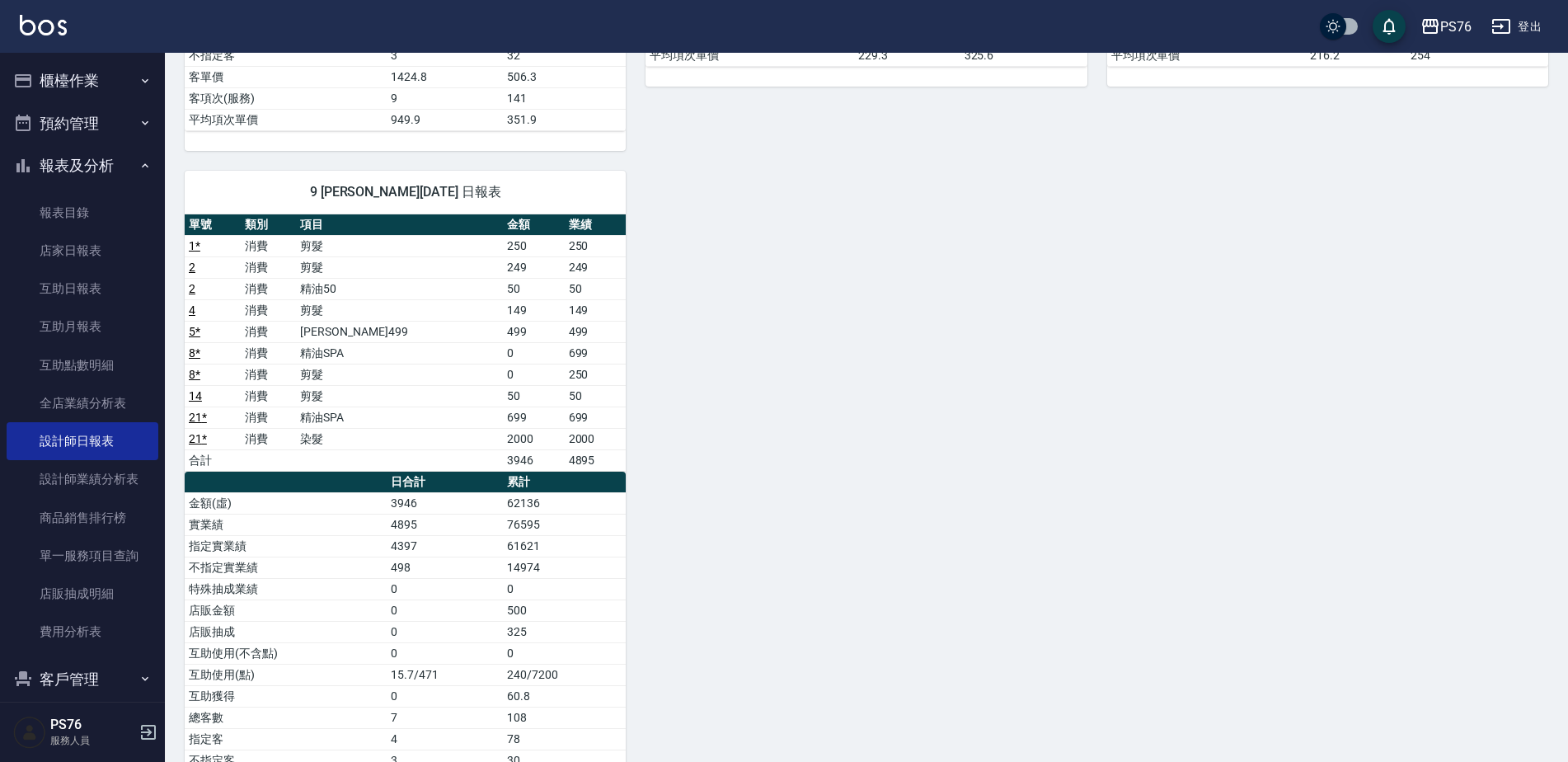
scroll to position [810, 0]
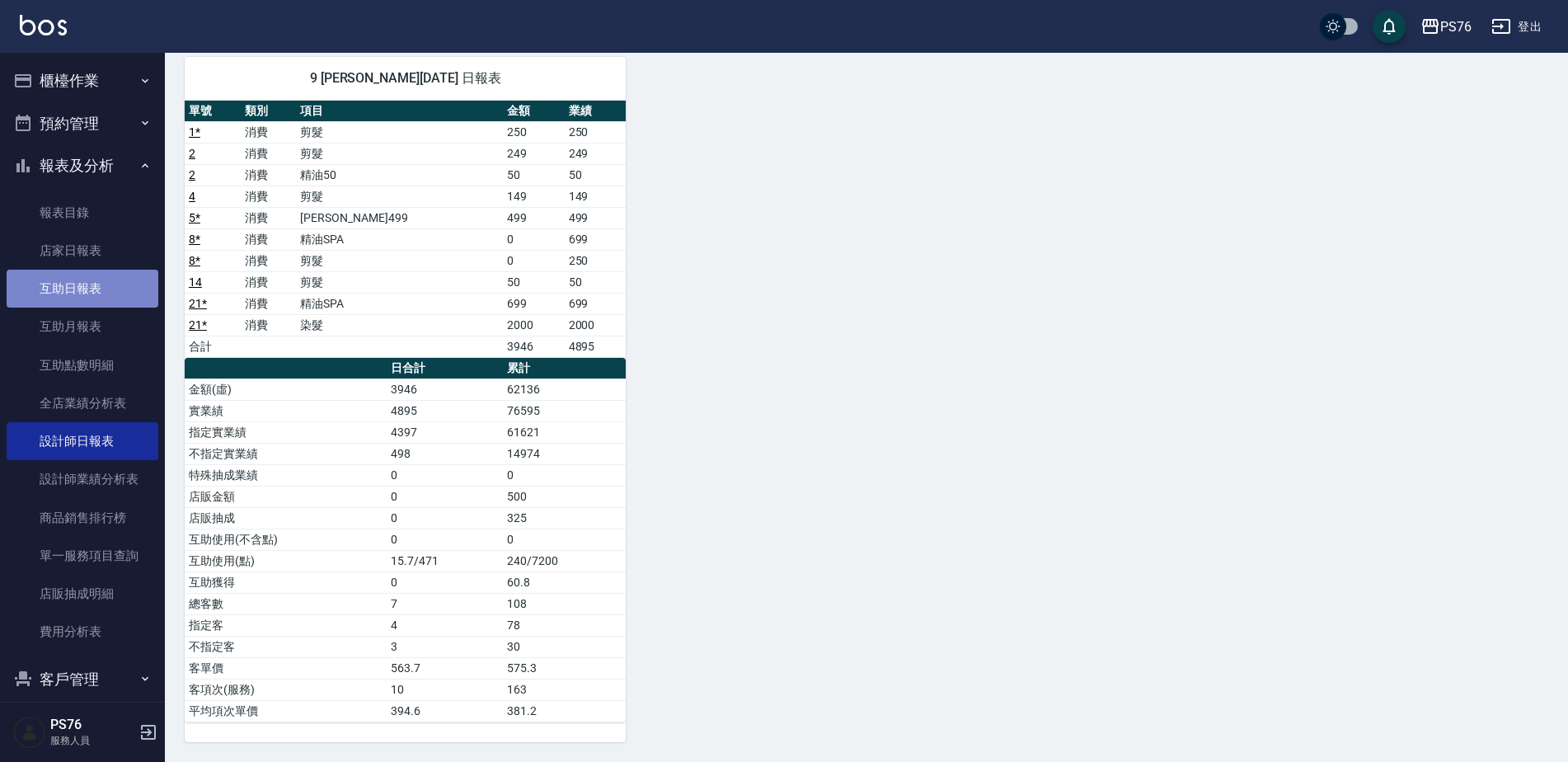
click at [97, 276] on link "互助日報表" at bounding box center [82, 288] width 152 height 38
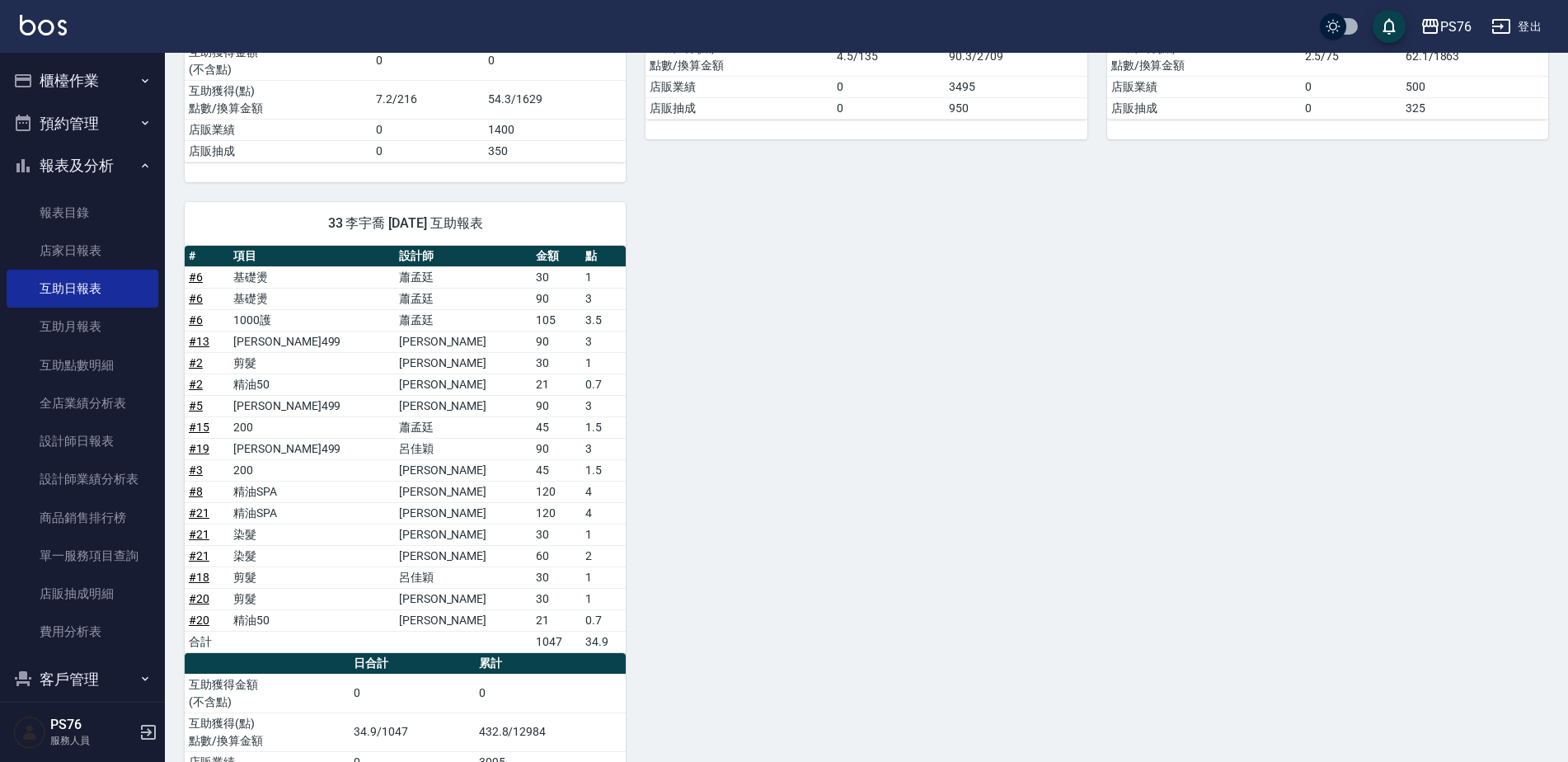
scroll to position [467, 0]
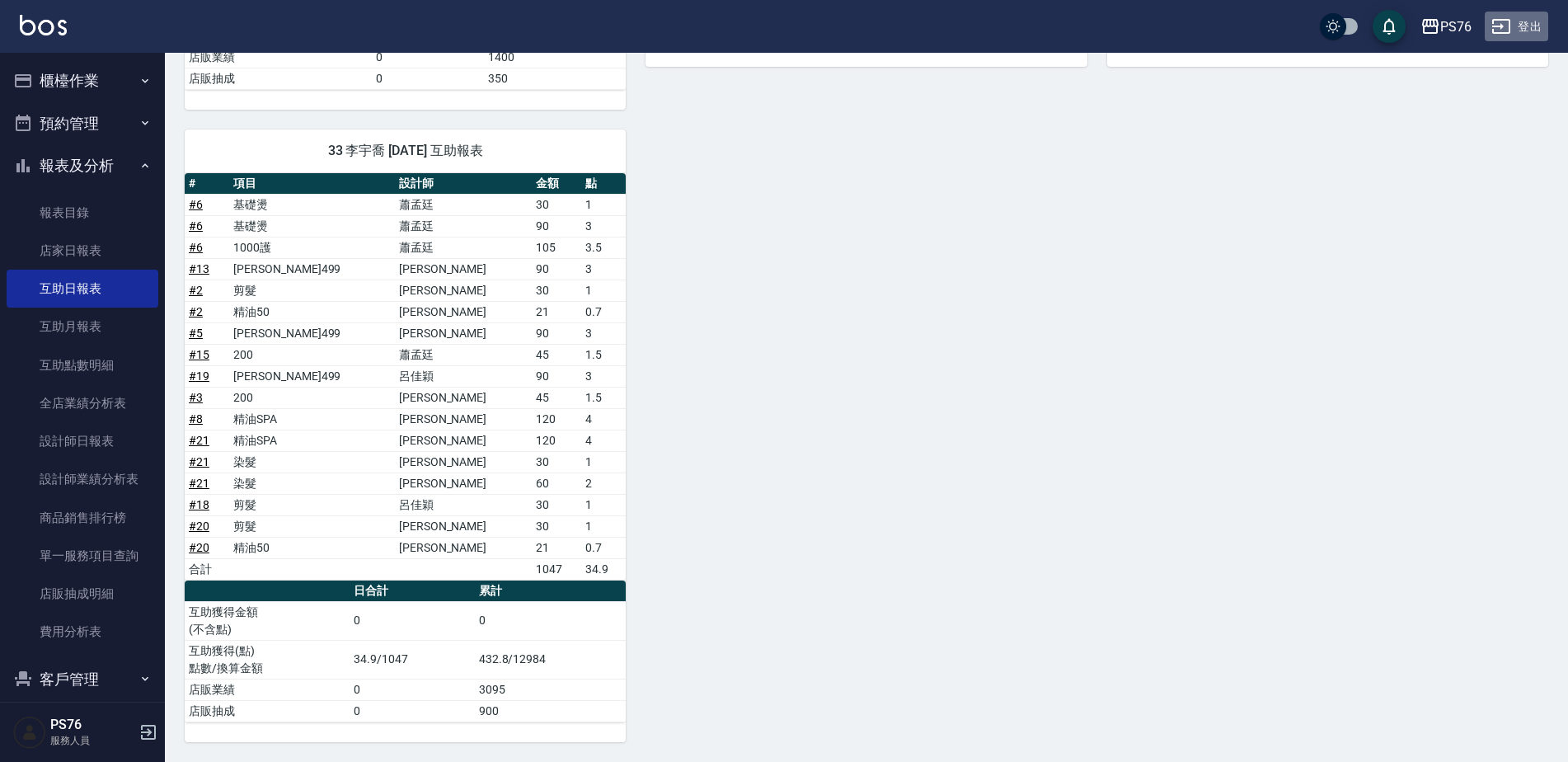
click at [1525, 26] on button "登出" at bounding box center [1516, 26] width 64 height 30
